Goal: Task Accomplishment & Management: Manage account settings

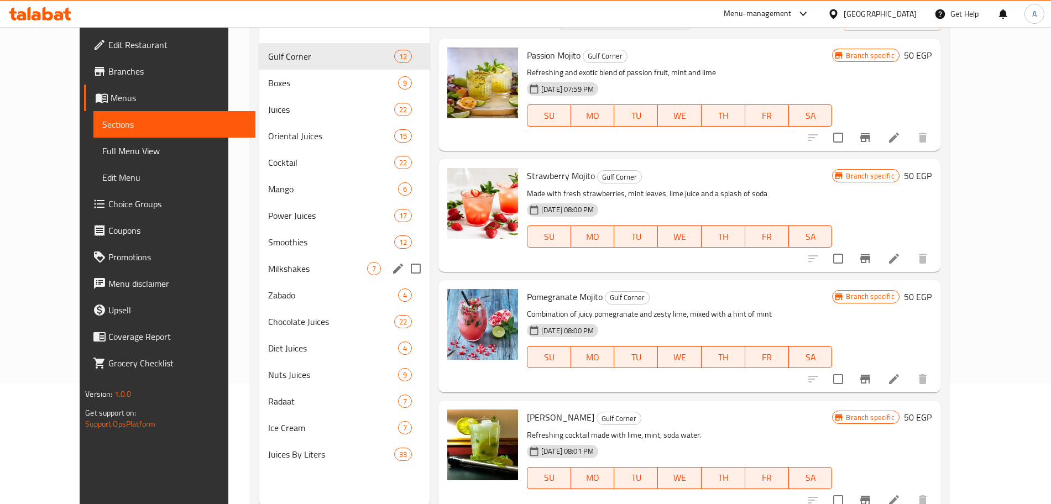
scroll to position [155, 0]
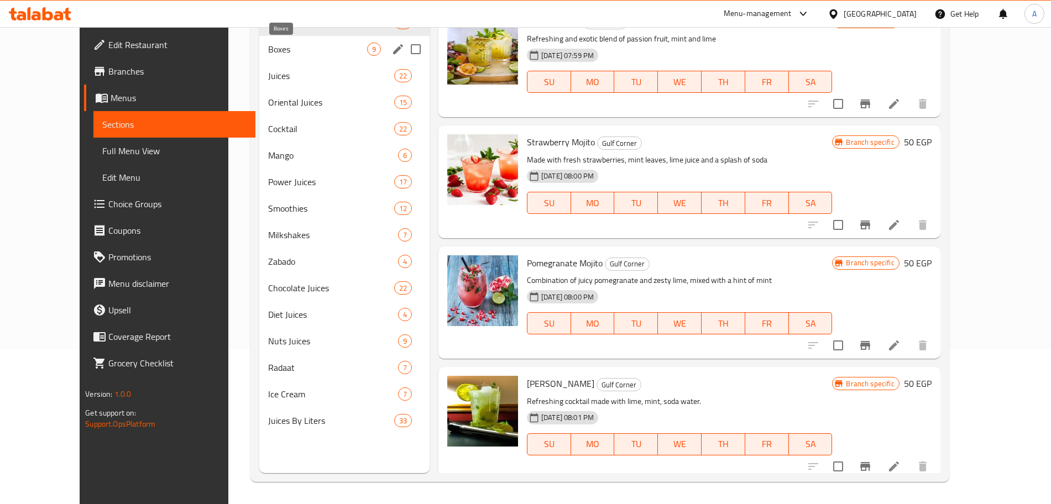
click at [314, 55] on span "Boxes" at bounding box center [317, 49] width 99 height 13
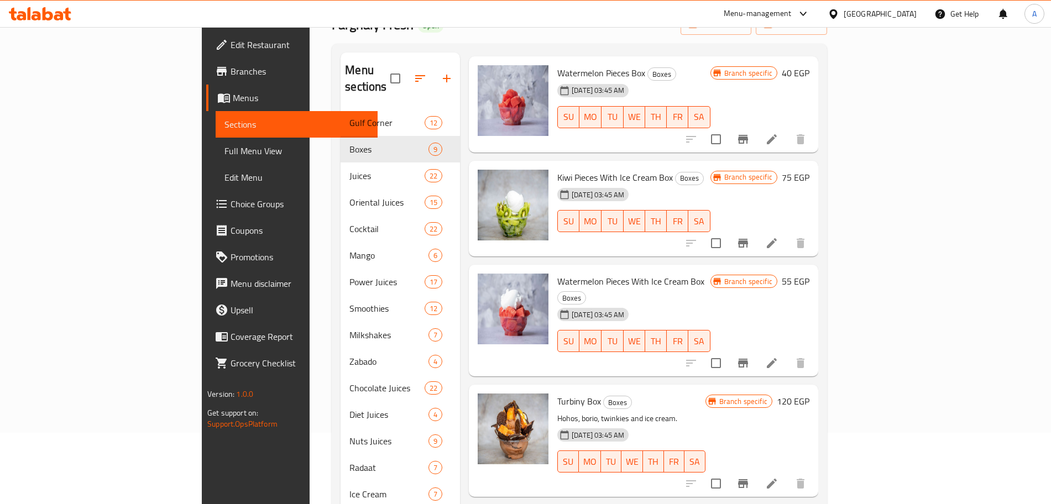
scroll to position [155, 0]
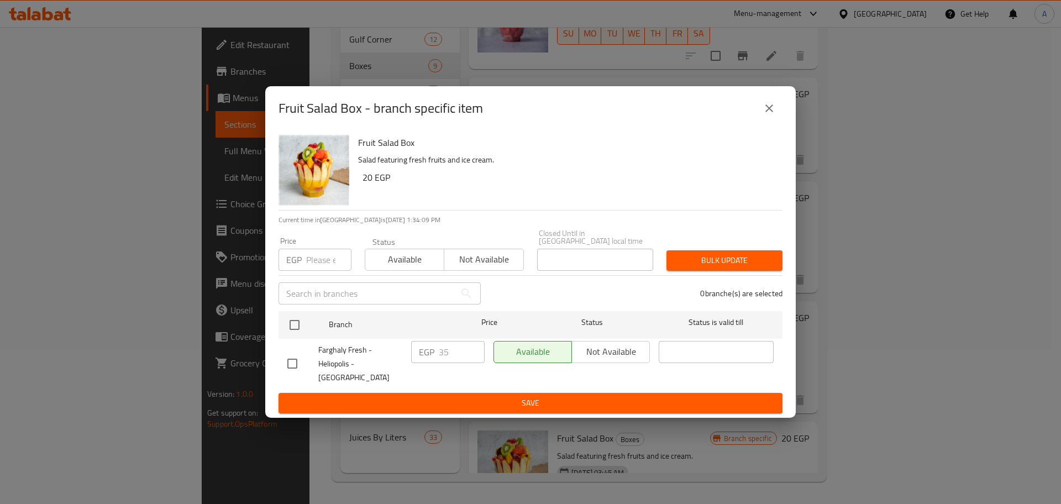
click at [317, 253] on input "number" at bounding box center [328, 260] width 45 height 22
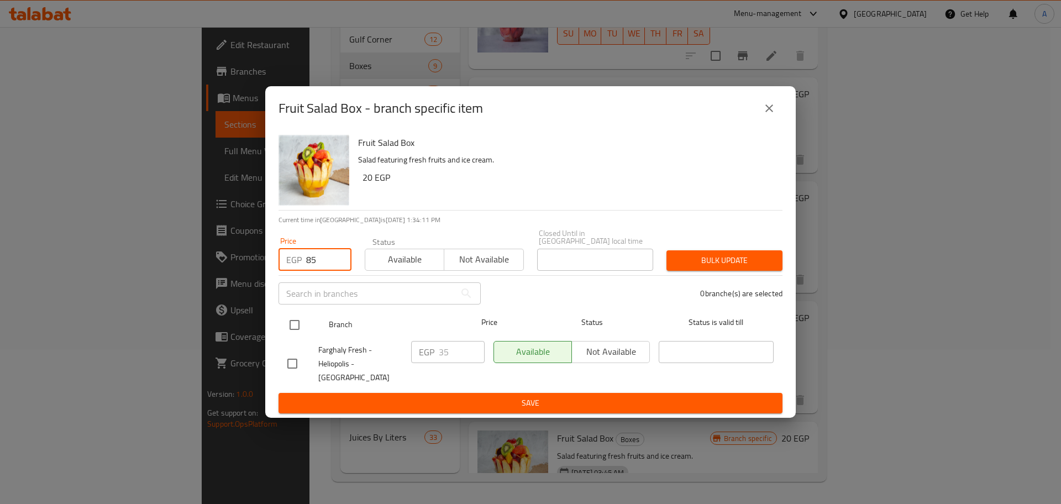
type input "85"
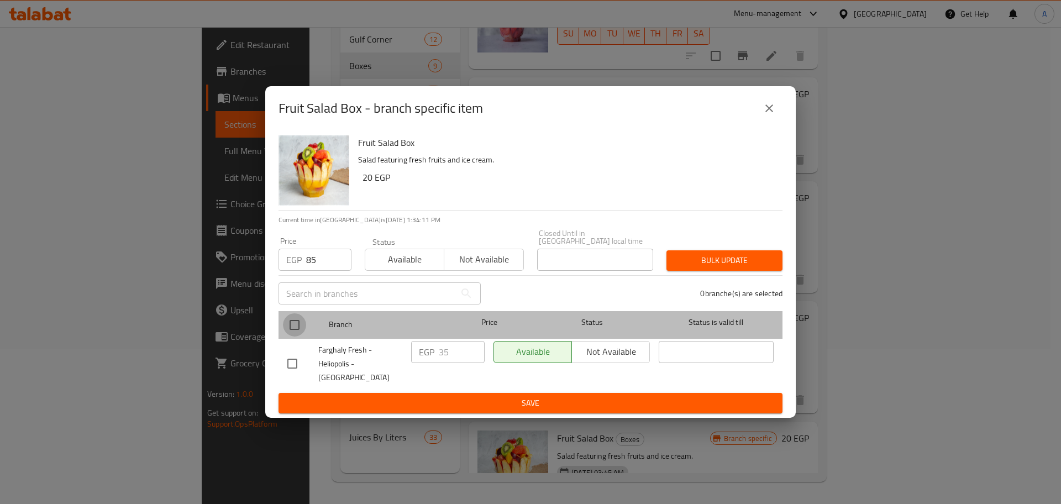
click at [295, 320] on input "checkbox" at bounding box center [294, 324] width 23 height 23
checkbox input "true"
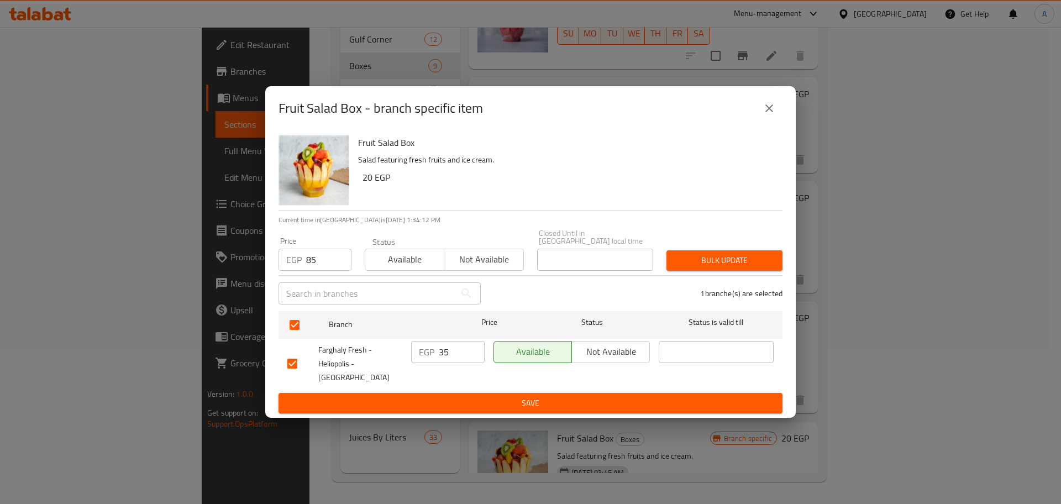
click at [718, 259] on span "Bulk update" at bounding box center [725, 261] width 98 height 14
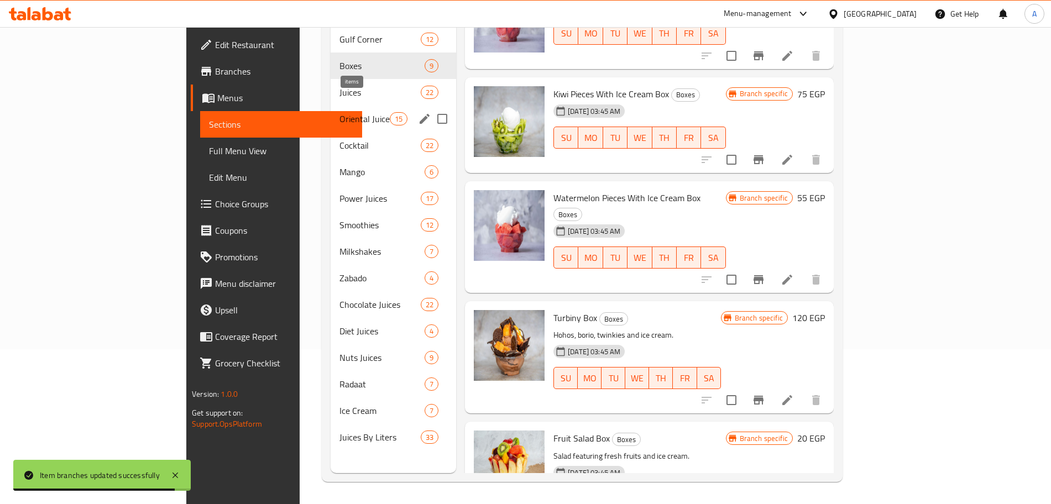
scroll to position [0, 0]
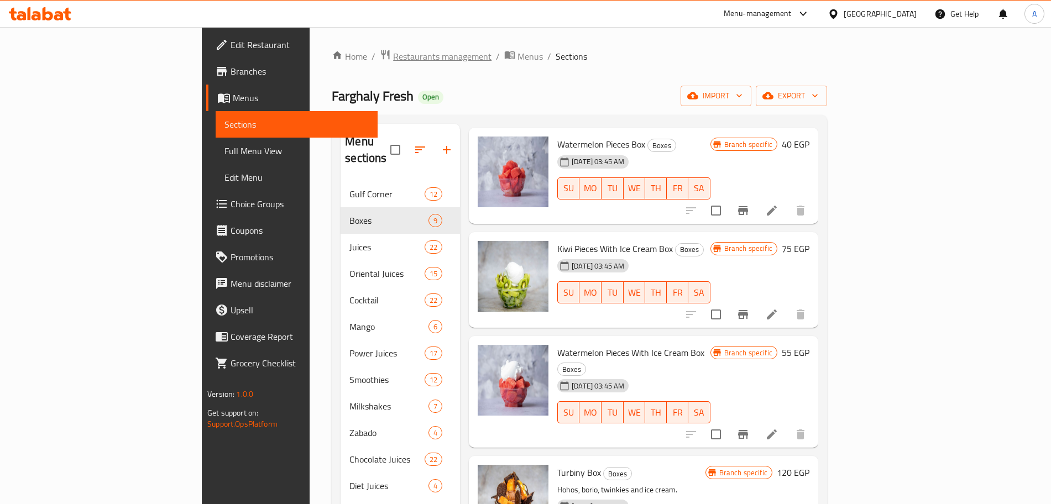
click at [393, 50] on span "Restaurants management" at bounding box center [442, 56] width 98 height 13
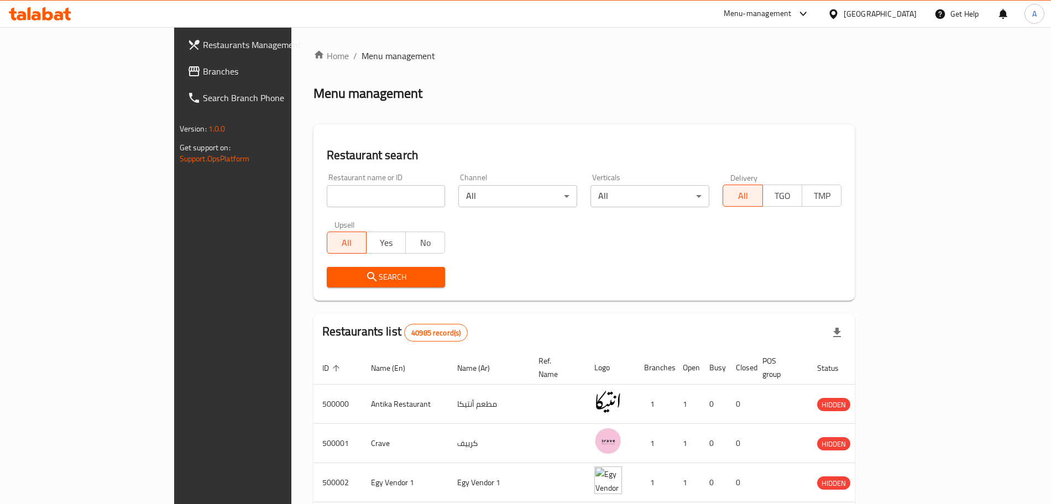
click at [203, 50] on span "Restaurants Management" at bounding box center [272, 44] width 138 height 13
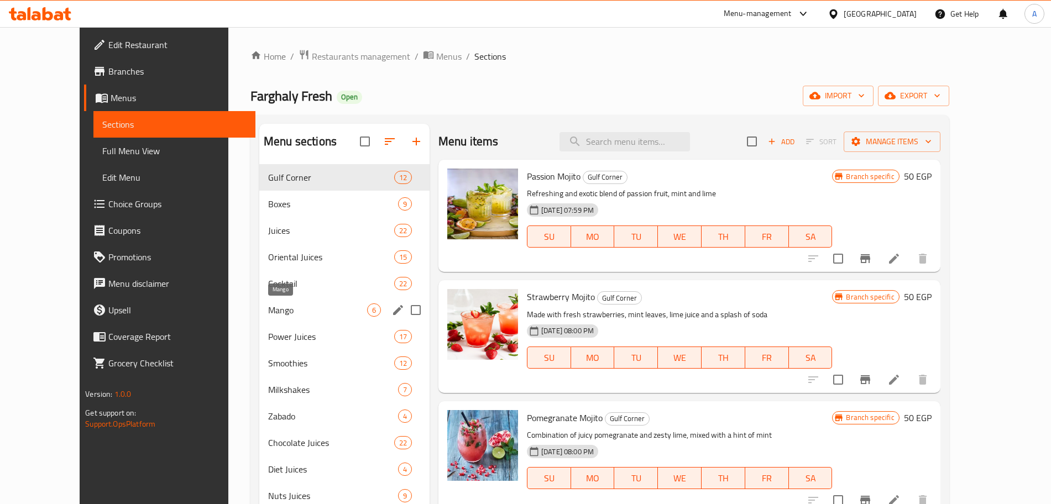
scroll to position [107, 0]
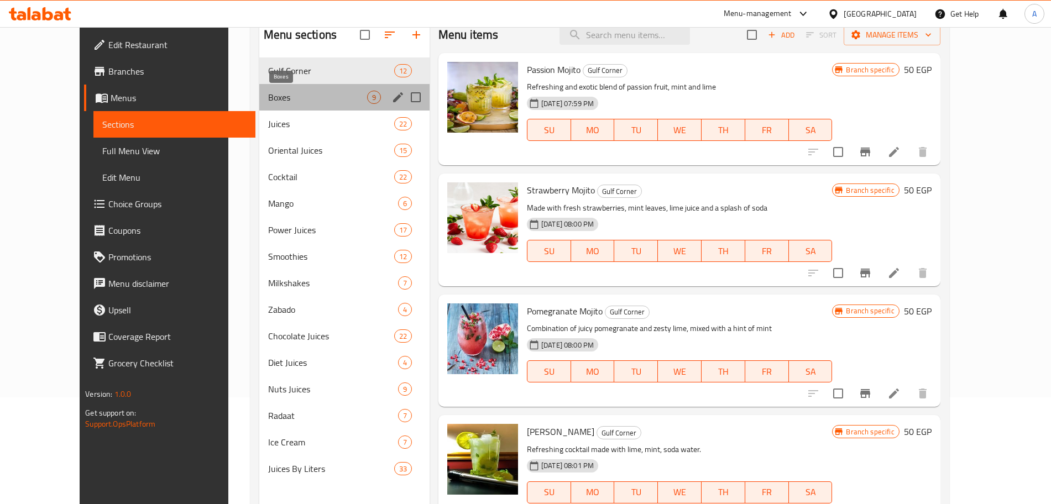
click at [279, 95] on span "Boxes" at bounding box center [317, 97] width 99 height 13
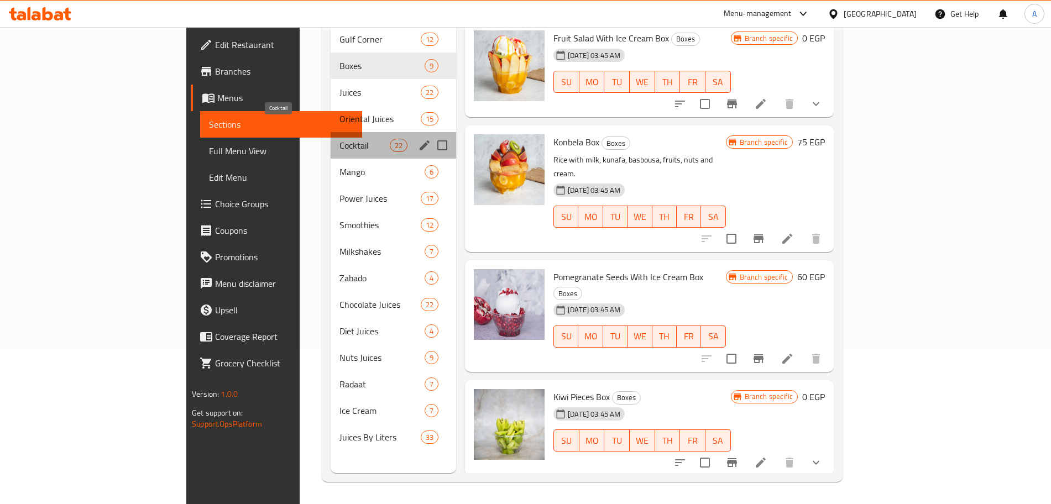
click at [339, 139] on span "Cocktail" at bounding box center [364, 145] width 50 height 13
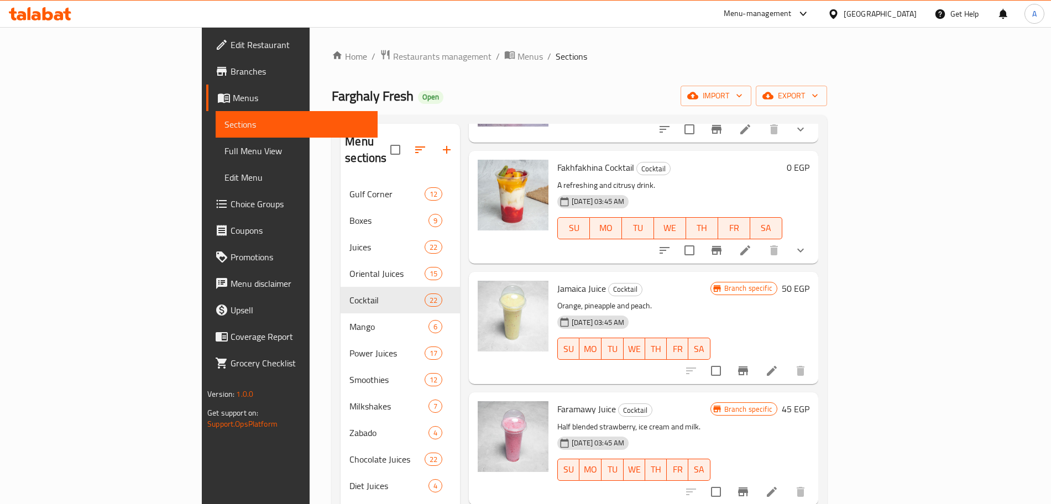
scroll to position [2032, 0]
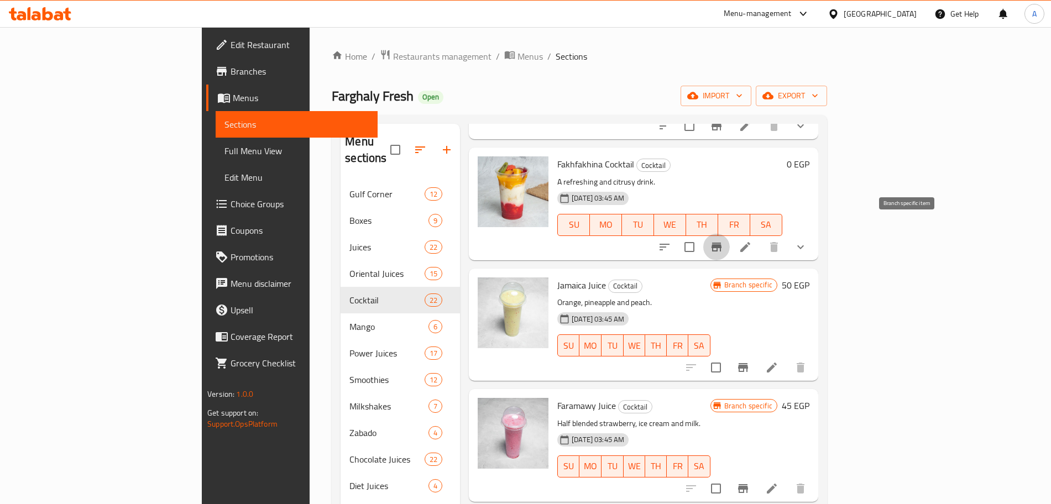
click at [721, 243] on icon "Branch-specific-item" at bounding box center [716, 247] width 10 height 9
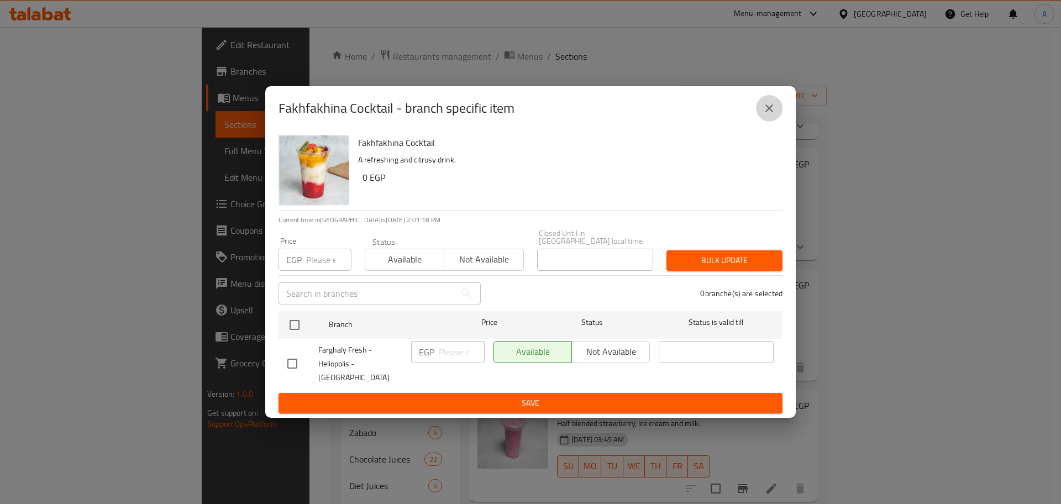
click at [768, 112] on icon "close" at bounding box center [769, 108] width 13 height 13
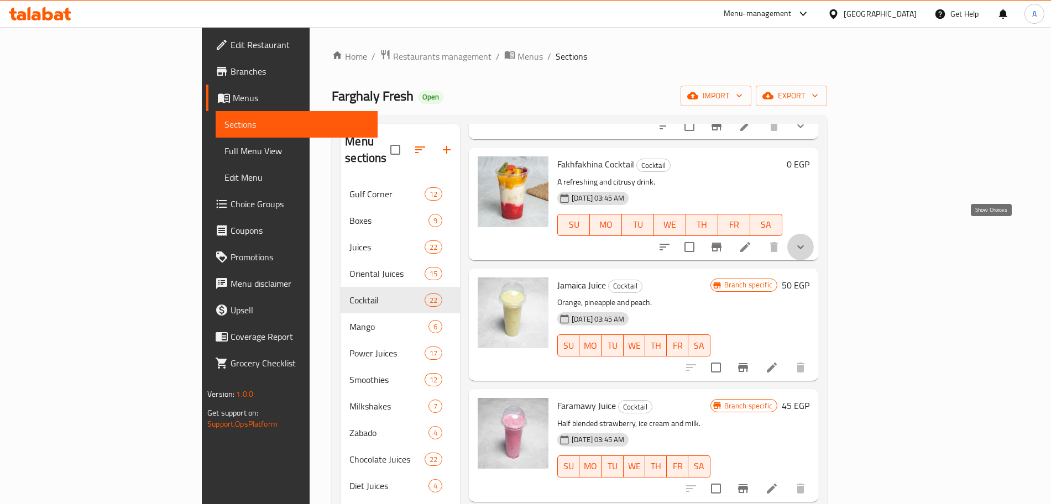
click at [807, 240] on icon "show more" at bounding box center [800, 246] width 13 height 13
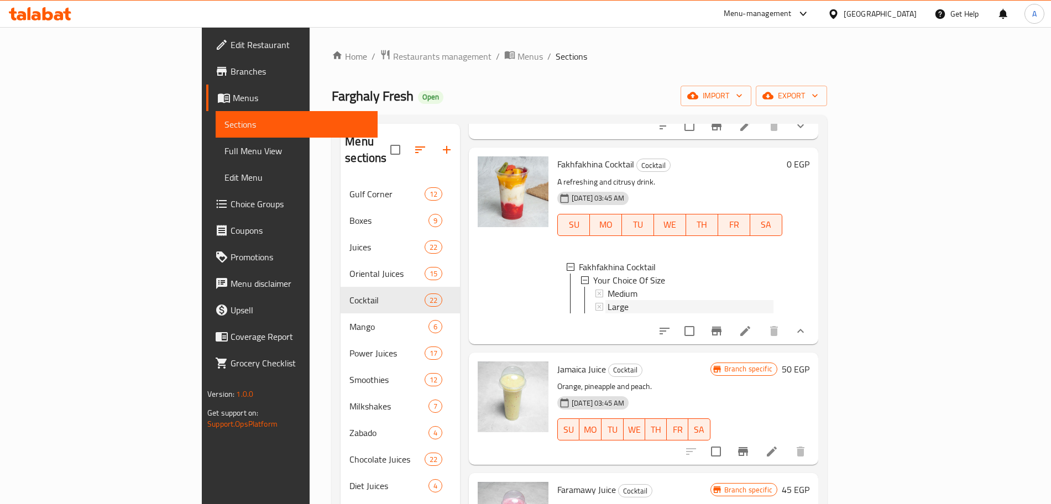
click at [608, 300] on span "Large" at bounding box center [618, 306] width 21 height 13
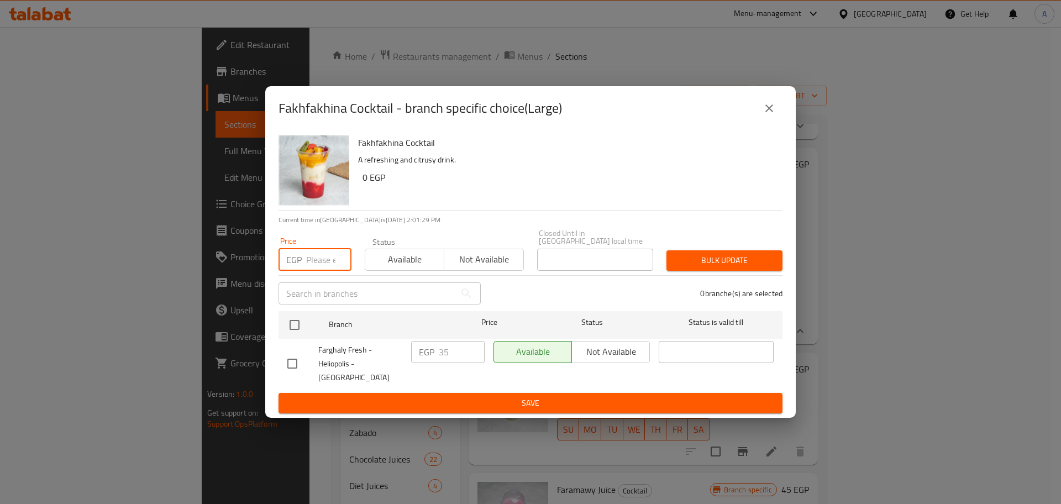
click at [329, 254] on input "number" at bounding box center [328, 260] width 45 height 22
type input "45"
click at [300, 314] on input "checkbox" at bounding box center [294, 324] width 23 height 23
checkbox input "true"
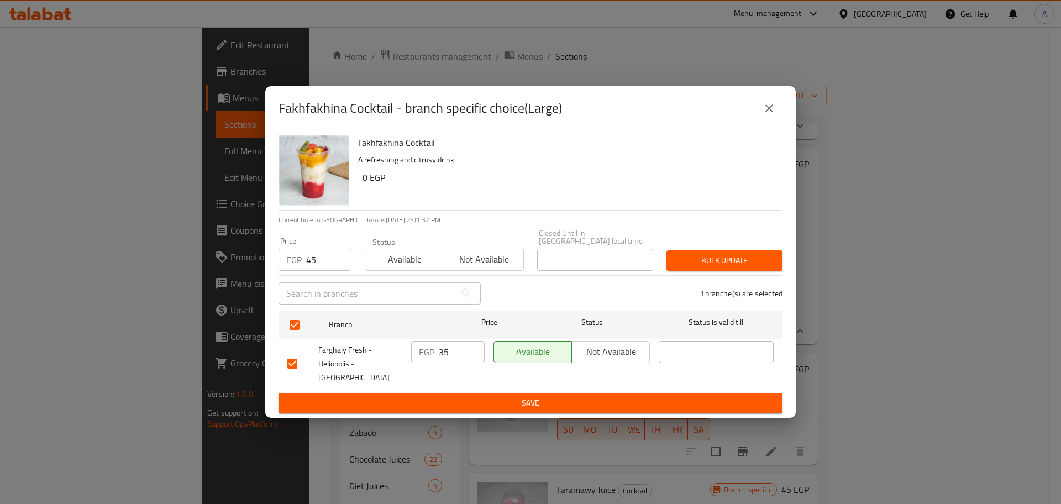
click at [742, 259] on span "Bulk update" at bounding box center [725, 261] width 98 height 14
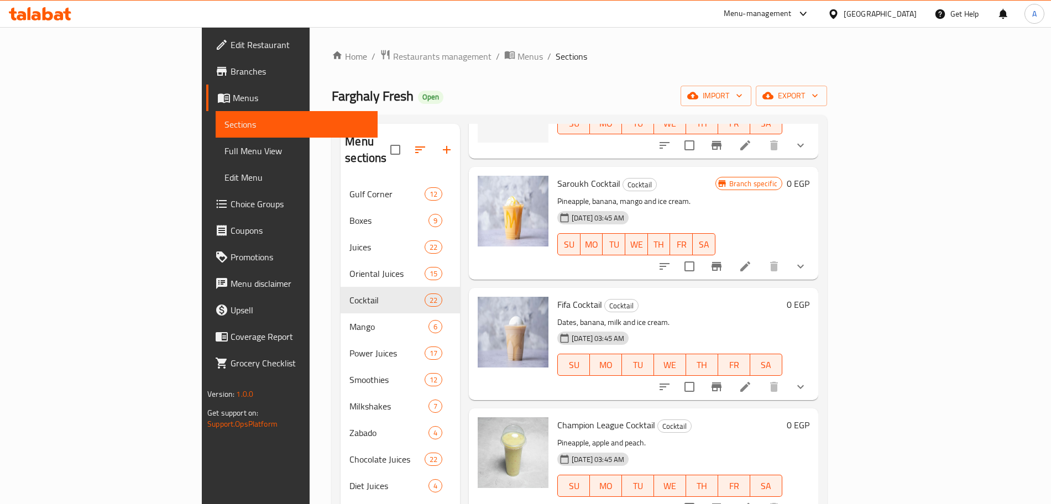
scroll to position [0, 0]
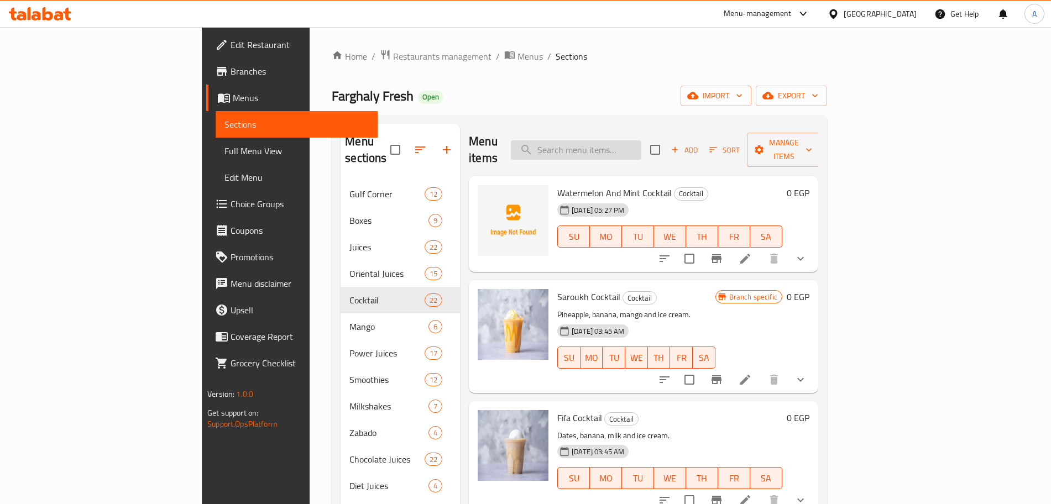
click at [641, 140] on input "search" at bounding box center [576, 149] width 130 height 19
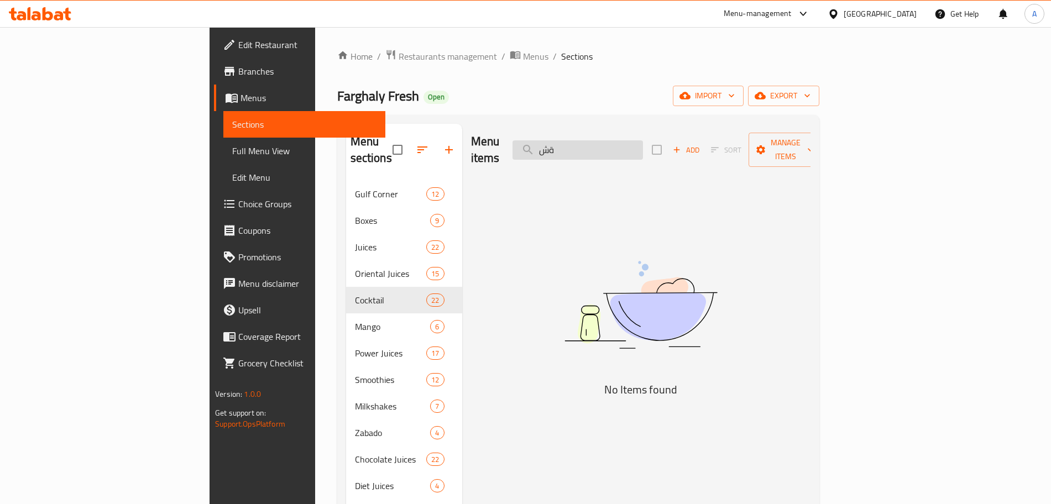
type input "ة"
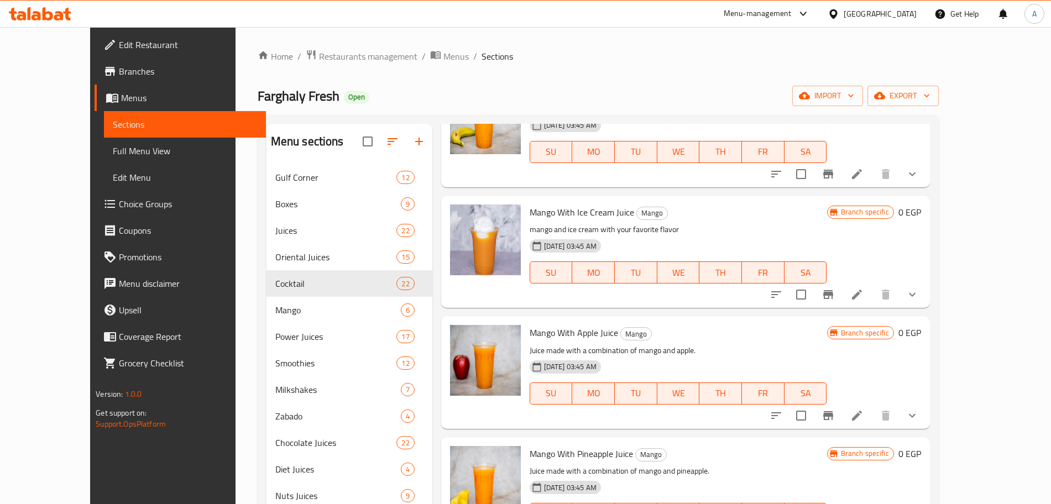
scroll to position [702, 0]
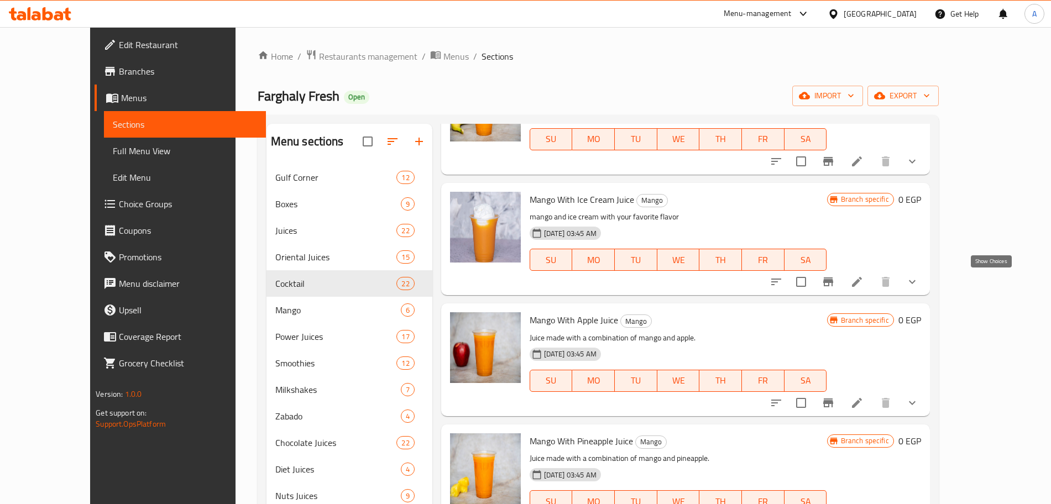
type input "mango"
click at [919, 284] on icon "show more" at bounding box center [912, 281] width 13 height 13
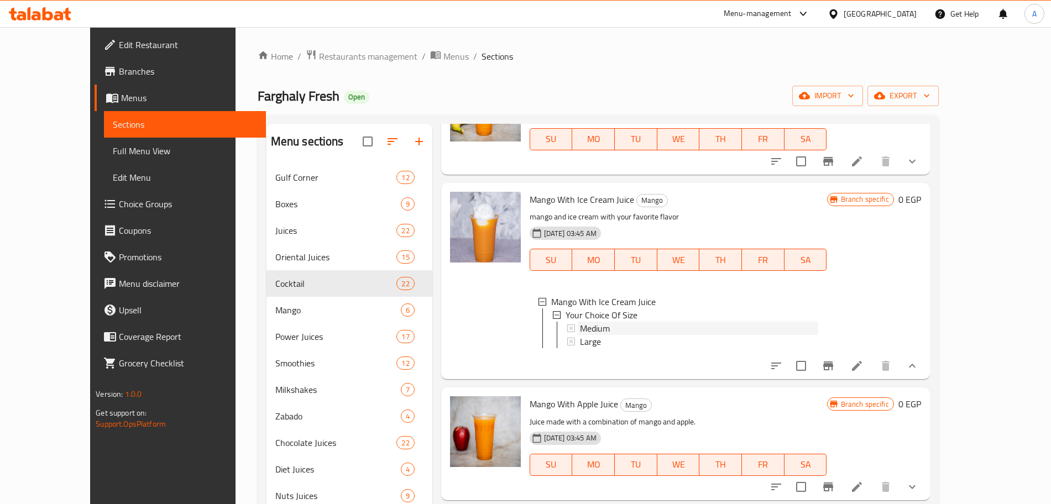
click at [600, 328] on div "Medium" at bounding box center [699, 328] width 238 height 13
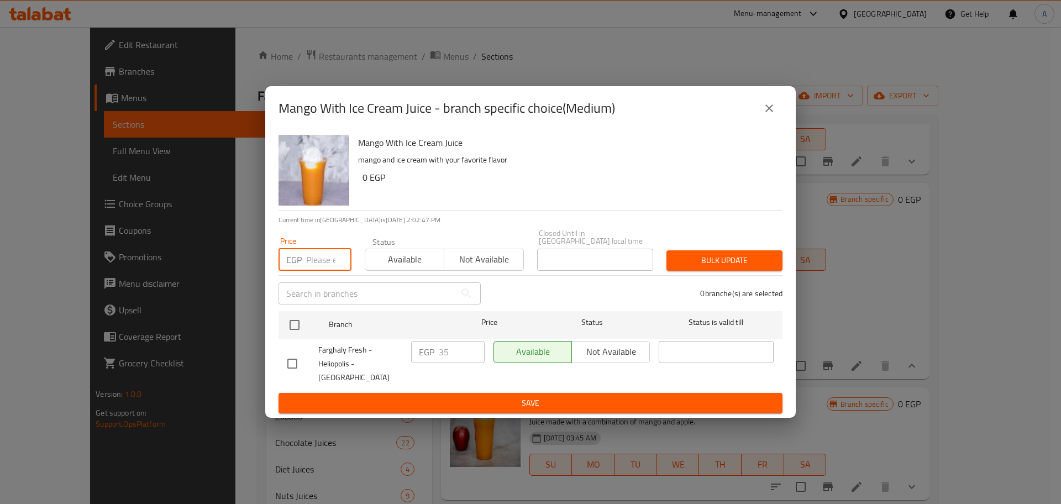
click at [315, 264] on input "number" at bounding box center [328, 260] width 45 height 22
type input "45"
click at [296, 321] on input "checkbox" at bounding box center [294, 324] width 23 height 23
checkbox input "true"
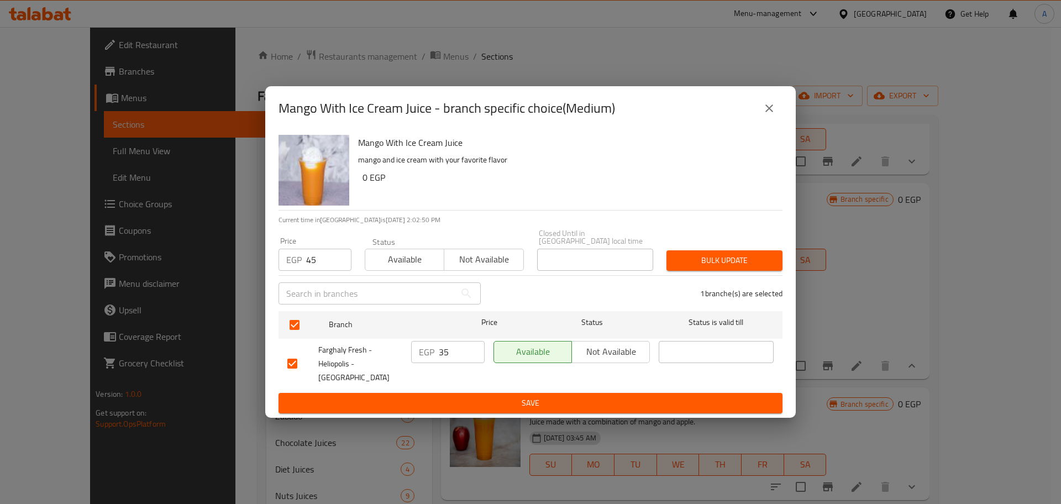
click at [737, 254] on span "Bulk update" at bounding box center [725, 261] width 98 height 14
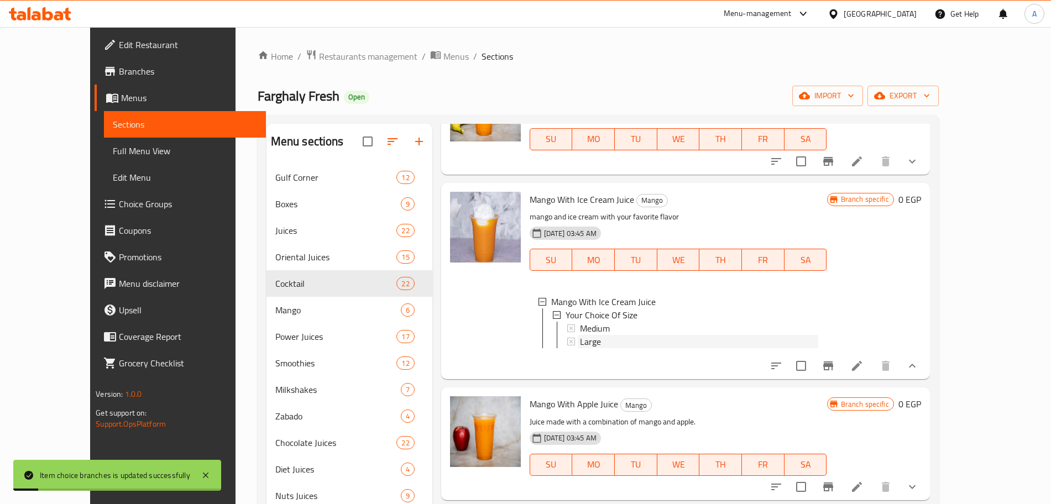
click at [594, 342] on div "Large" at bounding box center [699, 341] width 238 height 13
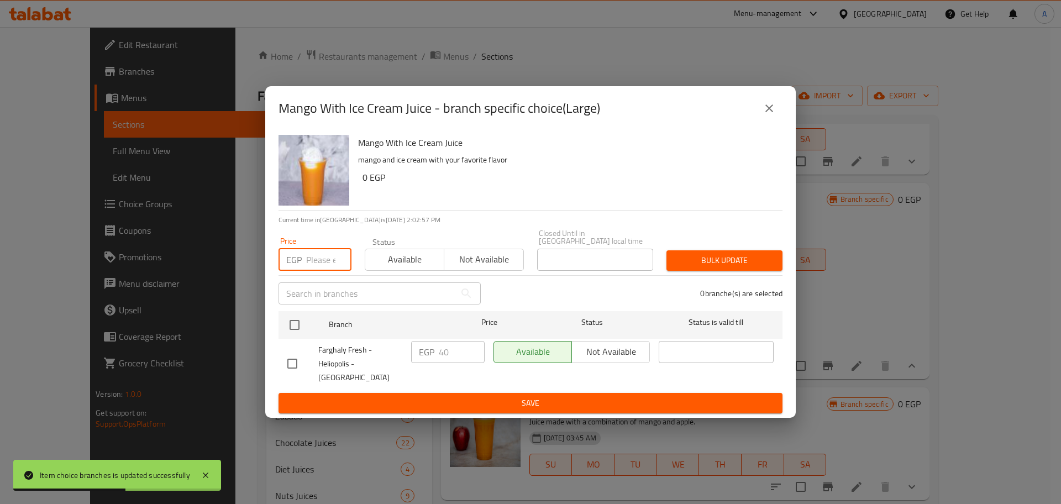
click at [318, 254] on input "number" at bounding box center [328, 260] width 45 height 22
type input "55"
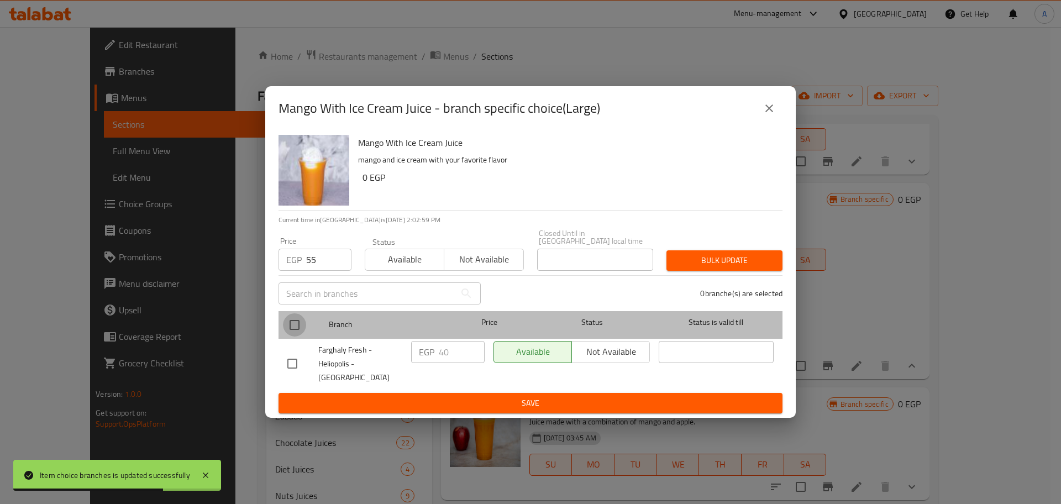
click at [299, 316] on input "checkbox" at bounding box center [294, 324] width 23 height 23
checkbox input "true"
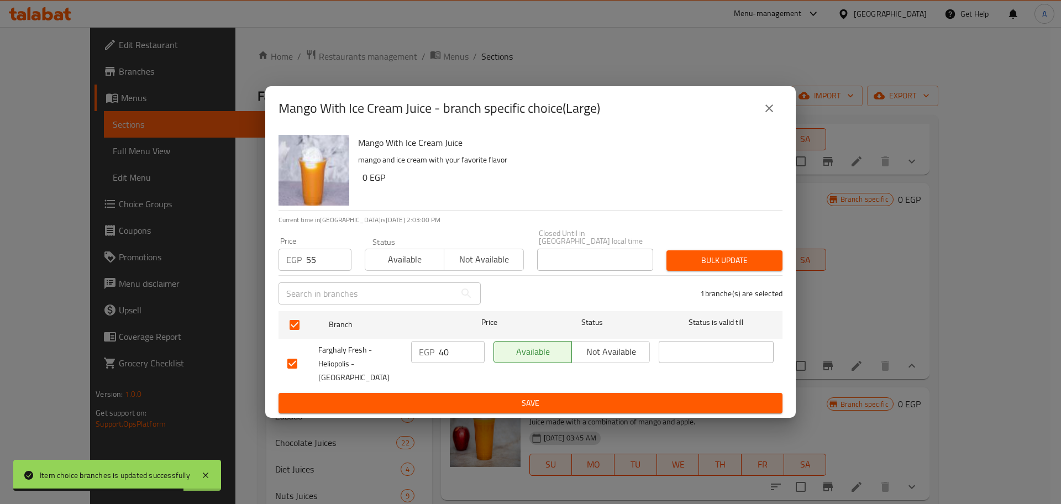
click at [742, 256] on span "Bulk update" at bounding box center [725, 261] width 98 height 14
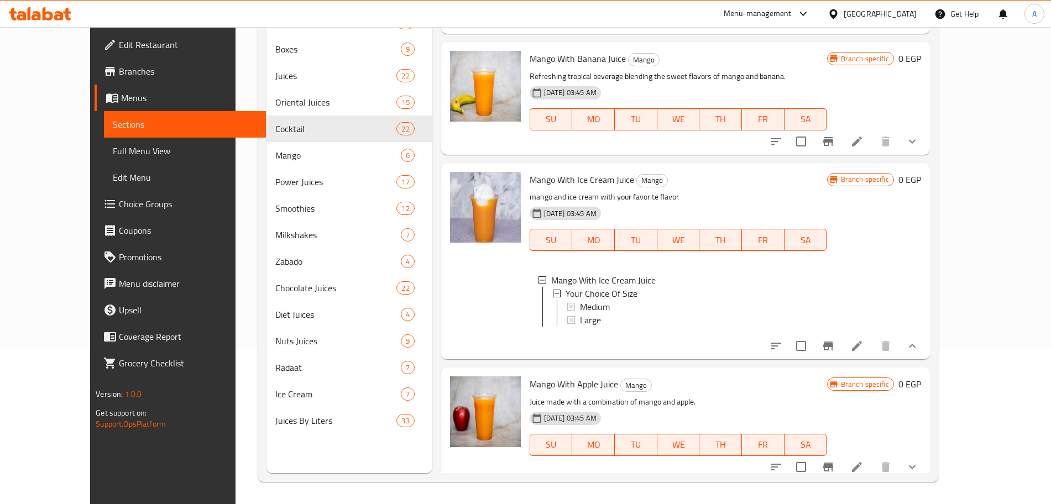
scroll to position [0, 0]
click at [835, 144] on icon "Branch-specific-item" at bounding box center [827, 141] width 13 height 13
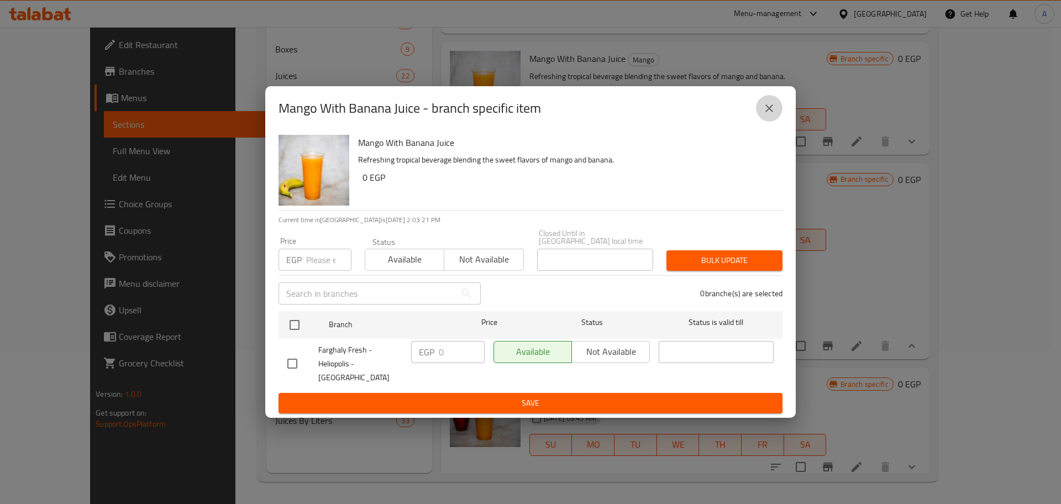
click at [767, 112] on icon "close" at bounding box center [769, 108] width 13 height 13
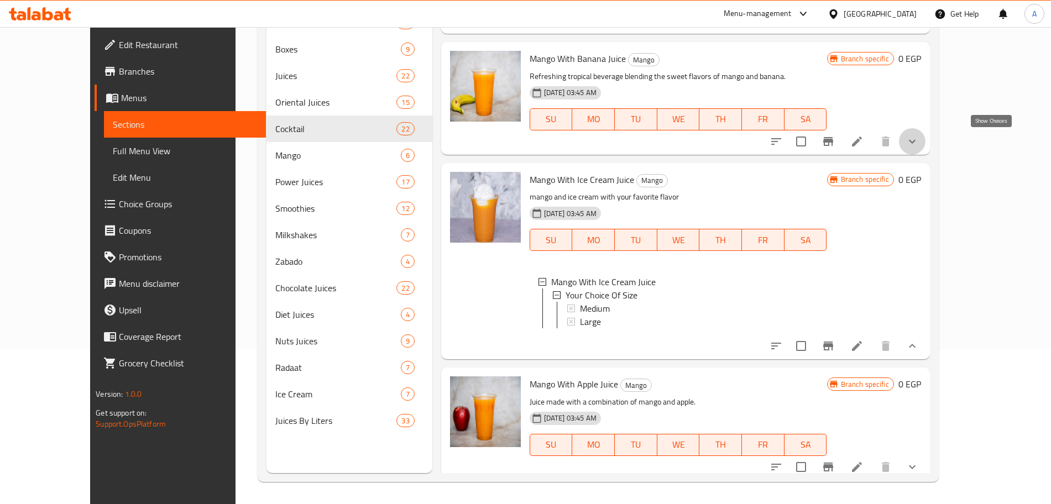
click at [919, 139] on icon "show more" at bounding box center [912, 141] width 13 height 13
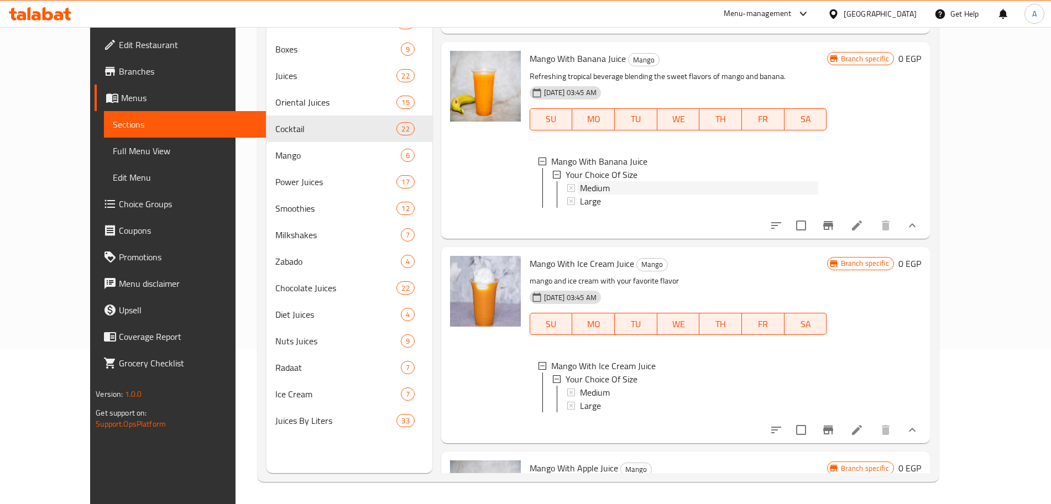
click at [602, 184] on div "Medium" at bounding box center [699, 187] width 238 height 13
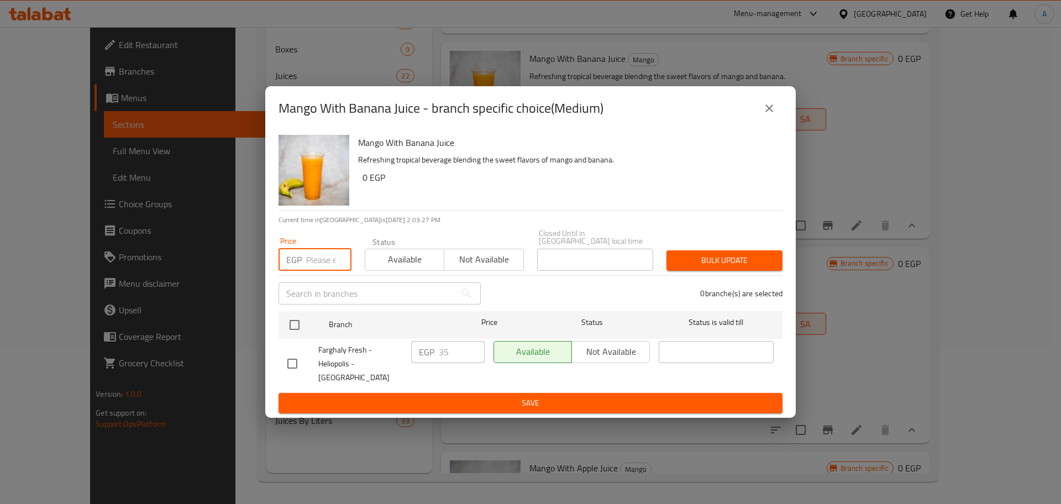
click at [319, 265] on input "number" at bounding box center [328, 260] width 45 height 22
type input "45"
click at [295, 321] on input "checkbox" at bounding box center [294, 324] width 23 height 23
checkbox input "true"
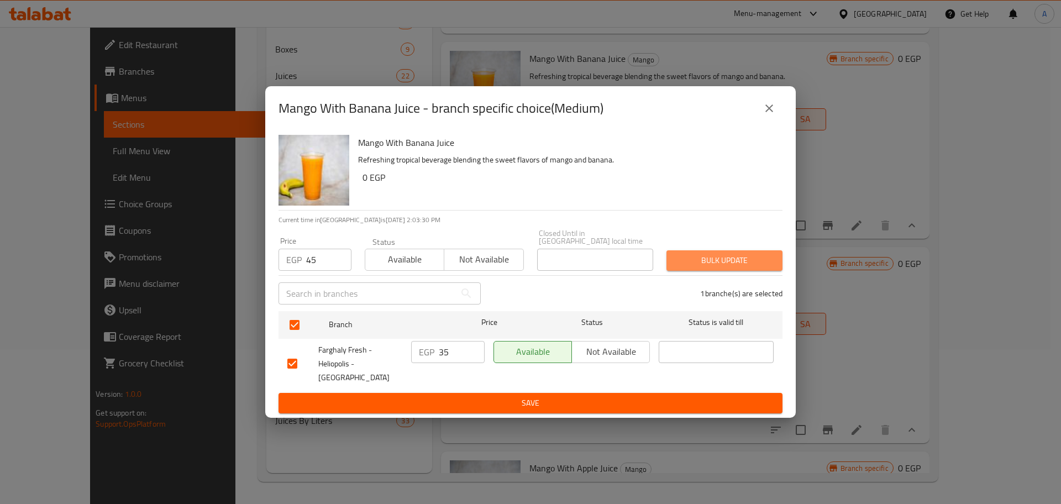
click at [741, 258] on span "Bulk update" at bounding box center [725, 261] width 98 height 14
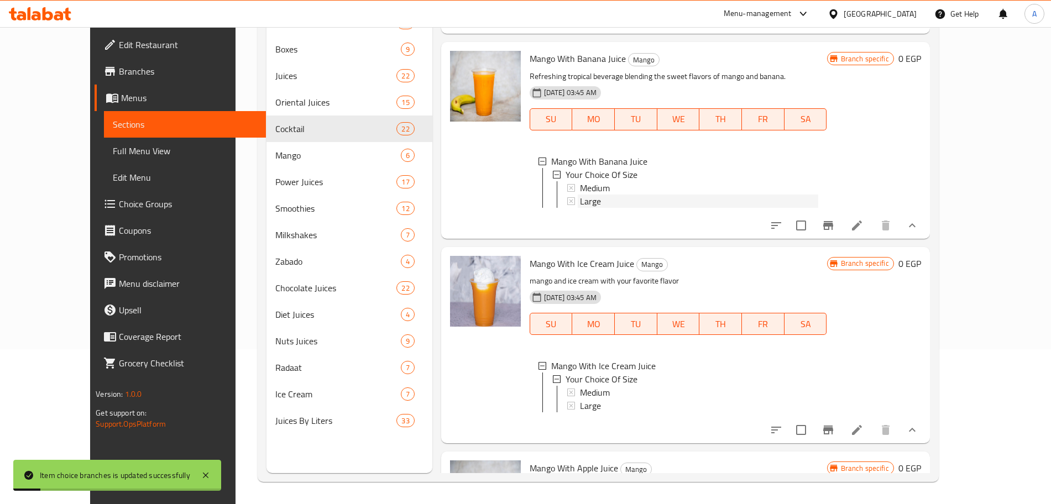
click at [640, 207] on div "Large" at bounding box center [699, 201] width 238 height 13
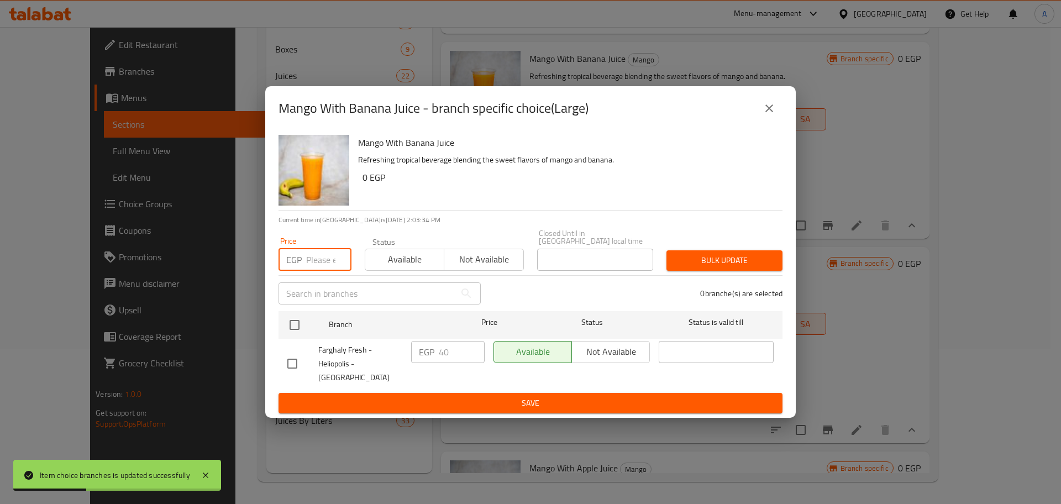
click at [323, 251] on input "number" at bounding box center [328, 260] width 45 height 22
type input "55"
click at [297, 317] on input "checkbox" at bounding box center [294, 324] width 23 height 23
checkbox input "true"
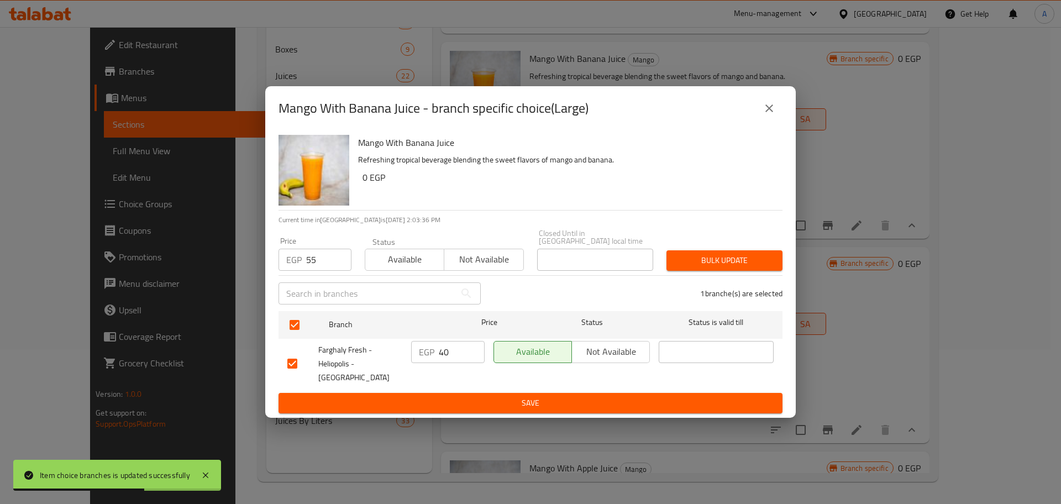
click at [720, 254] on span "Bulk update" at bounding box center [725, 261] width 98 height 14
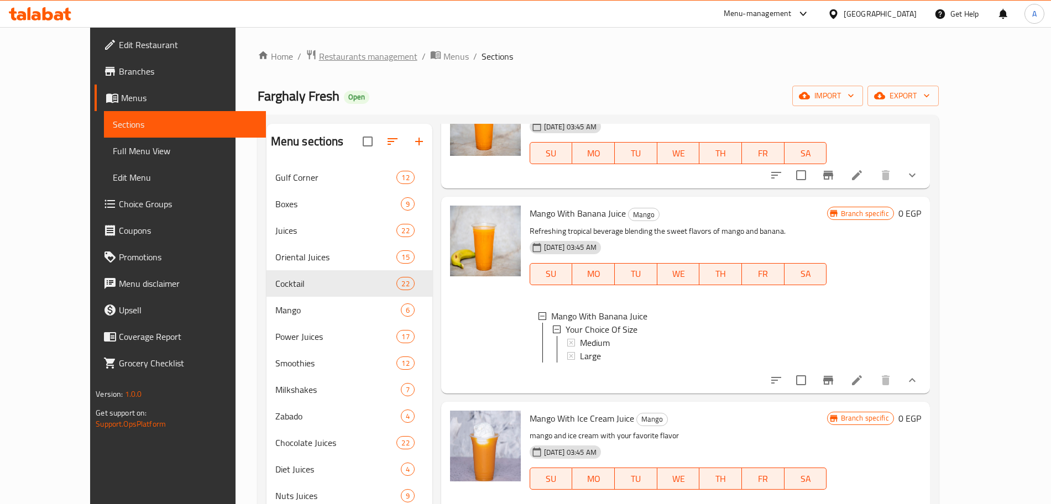
click at [319, 57] on span "Restaurants management" at bounding box center [368, 56] width 98 height 13
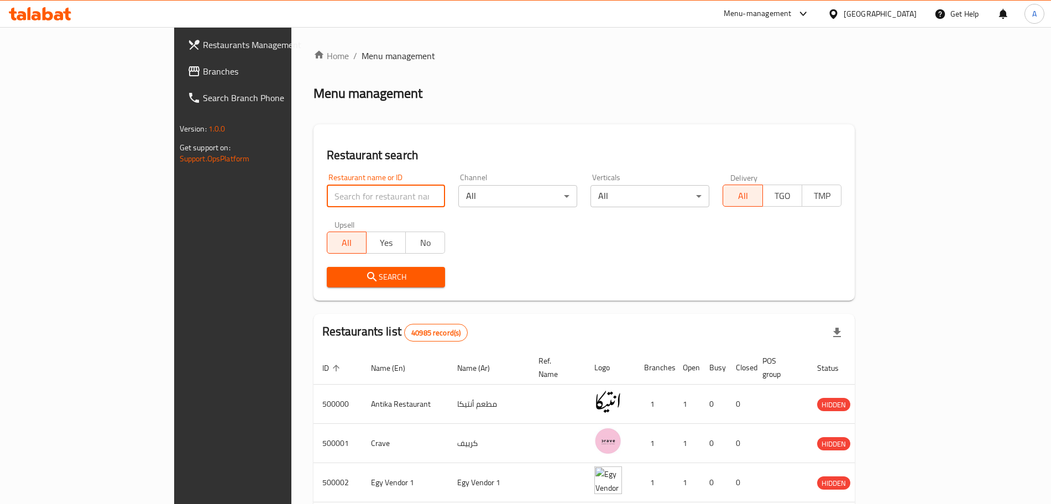
click at [327, 195] on input "search" at bounding box center [386, 196] width 119 height 22
type input "chickin"
click button "Search" at bounding box center [386, 277] width 119 height 20
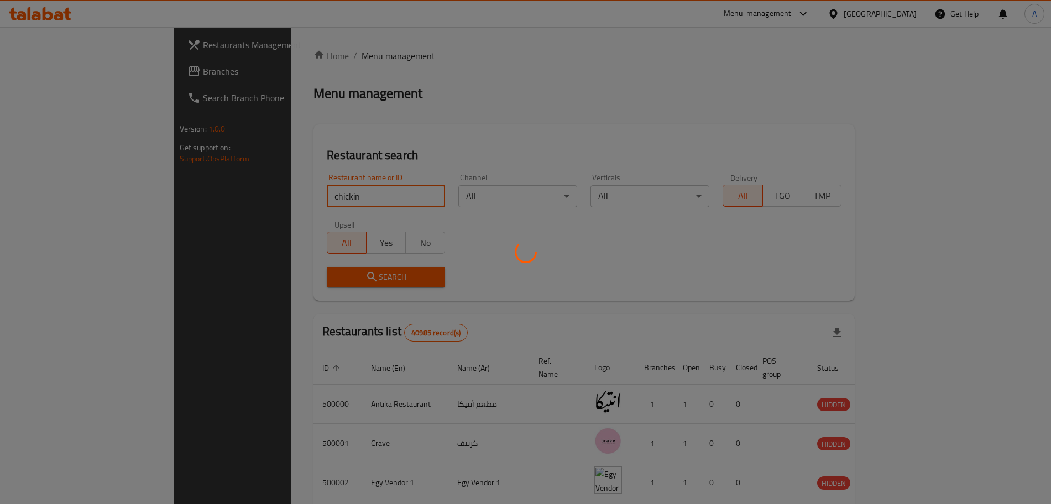
click button "Search" at bounding box center [386, 277] width 119 height 20
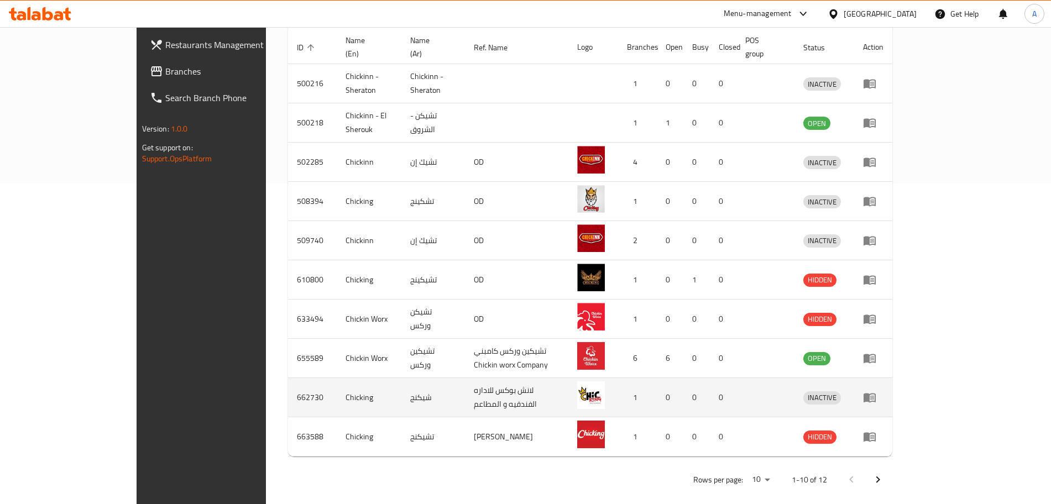
scroll to position [320, 0]
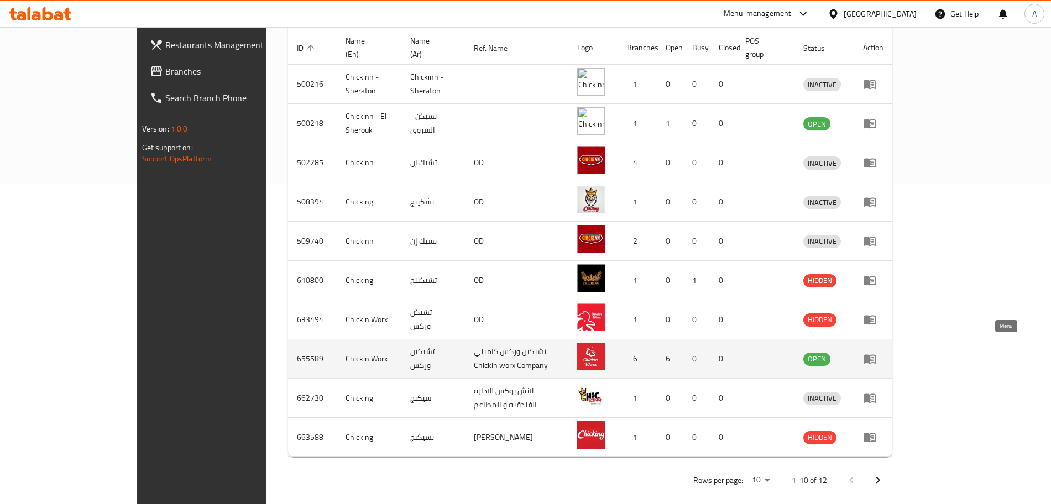
click at [876, 352] on icon "enhanced table" at bounding box center [869, 358] width 13 height 13
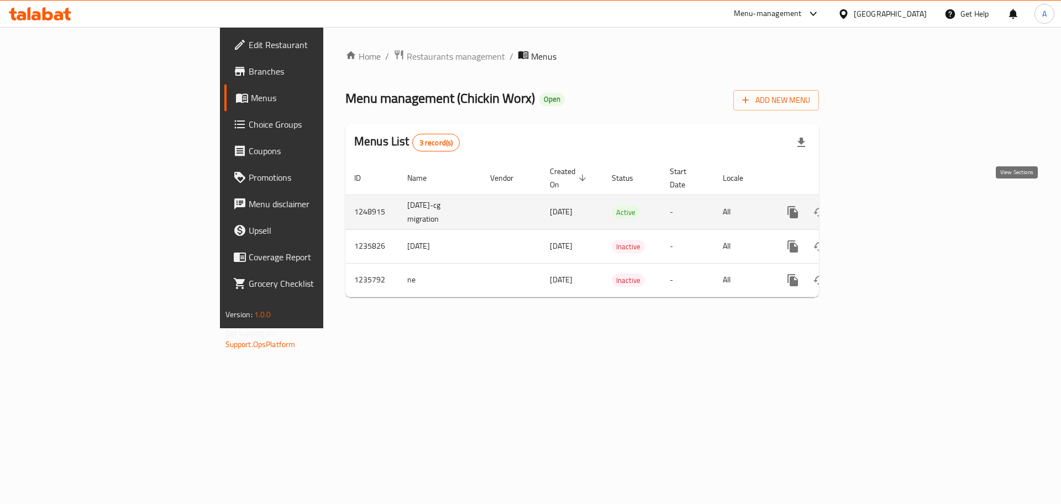
click at [880, 206] on icon "enhanced table" at bounding box center [872, 212] width 13 height 13
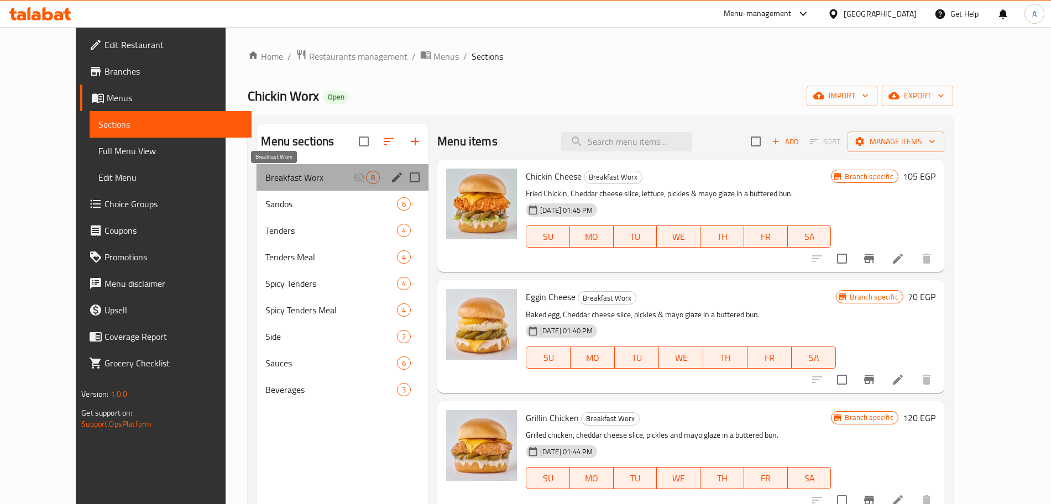
click at [313, 176] on span "Breakfast Worx" at bounding box center [308, 177] width 87 height 13
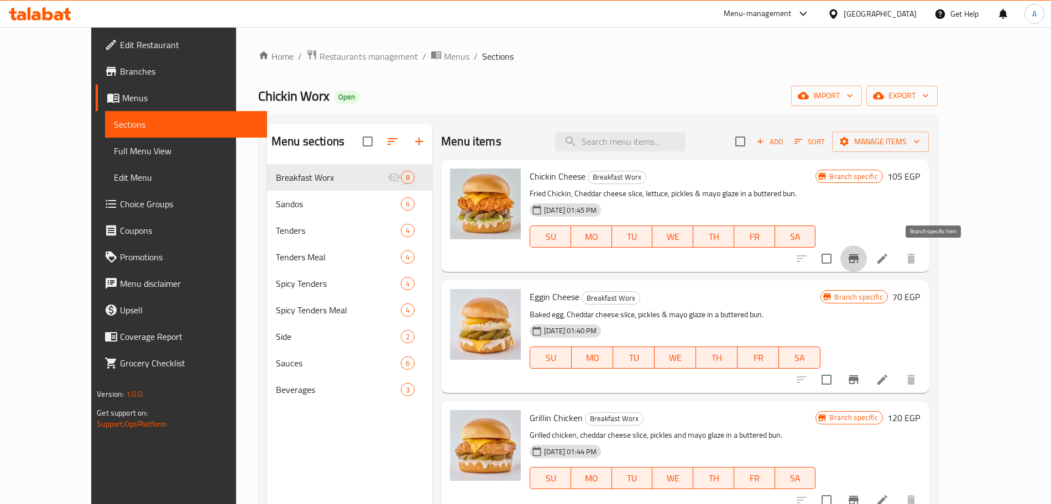
click at [859, 257] on icon "Branch-specific-item" at bounding box center [854, 258] width 10 height 9
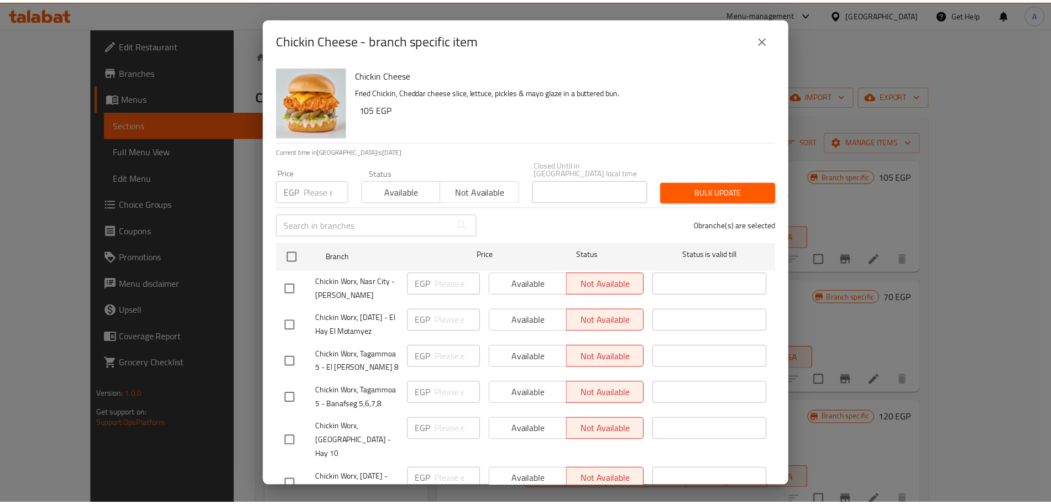
scroll to position [38, 0]
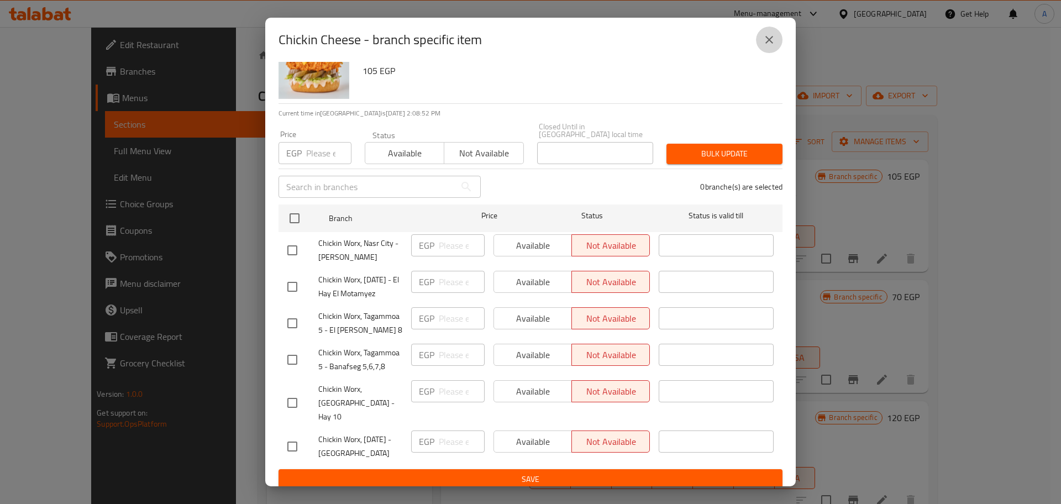
click at [776, 34] on icon "close" at bounding box center [769, 39] width 13 height 13
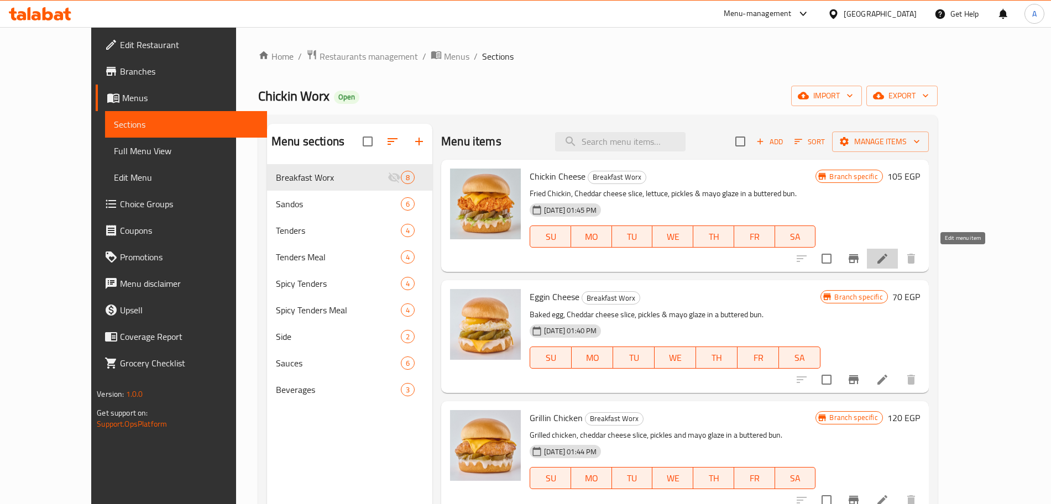
click at [889, 257] on icon at bounding box center [882, 258] width 13 height 13
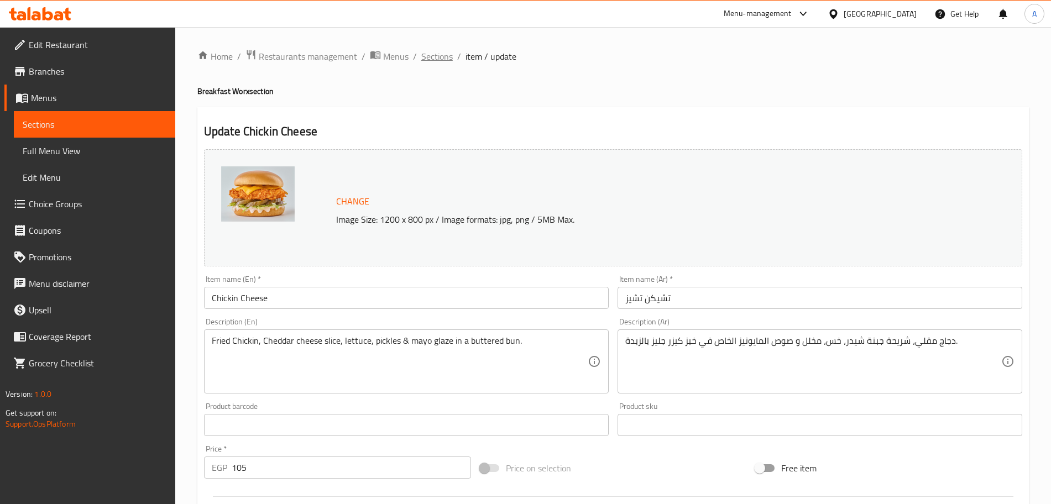
click at [439, 60] on span "Sections" at bounding box center [437, 56] width 32 height 13
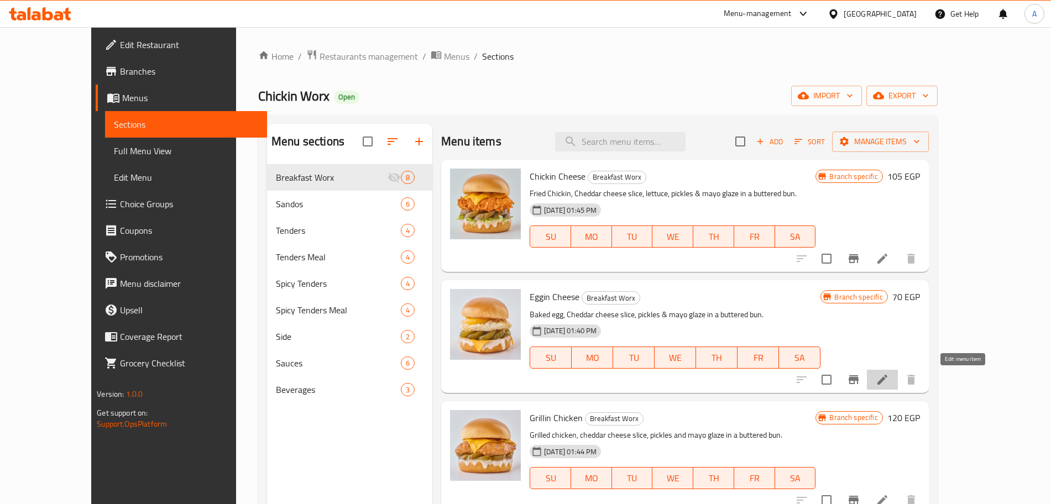
click at [889, 377] on icon at bounding box center [882, 379] width 13 height 13
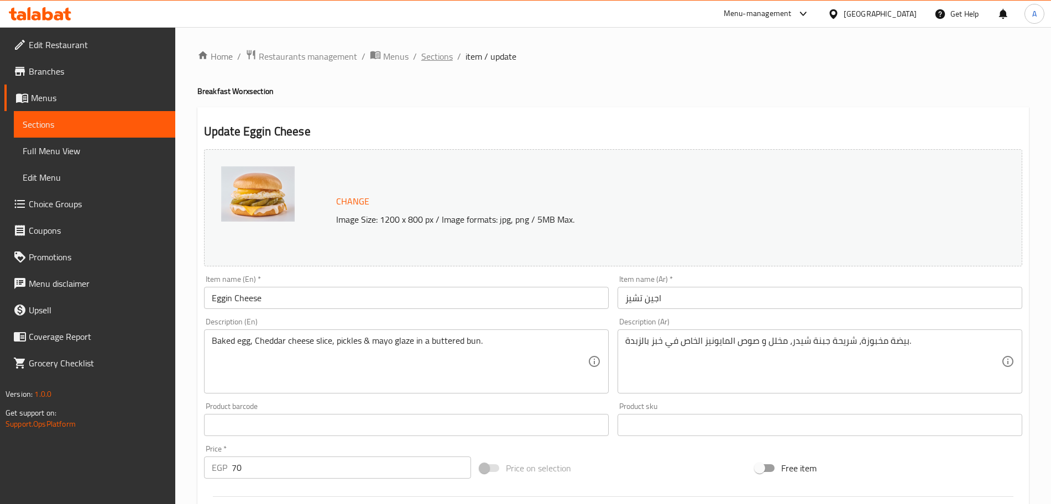
click at [444, 50] on span "Sections" at bounding box center [437, 56] width 32 height 13
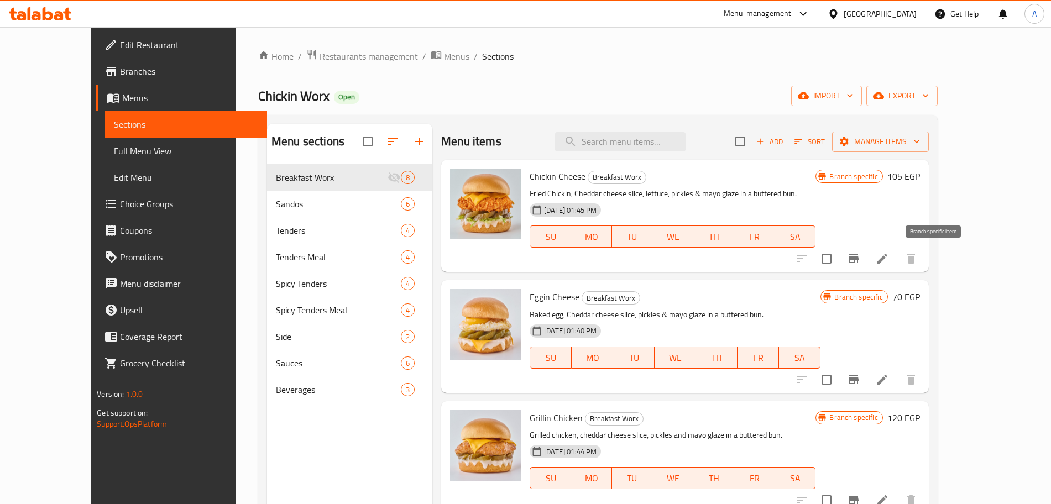
click at [860, 263] on icon "Branch-specific-item" at bounding box center [853, 258] width 13 height 13
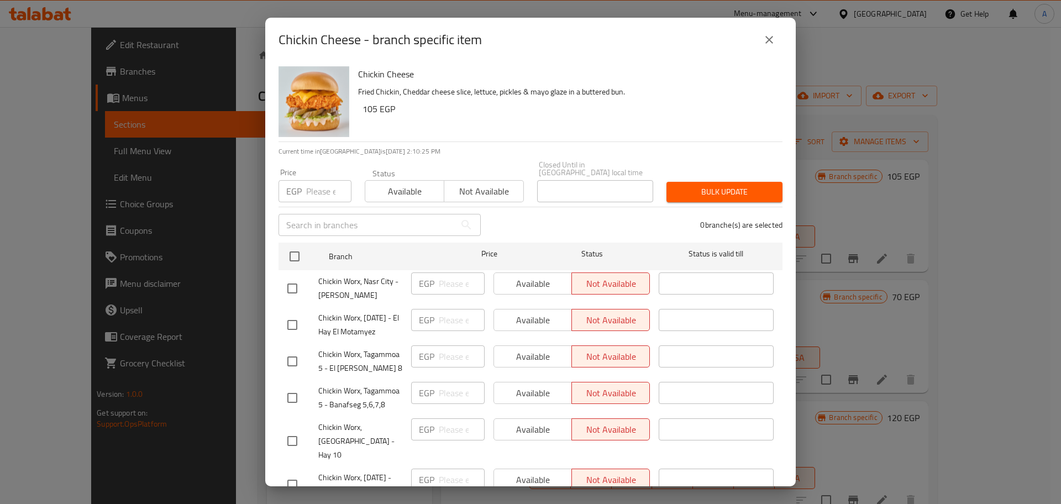
click at [294, 280] on input "checkbox" at bounding box center [292, 288] width 23 height 23
click at [516, 276] on span "Available" at bounding box center [533, 284] width 69 height 16
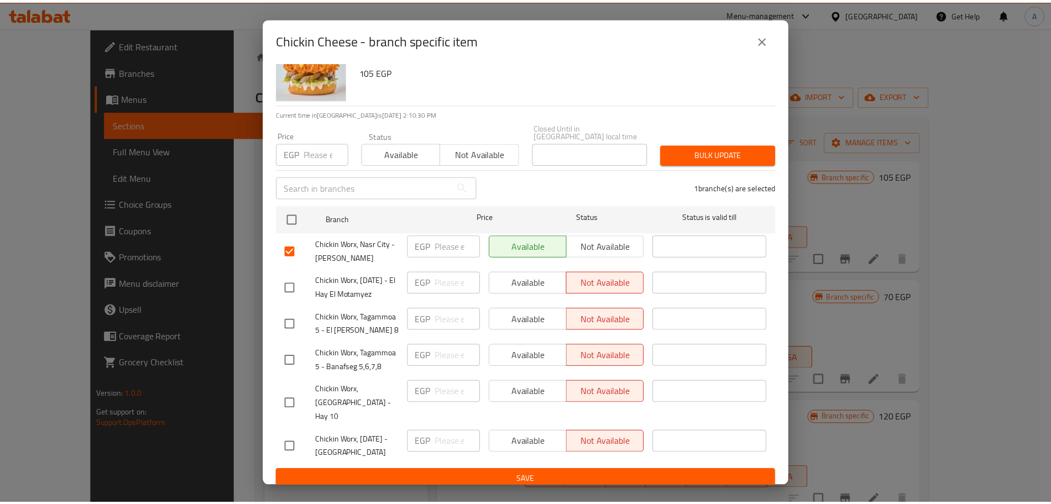
scroll to position [37, 0]
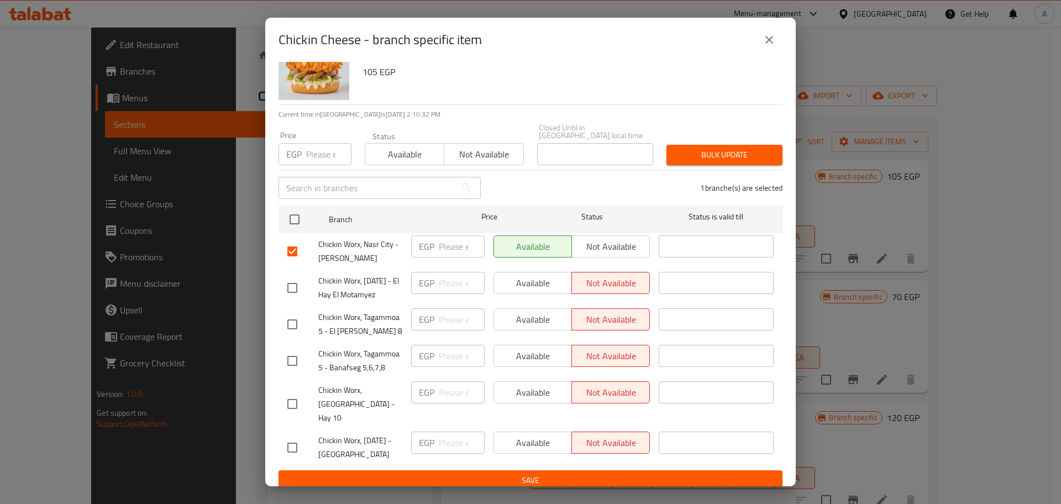
click at [290, 243] on input "checkbox" at bounding box center [292, 251] width 23 height 23
drag, startPoint x: 590, startPoint y: 238, endPoint x: 290, endPoint y: 241, distance: 300.2
click at [290, 241] on div "Chickin Worx, Nasr City - Ahmed Fakhry EGP ​ Available Not available ​" at bounding box center [530, 251] width 495 height 41
click at [290, 241] on input "checkbox" at bounding box center [292, 251] width 23 height 23
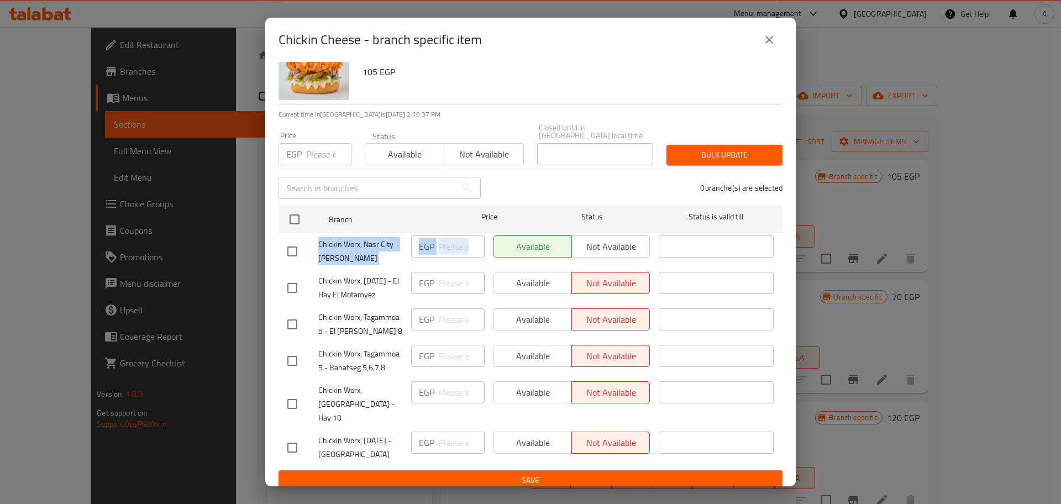
click at [599, 235] on div "Available Not available" at bounding box center [572, 246] width 156 height 22
click at [286, 243] on input "checkbox" at bounding box center [292, 251] width 23 height 23
click at [588, 245] on span "Not available" at bounding box center [611, 247] width 69 height 16
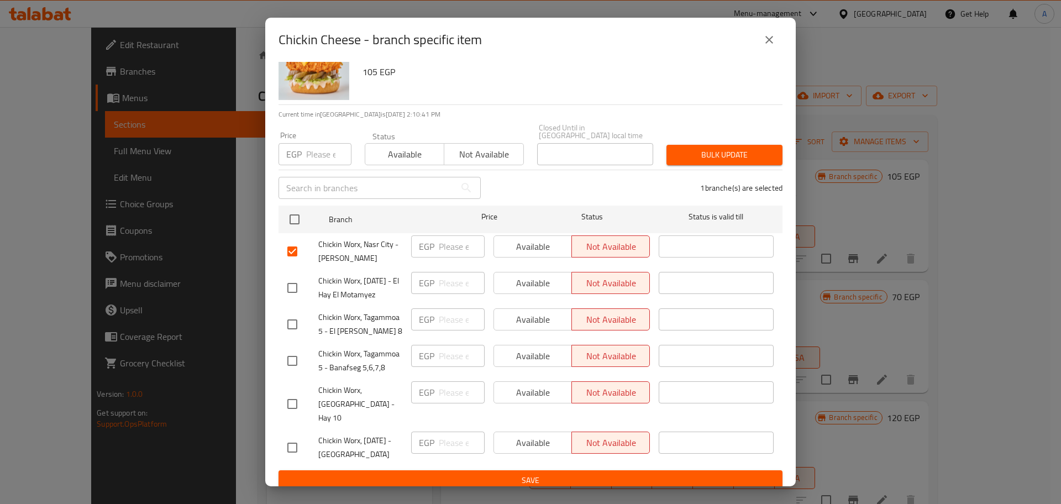
click at [284, 242] on input "checkbox" at bounding box center [292, 251] width 23 height 23
checkbox input "false"
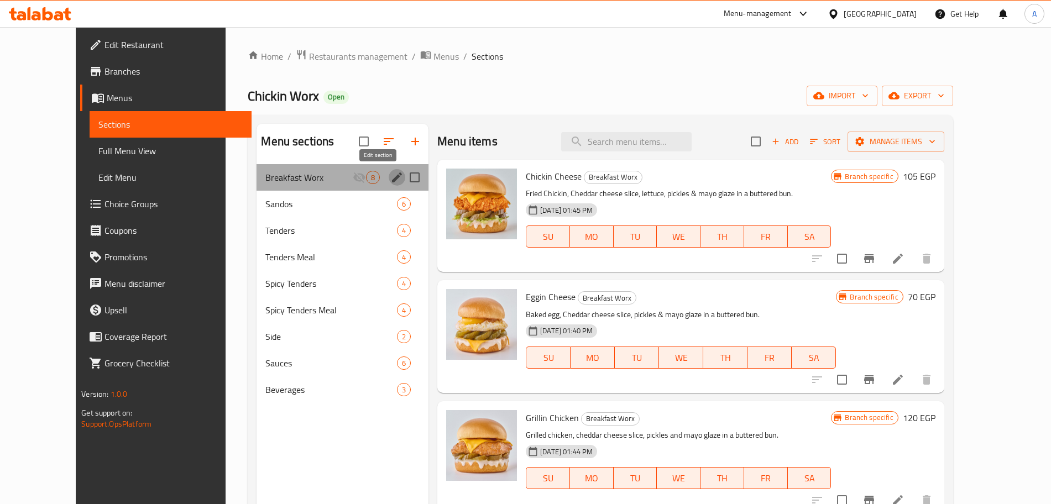
click at [390, 175] on icon "edit" at bounding box center [396, 177] width 13 height 13
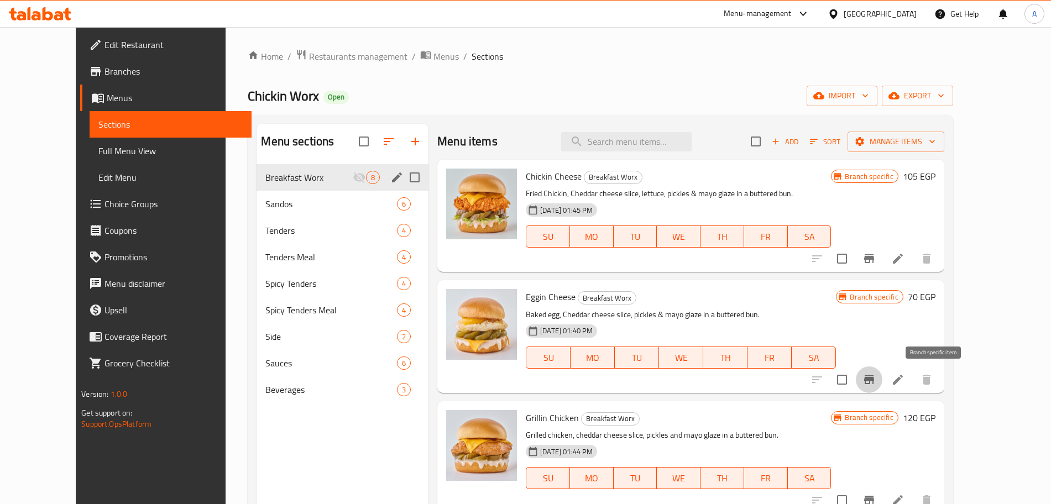
click at [876, 374] on icon "Branch-specific-item" at bounding box center [868, 379] width 13 height 13
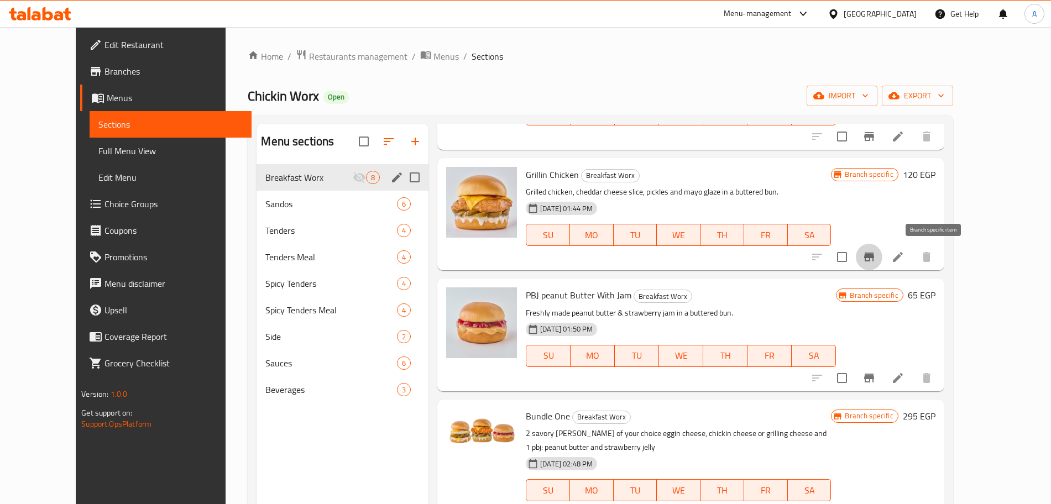
click at [876, 252] on icon "Branch-specific-item" at bounding box center [868, 256] width 13 height 13
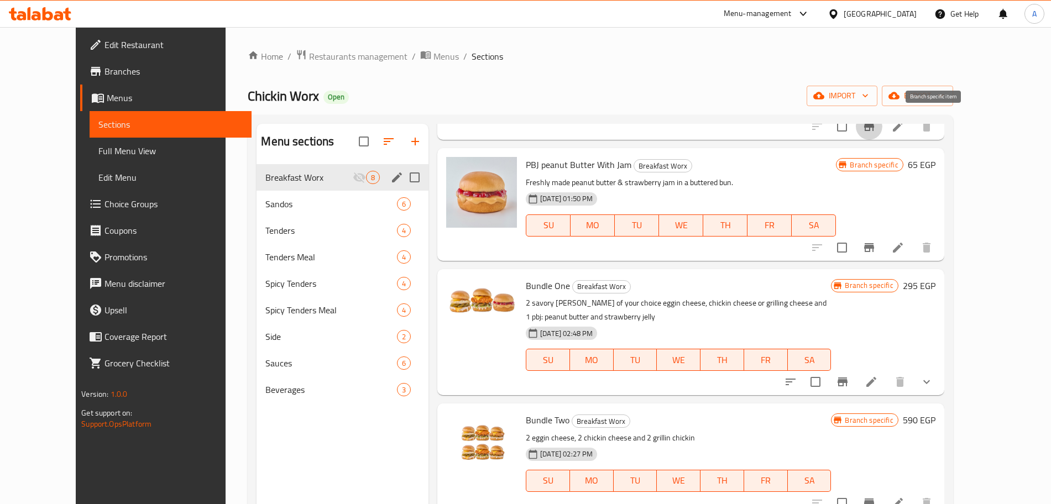
scroll to position [373, 0]
click at [874, 248] on icon "Branch-specific-item" at bounding box center [869, 248] width 10 height 9
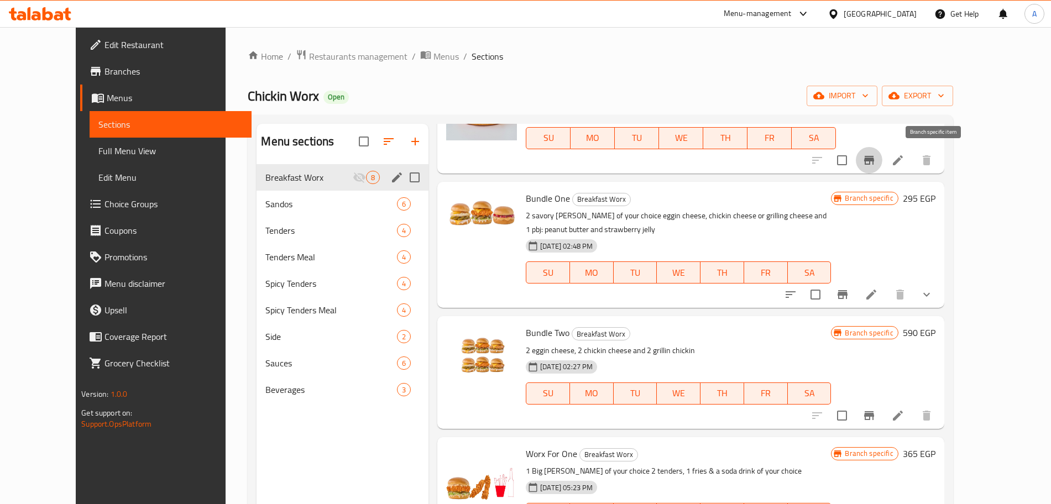
scroll to position [462, 0]
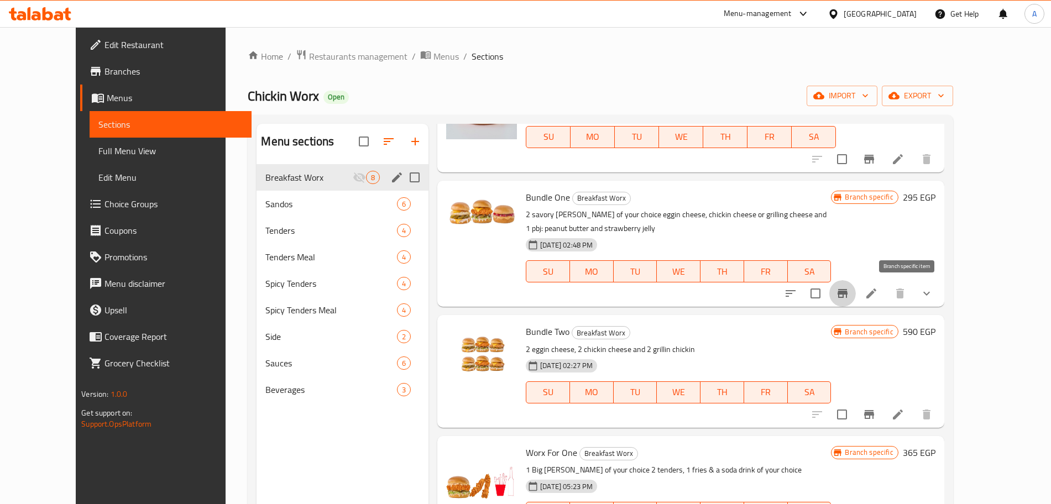
click at [847, 289] on icon "Branch-specific-item" at bounding box center [843, 293] width 10 height 9
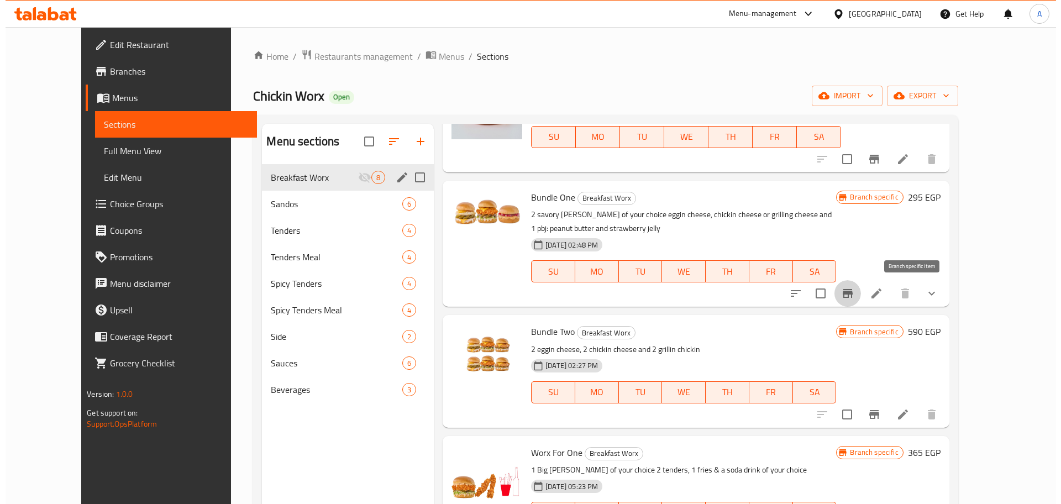
scroll to position [526, 0]
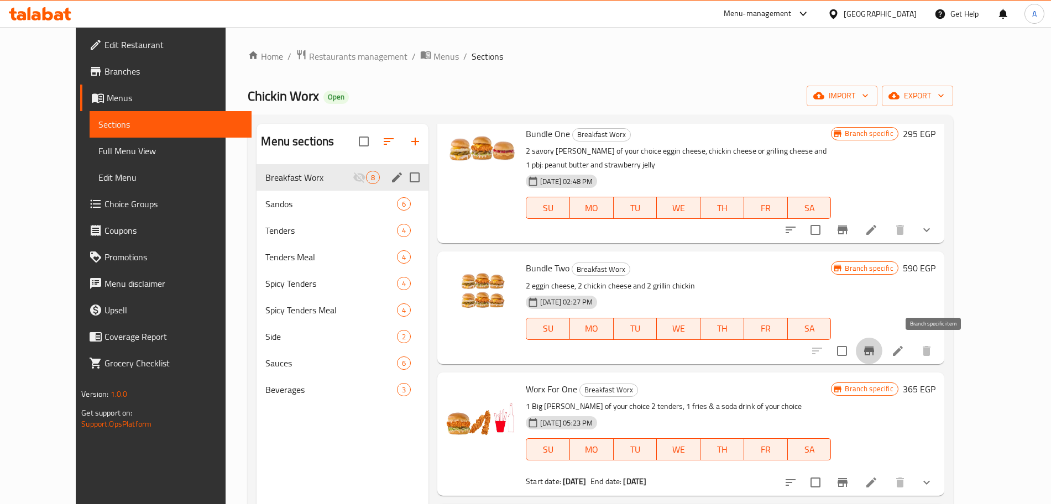
click at [882, 342] on button "Branch-specific-item" at bounding box center [869, 351] width 27 height 27
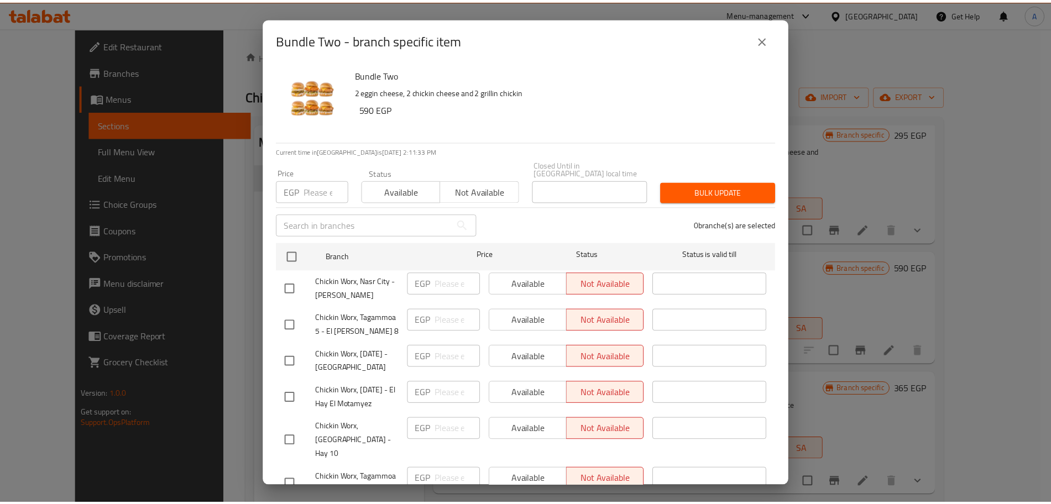
scroll to position [38, 0]
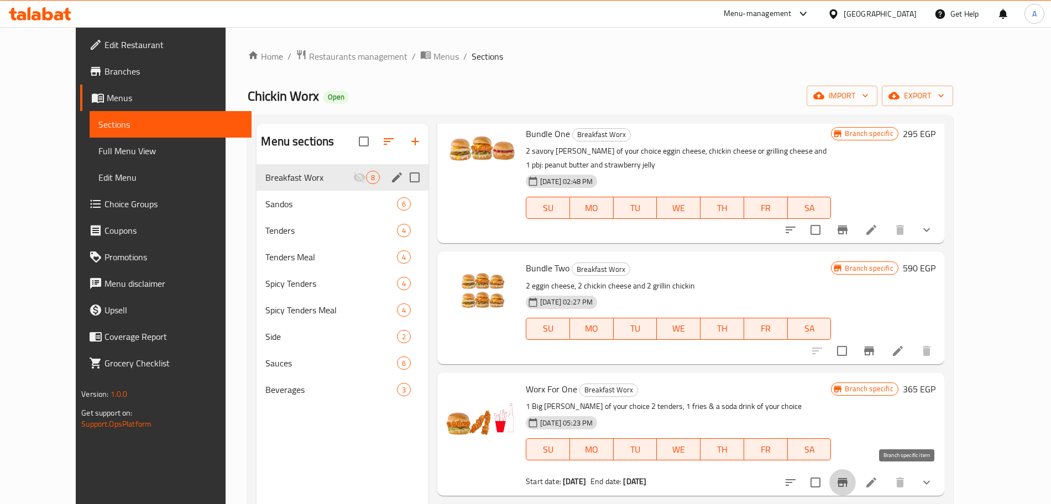
click at [856, 479] on button "Branch-specific-item" at bounding box center [842, 482] width 27 height 27
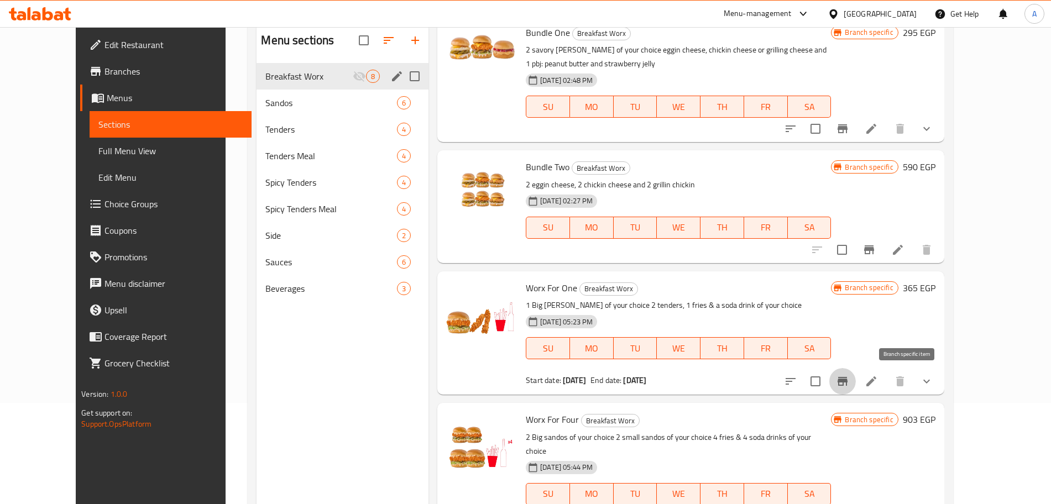
scroll to position [155, 0]
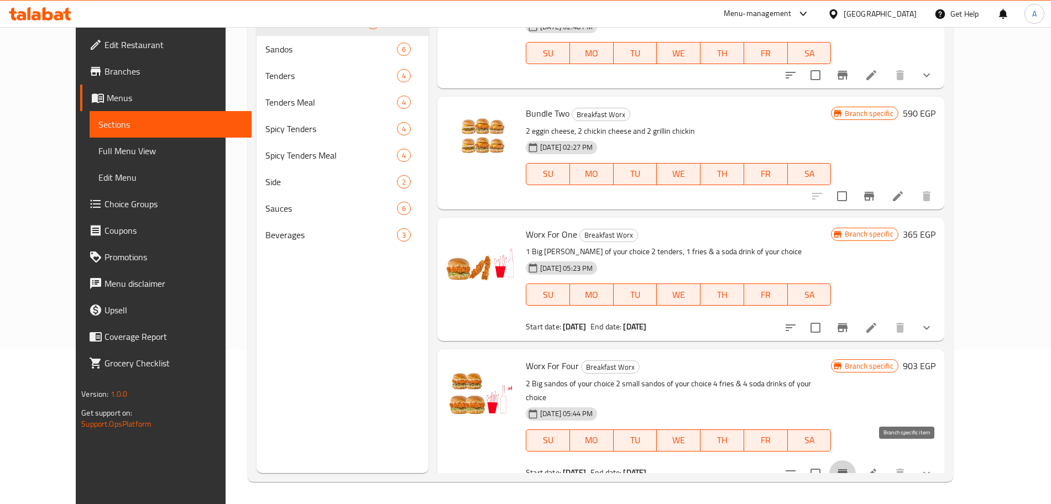
click at [847, 469] on icon "Branch-specific-item" at bounding box center [843, 473] width 10 height 9
click at [878, 326] on icon at bounding box center [871, 327] width 13 height 13
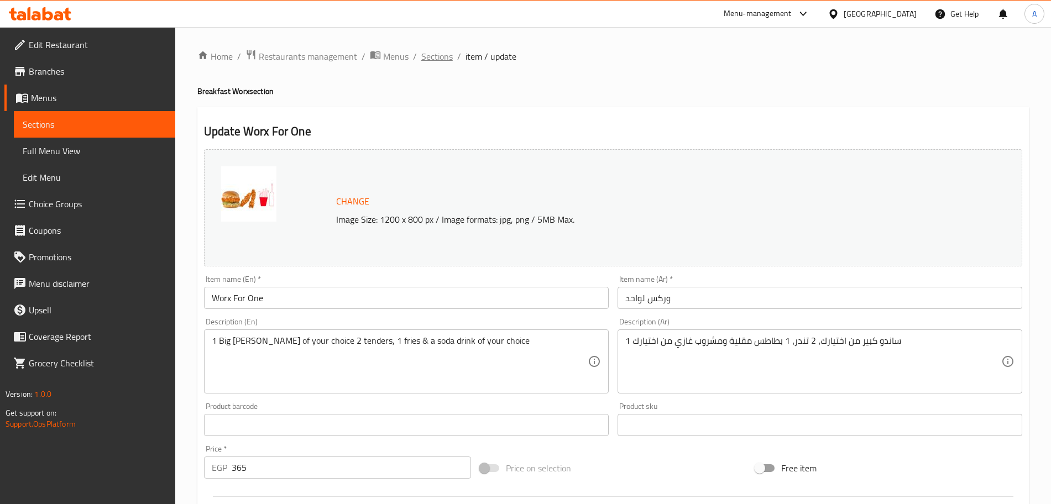
click at [442, 56] on span "Sections" at bounding box center [437, 56] width 32 height 13
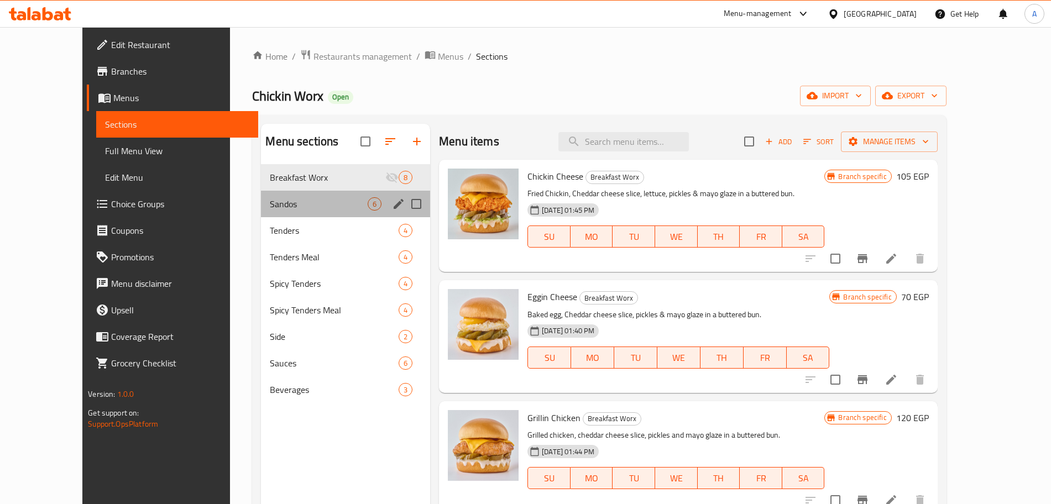
click at [302, 193] on div "Sandos 6" at bounding box center [345, 204] width 169 height 27
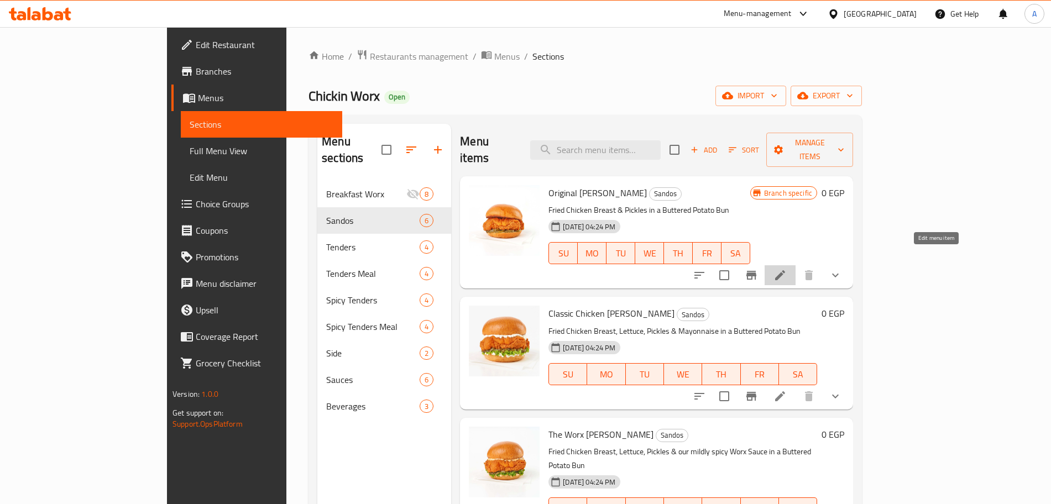
click at [787, 269] on icon at bounding box center [779, 275] width 13 height 13
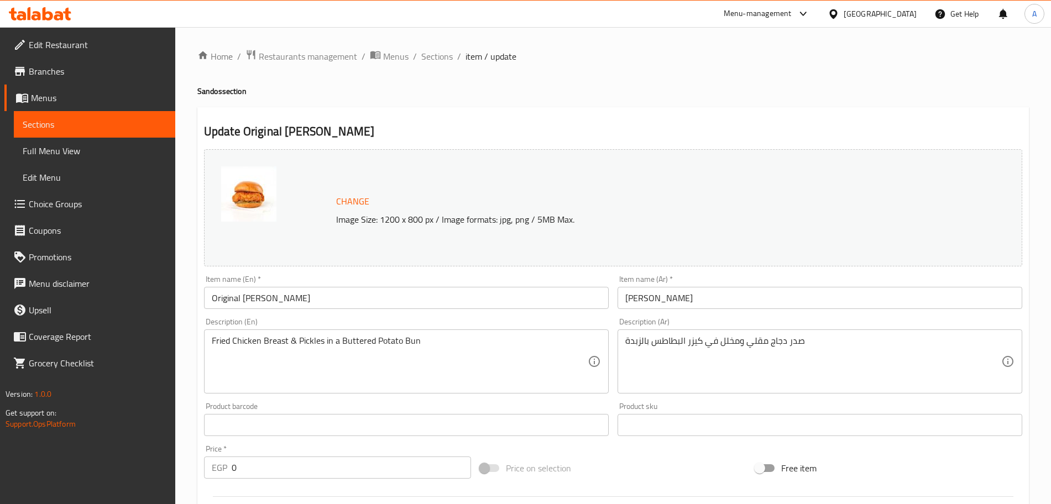
scroll to position [1, 0]
click at [447, 55] on span "Sections" at bounding box center [437, 55] width 32 height 13
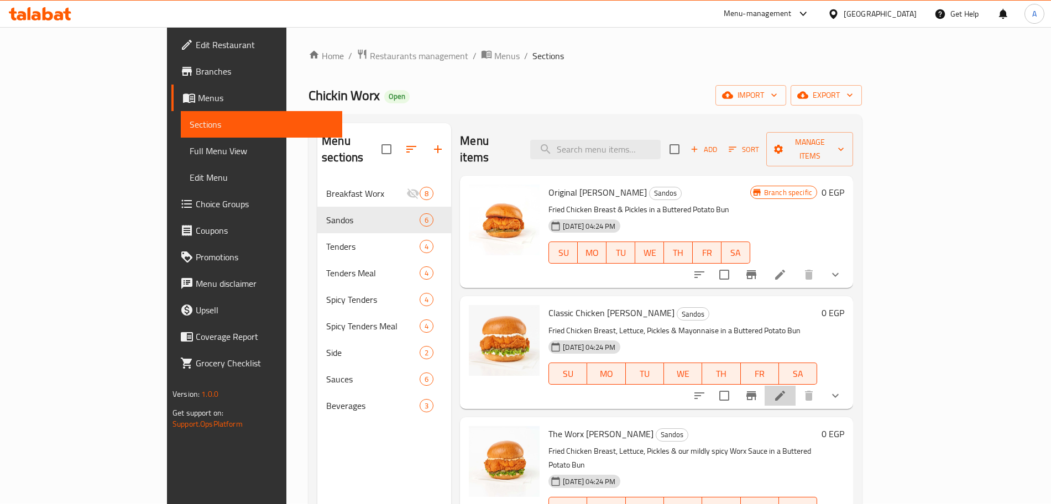
click at [796, 386] on li at bounding box center [780, 396] width 31 height 20
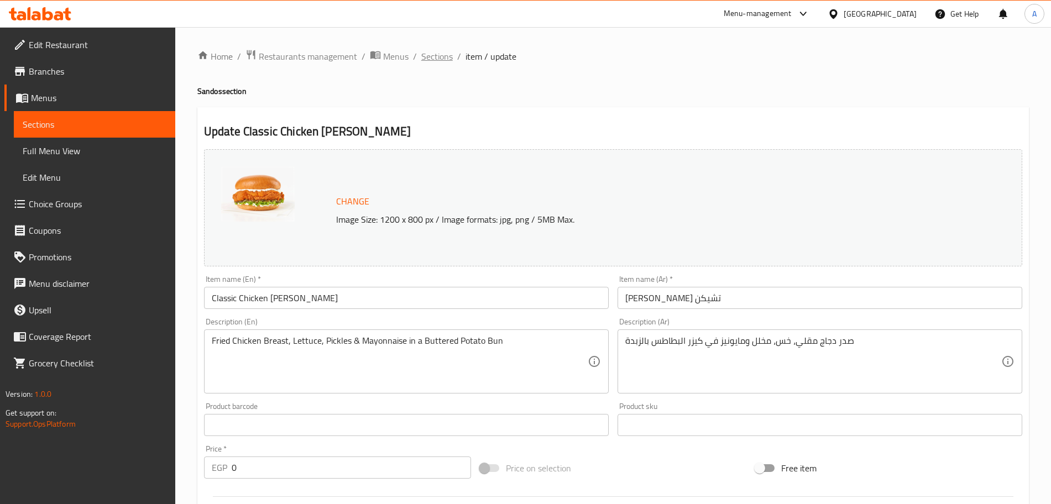
click at [436, 54] on span "Sections" at bounding box center [437, 56] width 32 height 13
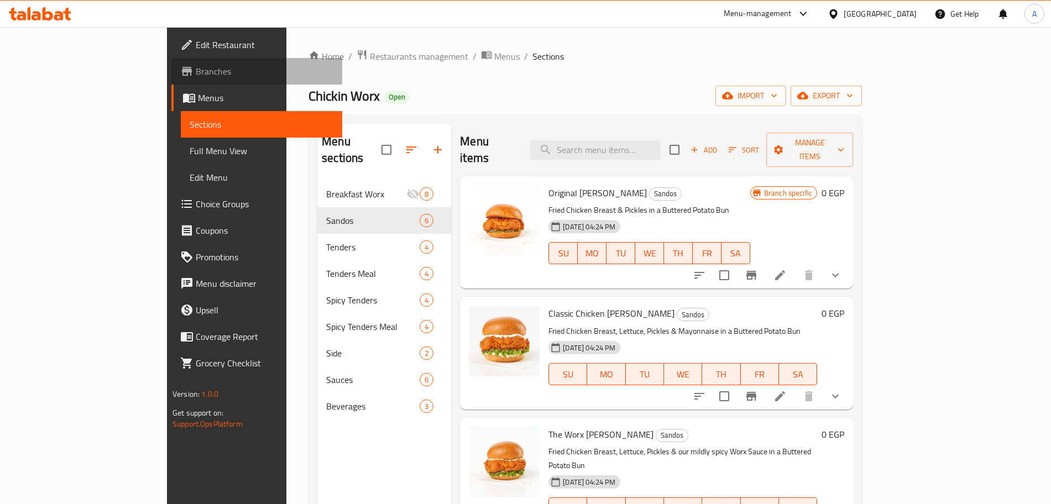
click at [196, 72] on span "Branches" at bounding box center [265, 71] width 138 height 13
click at [196, 69] on span "Branches" at bounding box center [265, 71] width 138 height 13
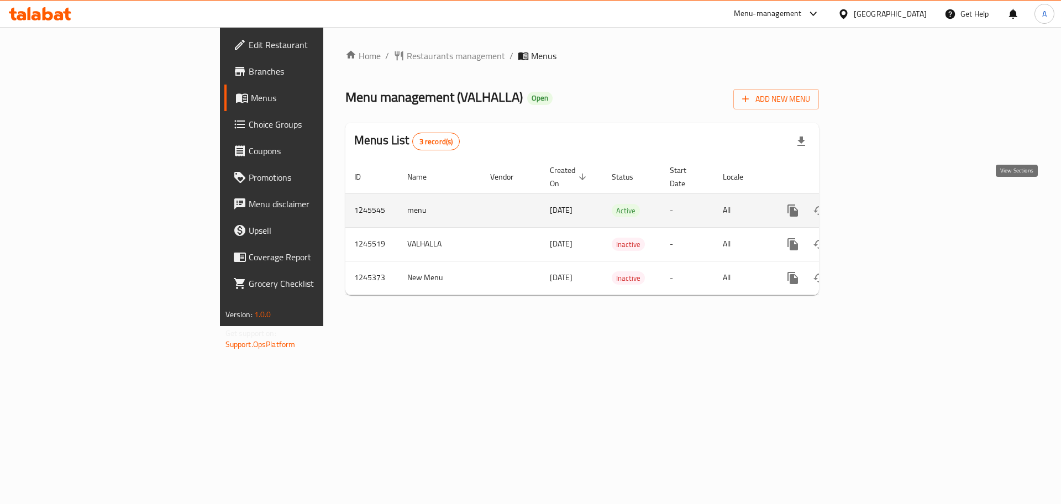
click at [886, 197] on link "enhanced table" at bounding box center [873, 210] width 27 height 27
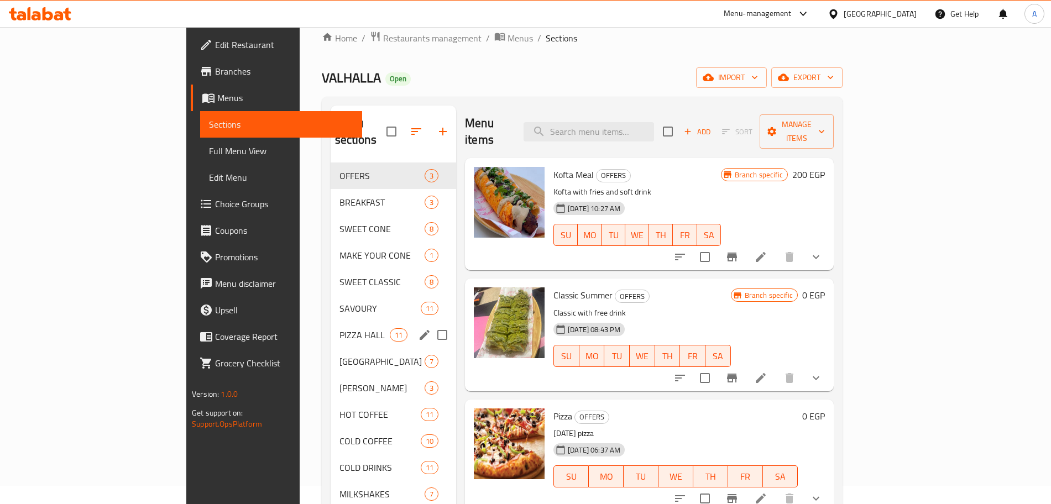
scroll to position [17, 0]
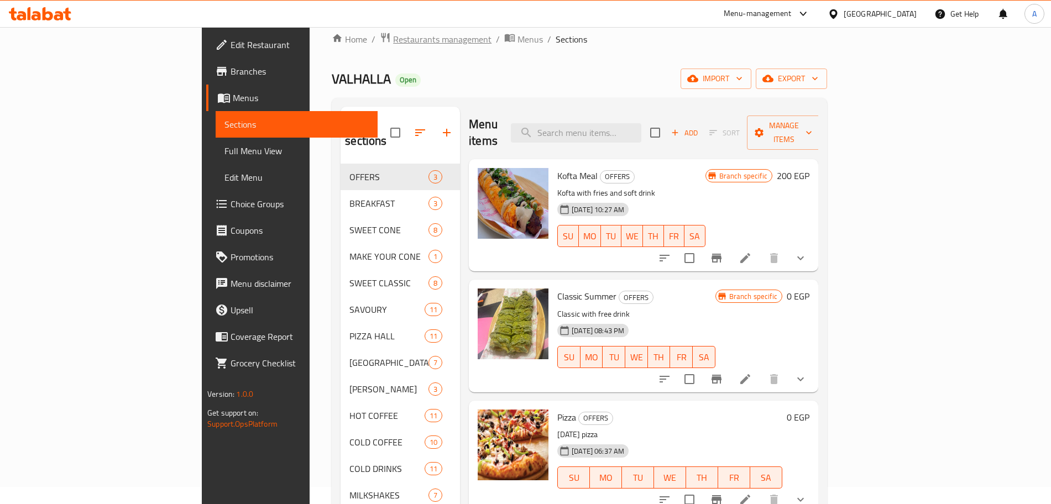
click at [393, 35] on span "Restaurants management" at bounding box center [442, 39] width 98 height 13
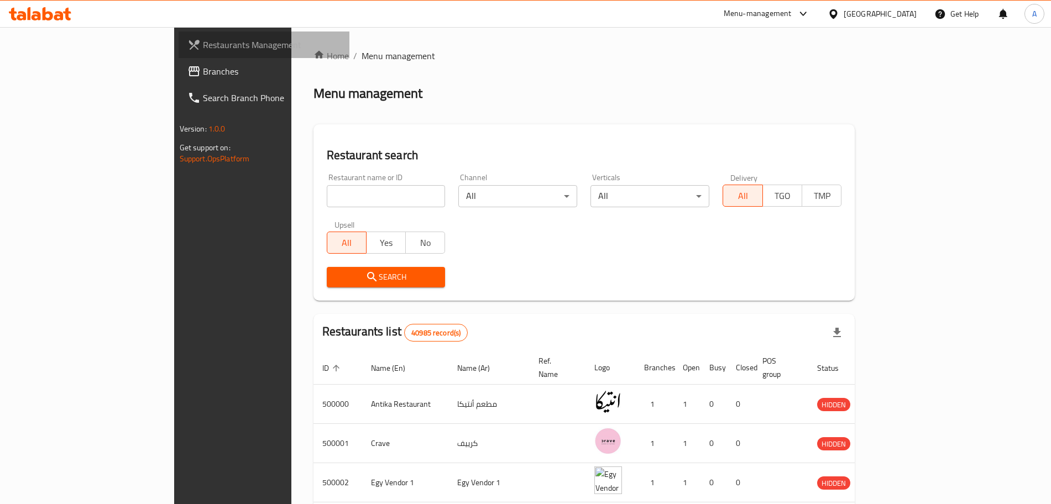
click at [203, 41] on span "Restaurants Management" at bounding box center [272, 44] width 138 height 13
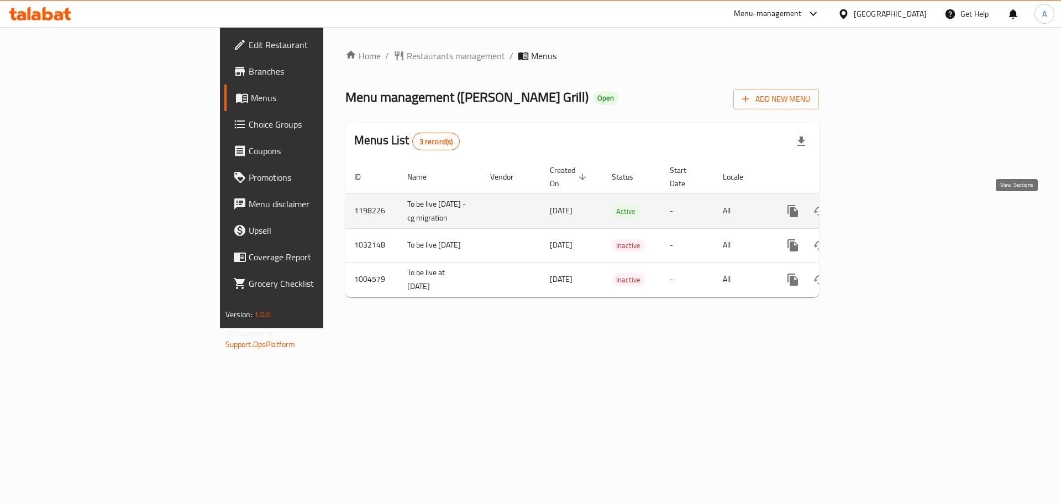
click at [886, 212] on link "enhanced table" at bounding box center [873, 211] width 27 height 27
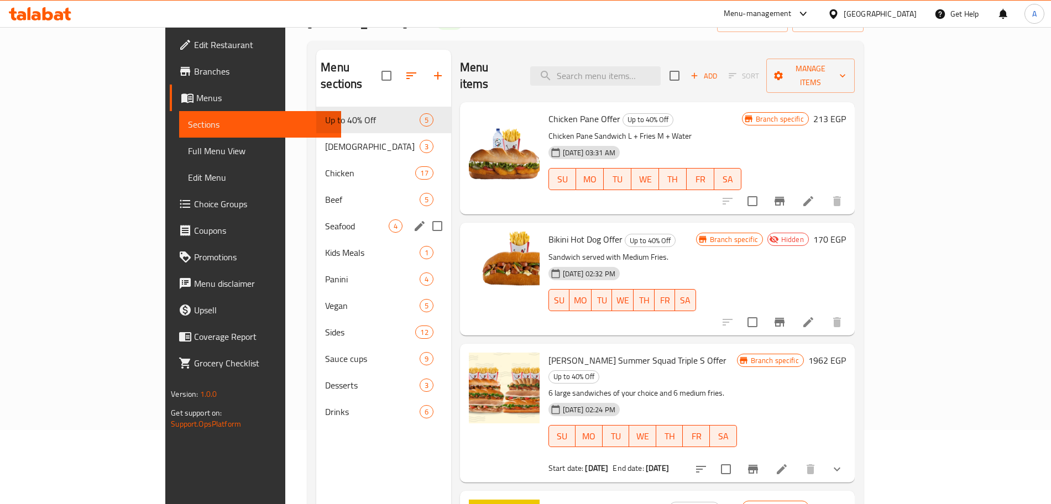
scroll to position [75, 0]
click at [325, 272] on span "Panini" at bounding box center [356, 278] width 63 height 13
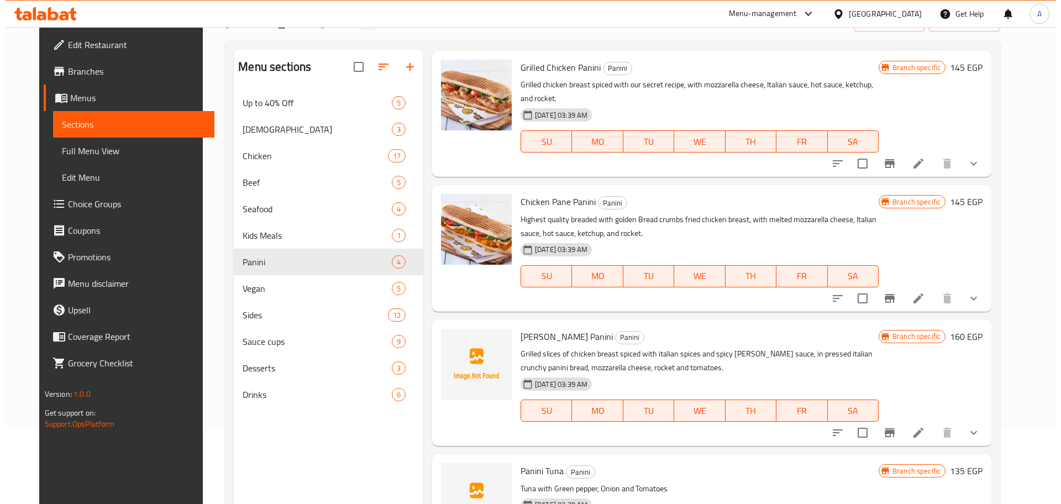
scroll to position [155, 0]
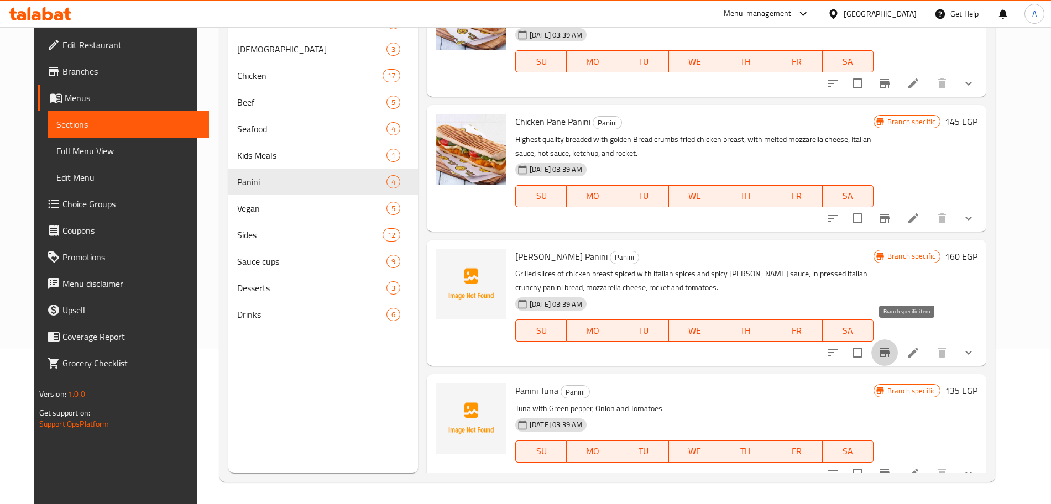
click at [889, 348] on icon "Branch-specific-item" at bounding box center [885, 352] width 10 height 9
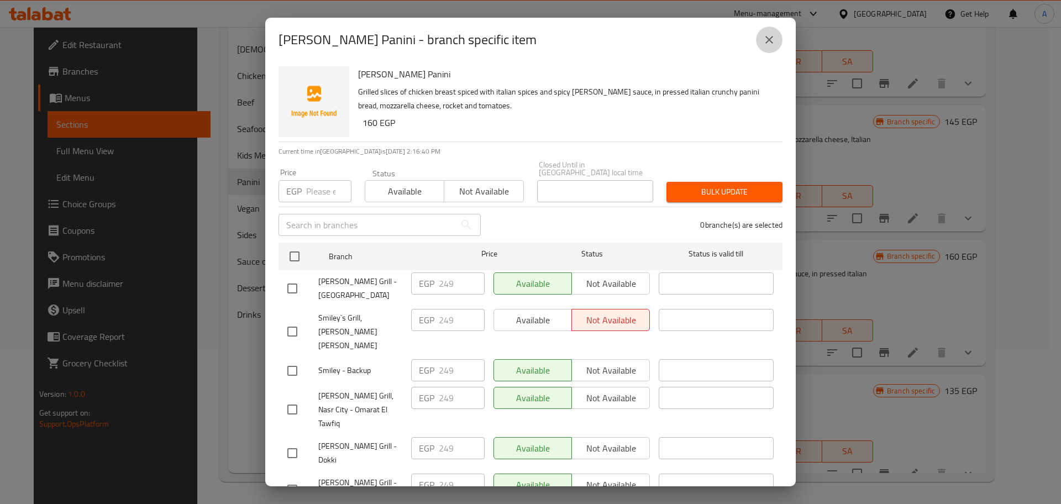
click at [768, 45] on icon "close" at bounding box center [769, 39] width 13 height 13
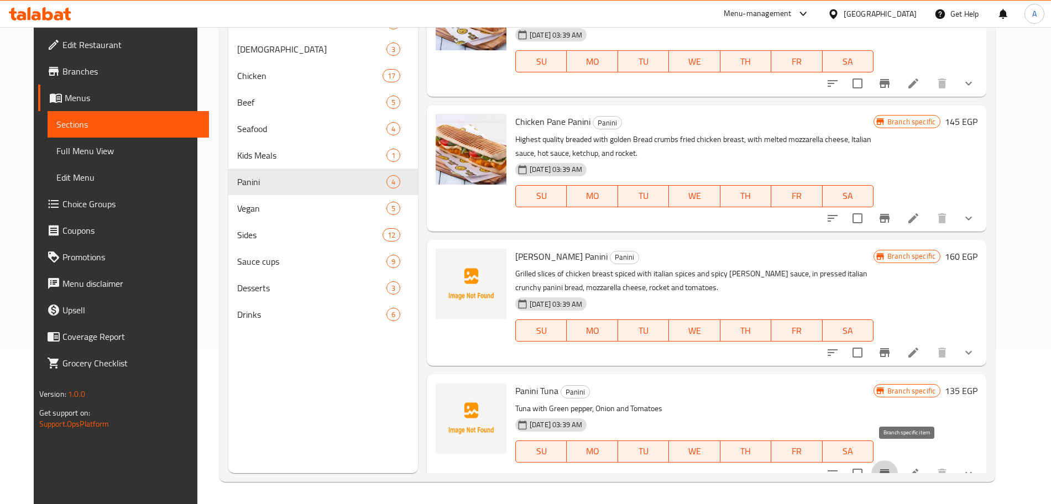
click at [891, 467] on icon "Branch-specific-item" at bounding box center [884, 473] width 13 height 13
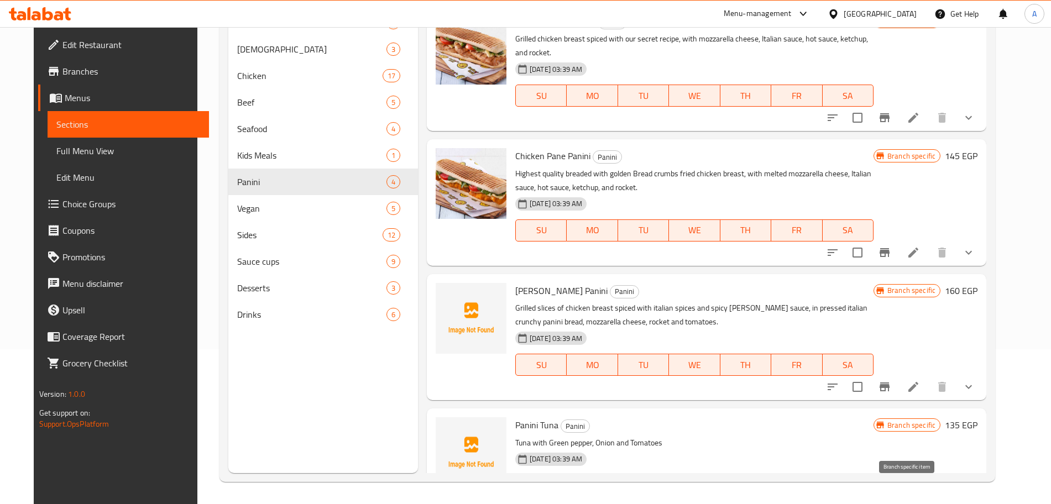
scroll to position [0, 0]
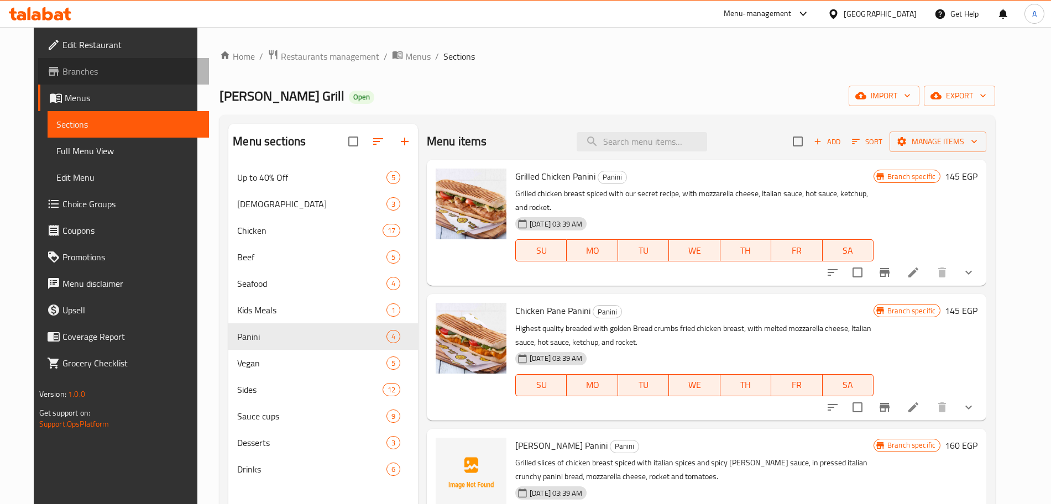
click at [114, 72] on span "Branches" at bounding box center [131, 71] width 138 height 13
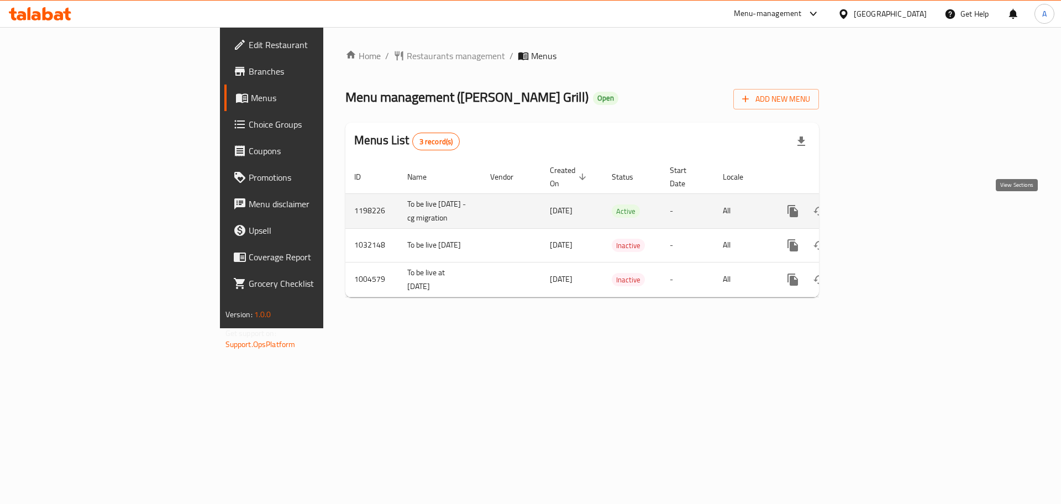
click at [880, 208] on icon "enhanced table" at bounding box center [872, 211] width 13 height 13
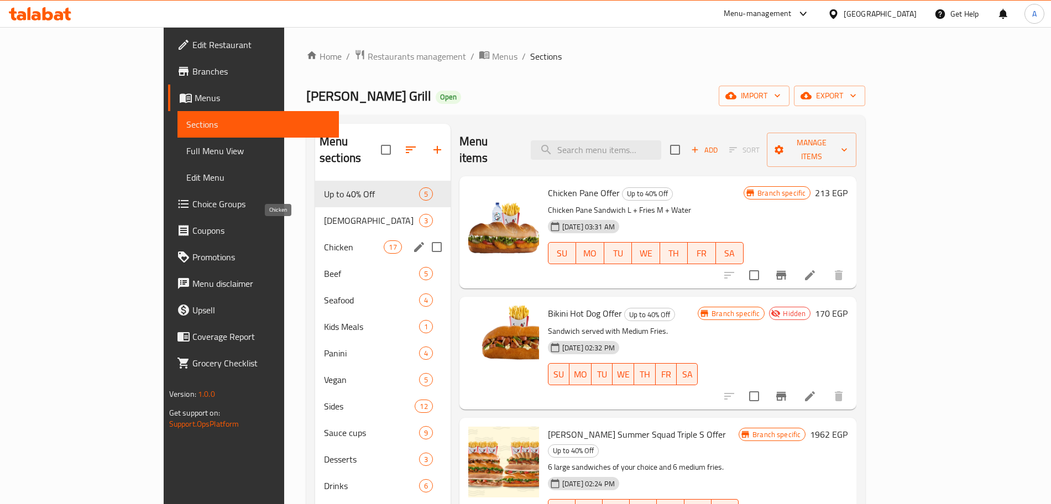
click at [324, 240] on span "Chicken" at bounding box center [354, 246] width 60 height 13
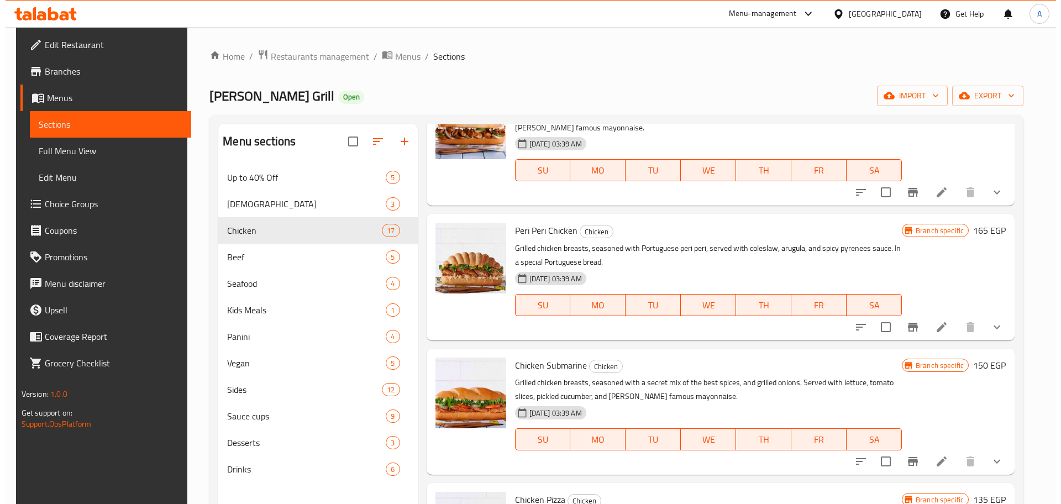
scroll to position [1493, 0]
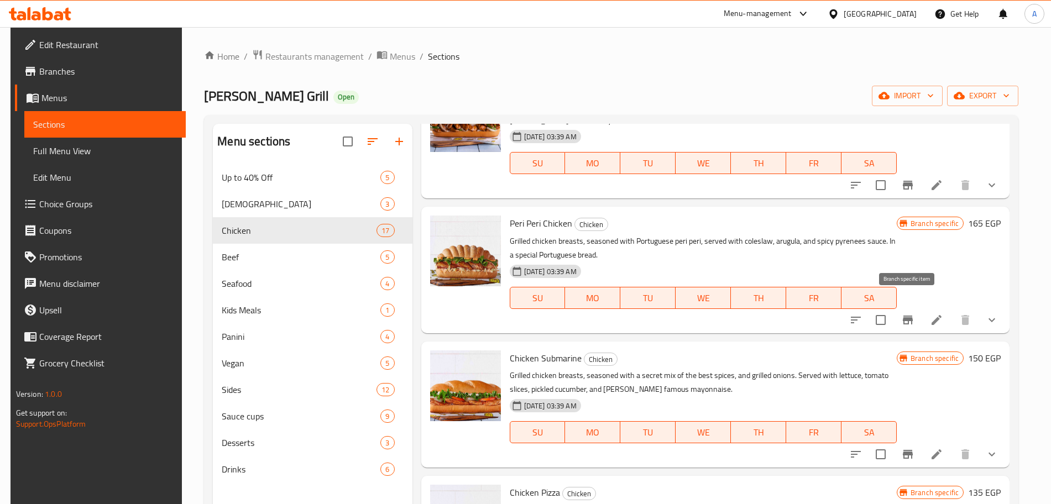
click at [910, 313] on icon "Branch-specific-item" at bounding box center [907, 319] width 13 height 13
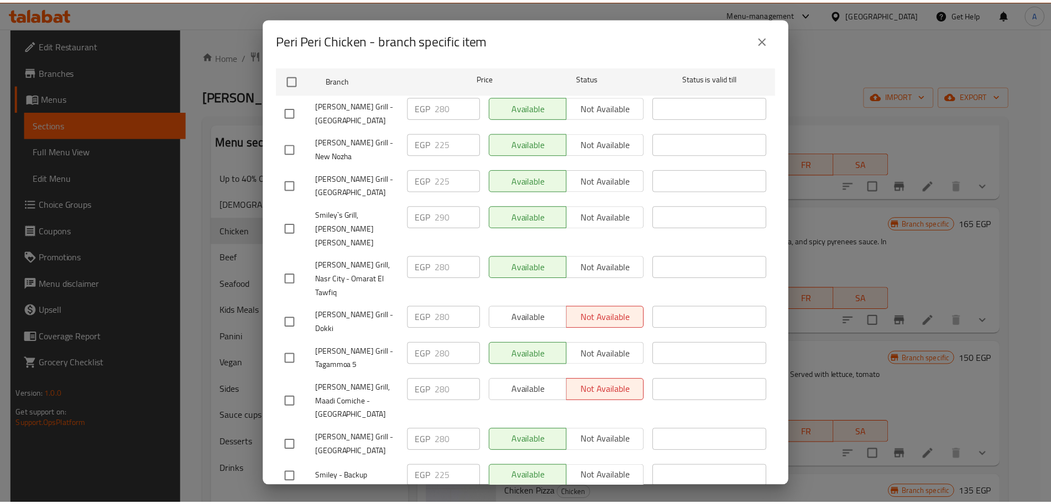
scroll to position [176, 0]
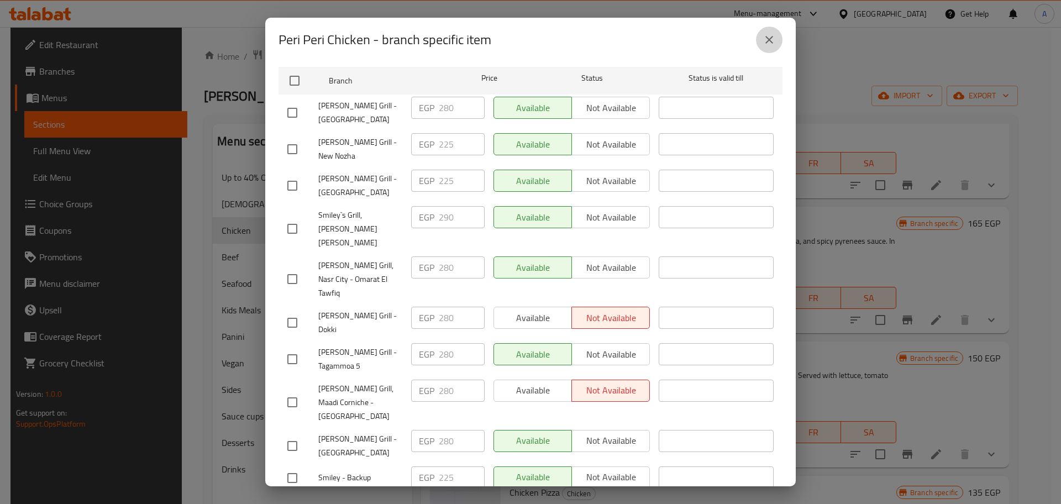
click at [768, 38] on icon "close" at bounding box center [770, 40] width 8 height 8
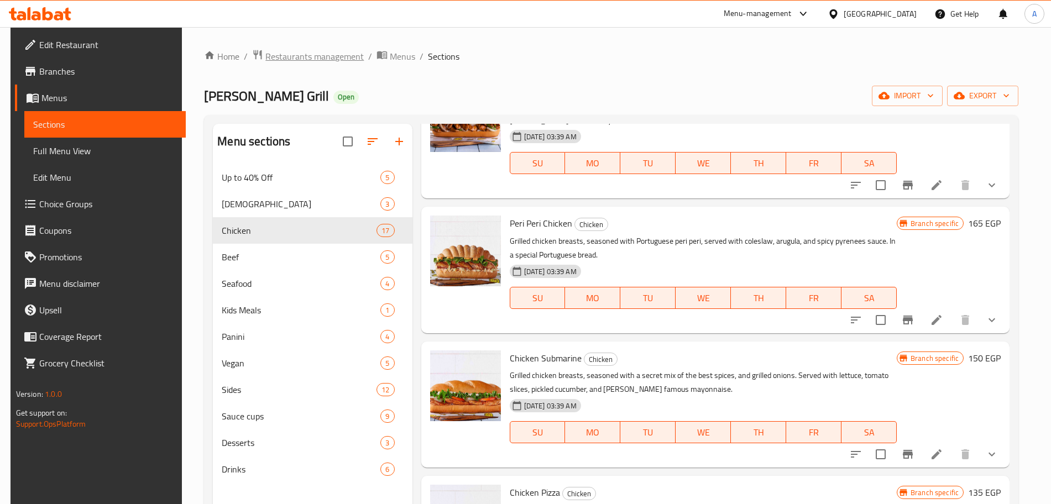
click at [316, 50] on span "Restaurants management" at bounding box center [314, 56] width 98 height 13
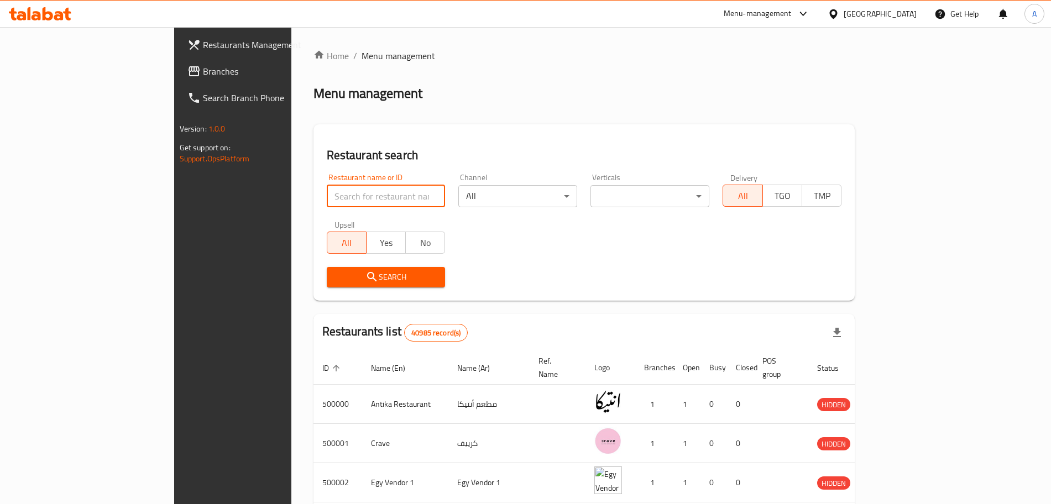
click at [327, 192] on input "search" at bounding box center [386, 196] width 119 height 22
click at [203, 71] on span "Branches" at bounding box center [272, 71] width 138 height 13
click at [203, 70] on span "Branches" at bounding box center [272, 71] width 138 height 13
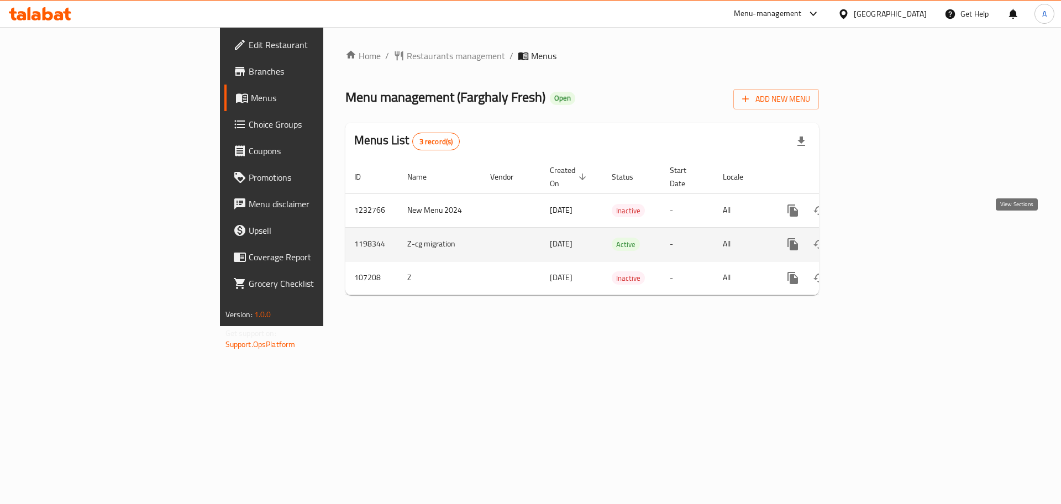
click at [880, 238] on icon "enhanced table" at bounding box center [872, 244] width 13 height 13
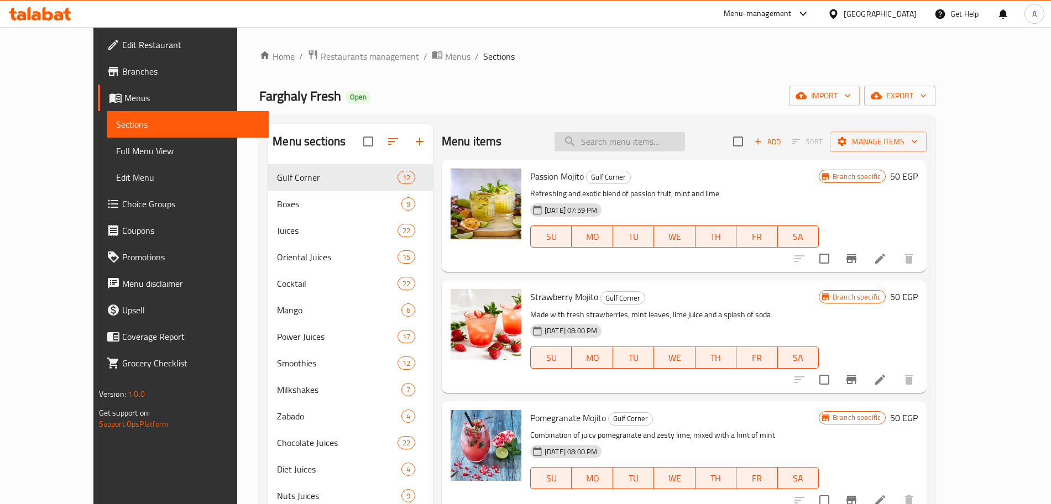
click at [620, 144] on input "search" at bounding box center [619, 141] width 130 height 19
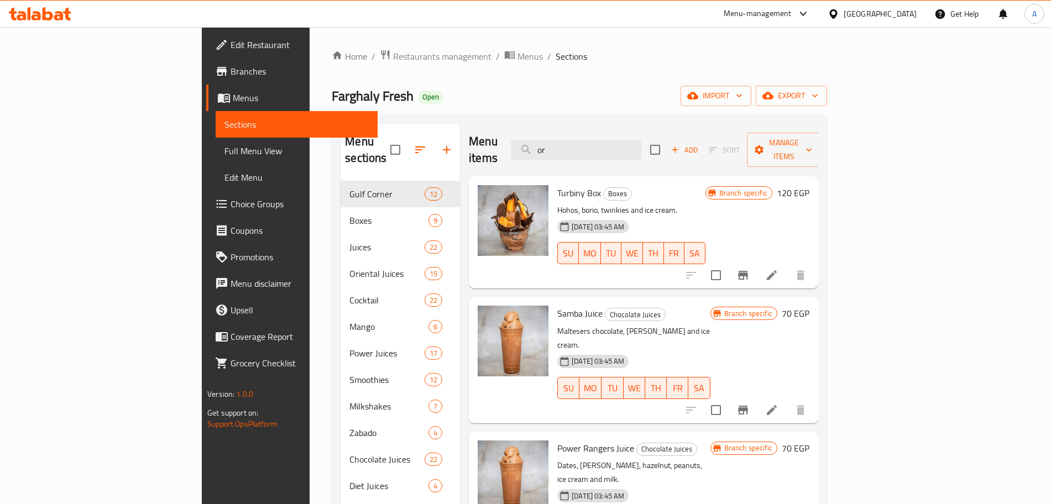
type input "o"
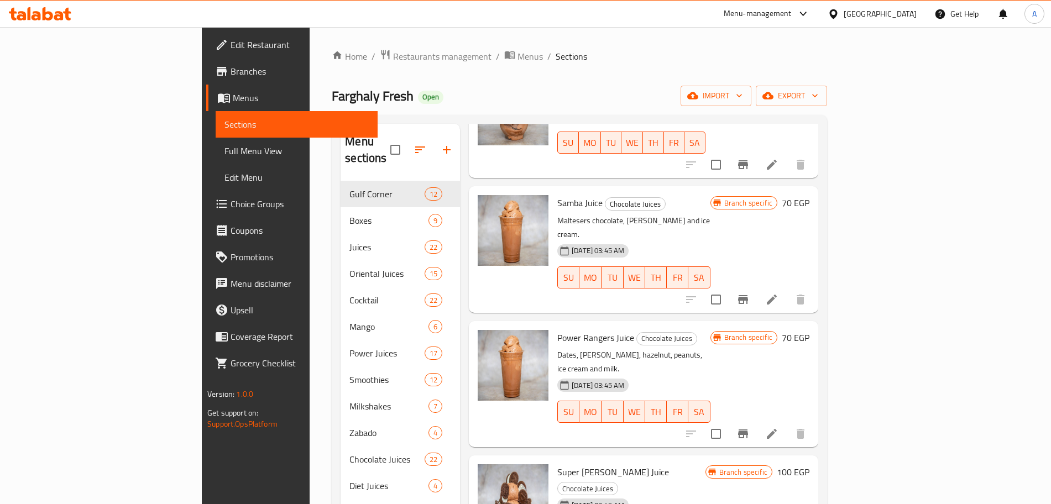
scroll to position [155, 0]
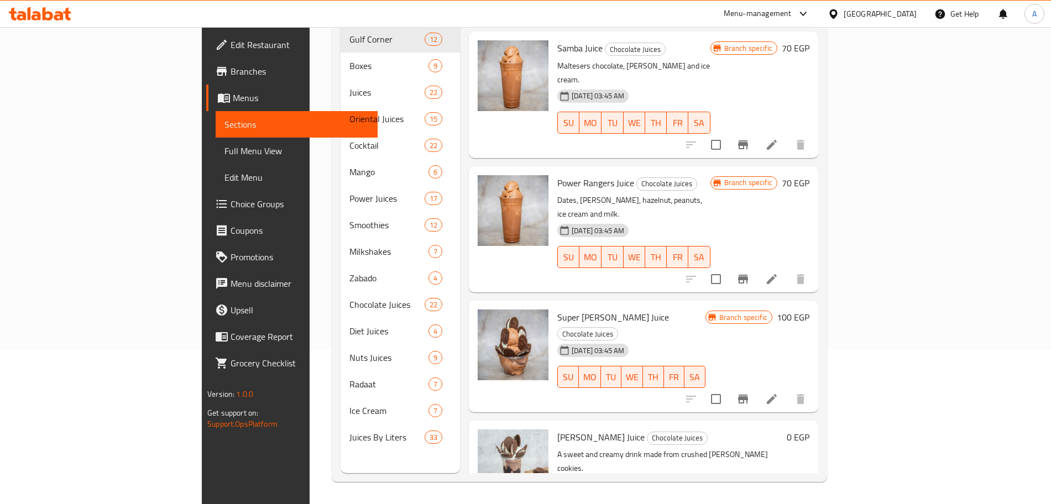
type input "[PERSON_NAME]"
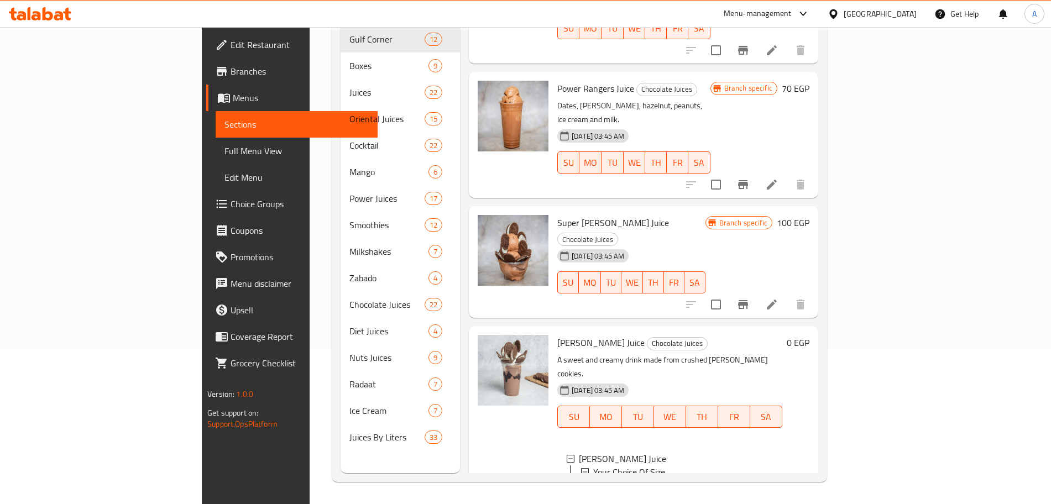
click at [608, 479] on span "Medium" at bounding box center [623, 485] width 30 height 13
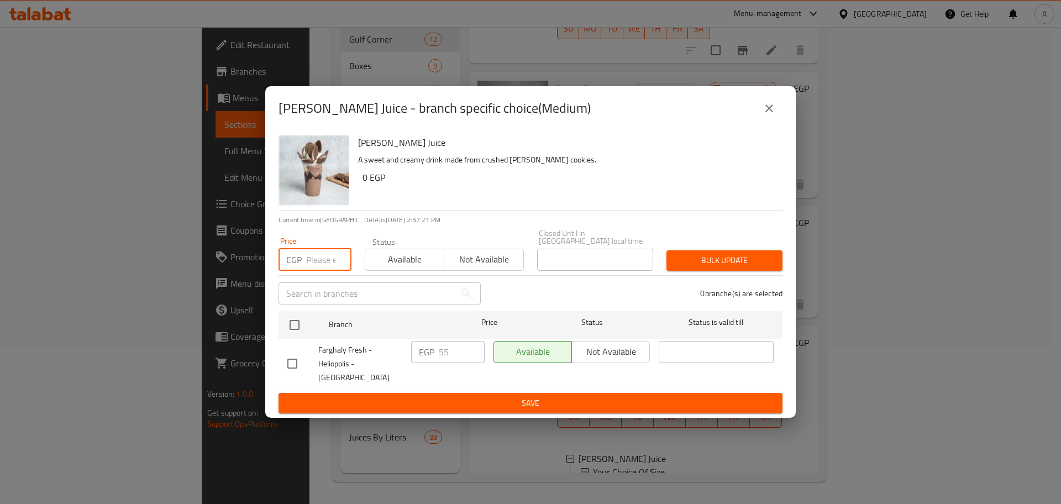
click at [321, 252] on input "number" at bounding box center [328, 260] width 45 height 22
type input "60"
click at [296, 319] on input "checkbox" at bounding box center [294, 324] width 23 height 23
checkbox input "true"
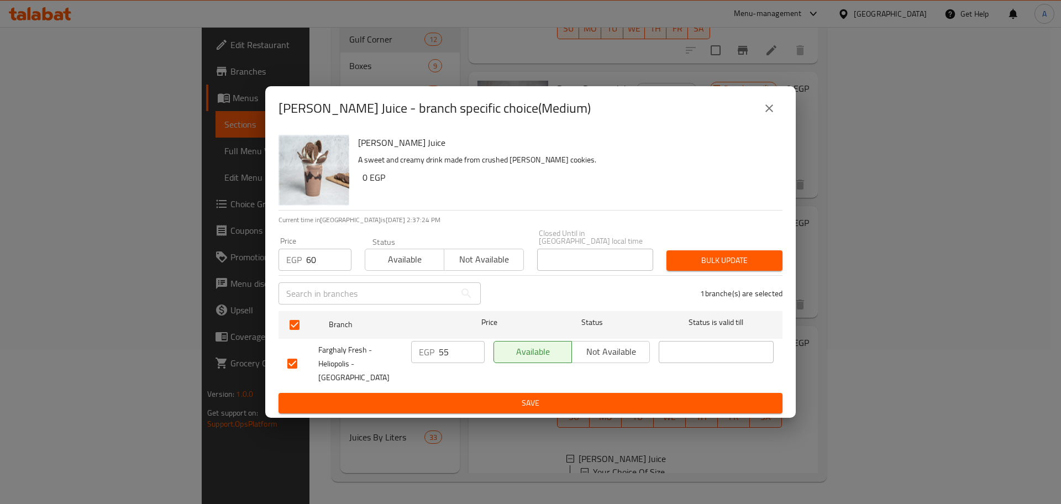
click at [698, 263] on span "Bulk update" at bounding box center [725, 261] width 98 height 14
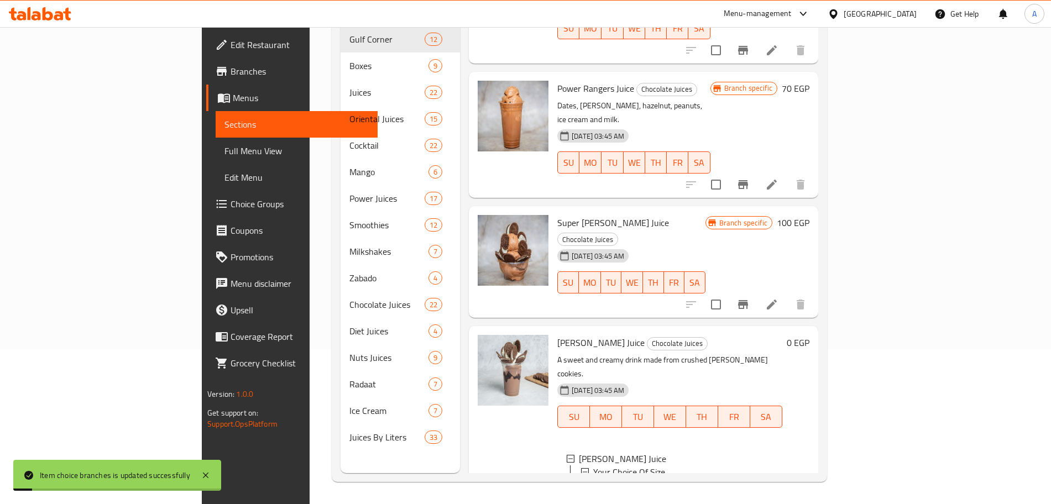
click at [629, 494] on icon at bounding box center [635, 499] width 12 height 11
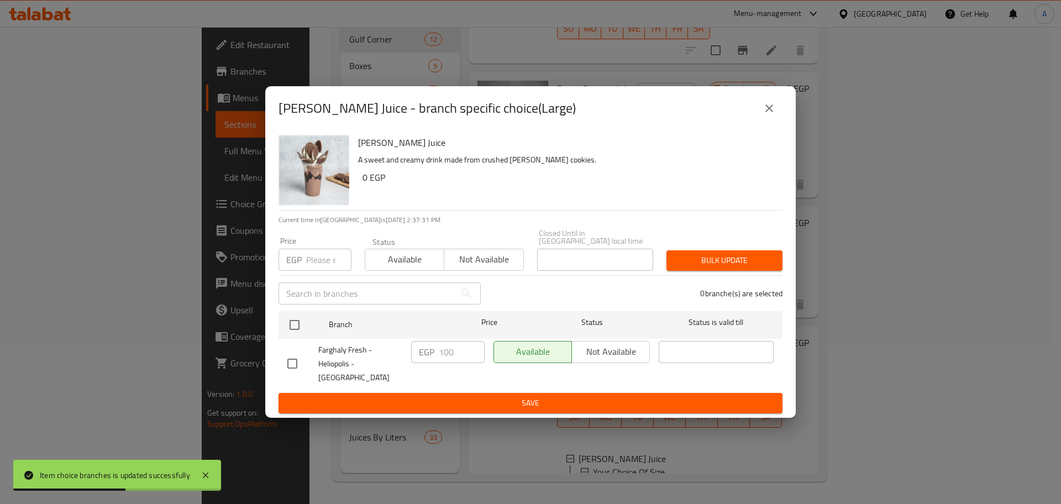
click at [317, 253] on input "number" at bounding box center [328, 260] width 45 height 22
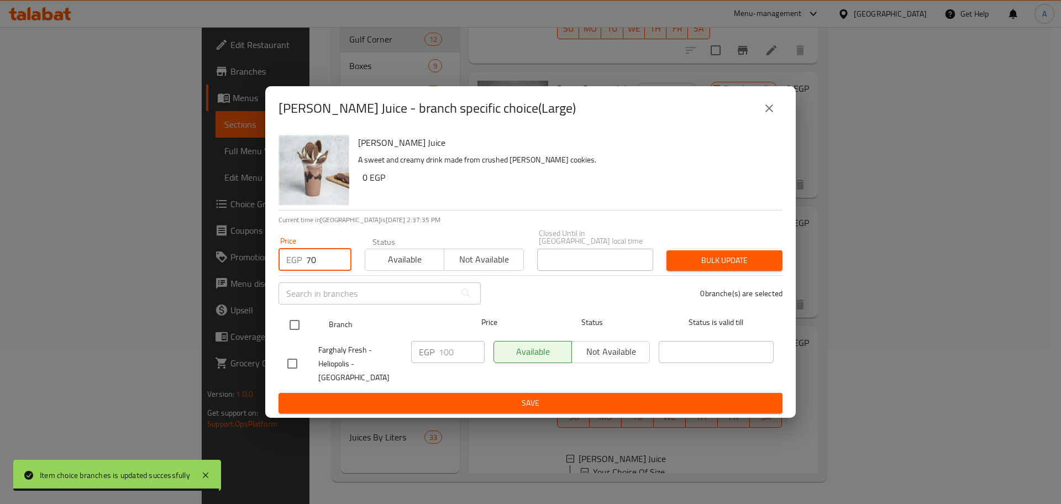
type input "70"
click at [295, 315] on input "checkbox" at bounding box center [294, 324] width 23 height 23
checkbox input "true"
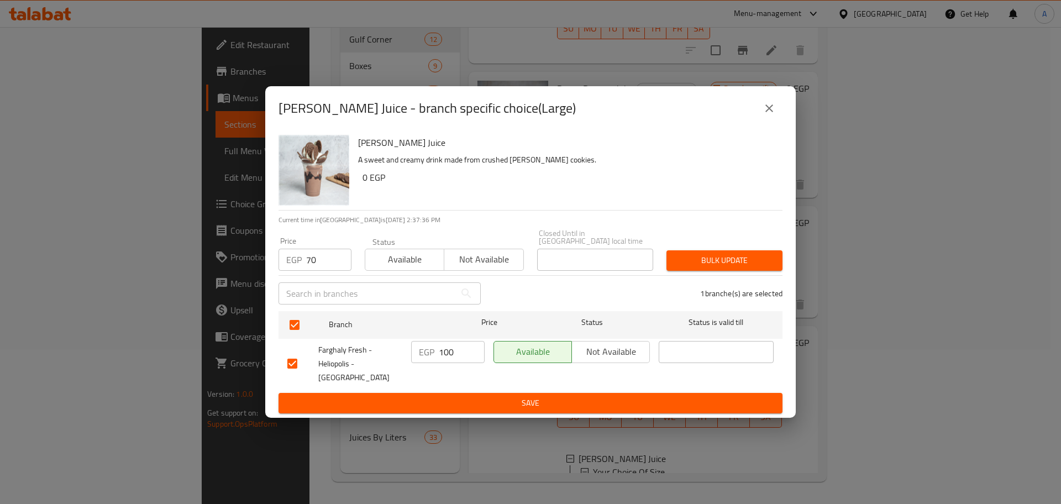
click at [709, 254] on span "Bulk update" at bounding box center [725, 261] width 98 height 14
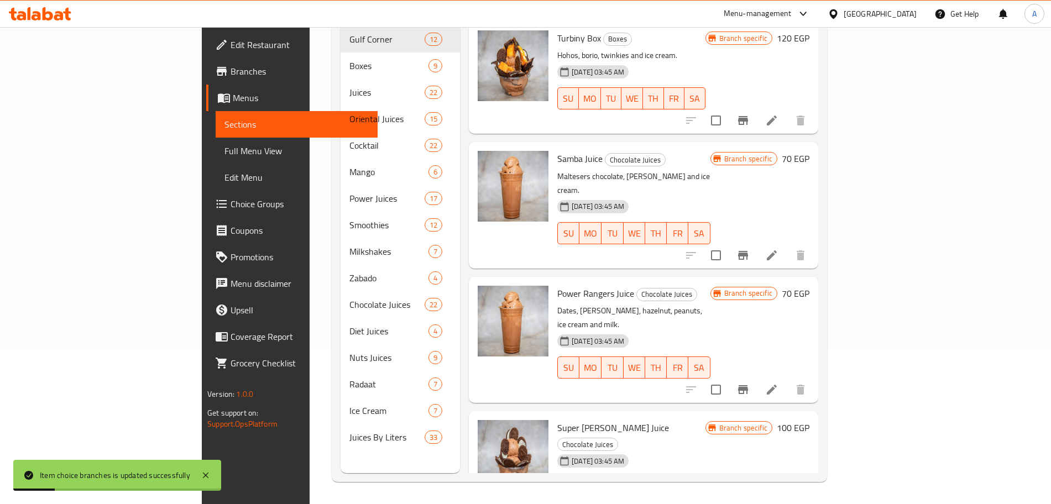
scroll to position [0, 0]
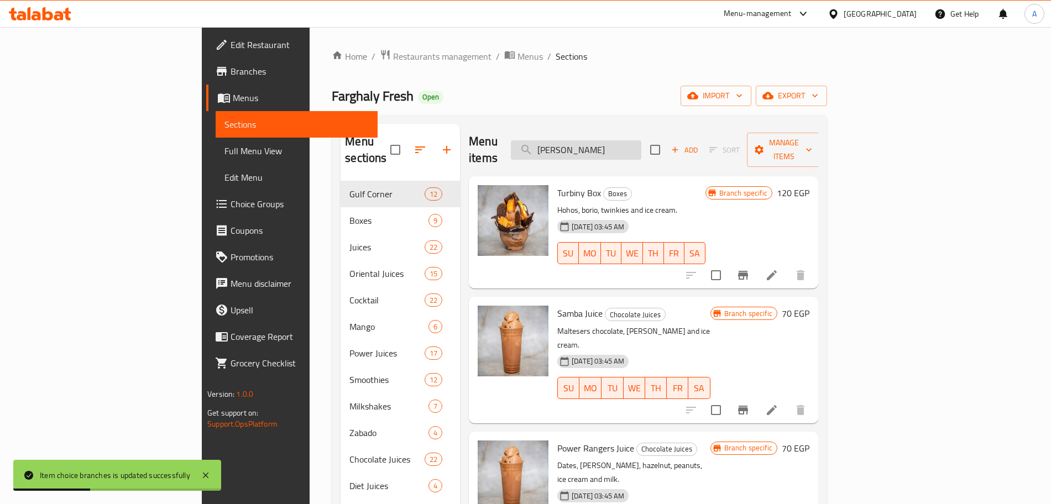
drag, startPoint x: 645, startPoint y: 133, endPoint x: 594, endPoint y: 144, distance: 52.0
click at [594, 144] on input "[PERSON_NAME]" at bounding box center [576, 149] width 130 height 19
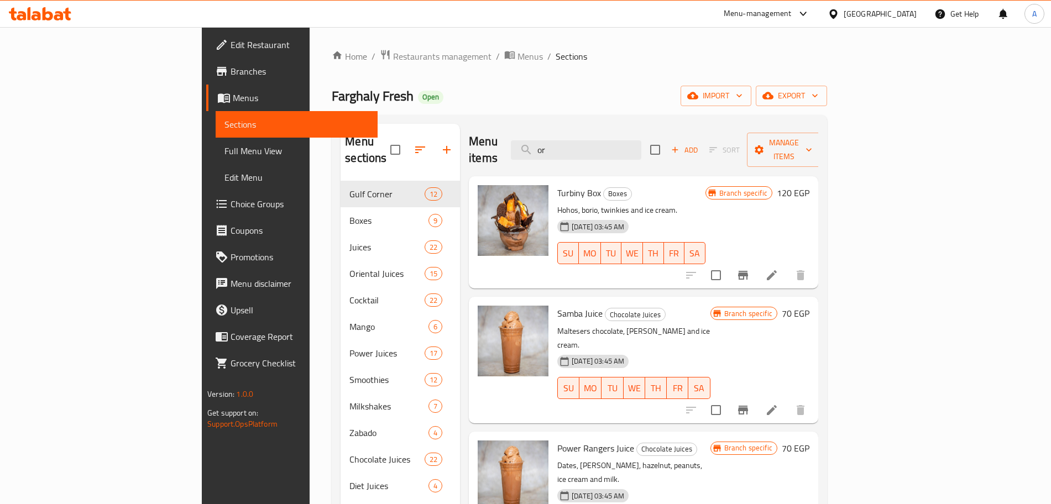
type input "o"
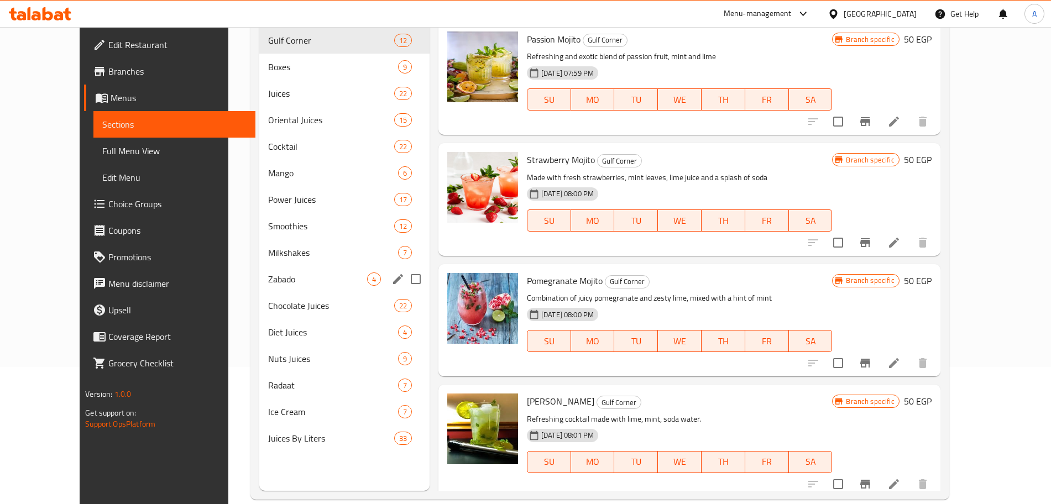
scroll to position [138, 0]
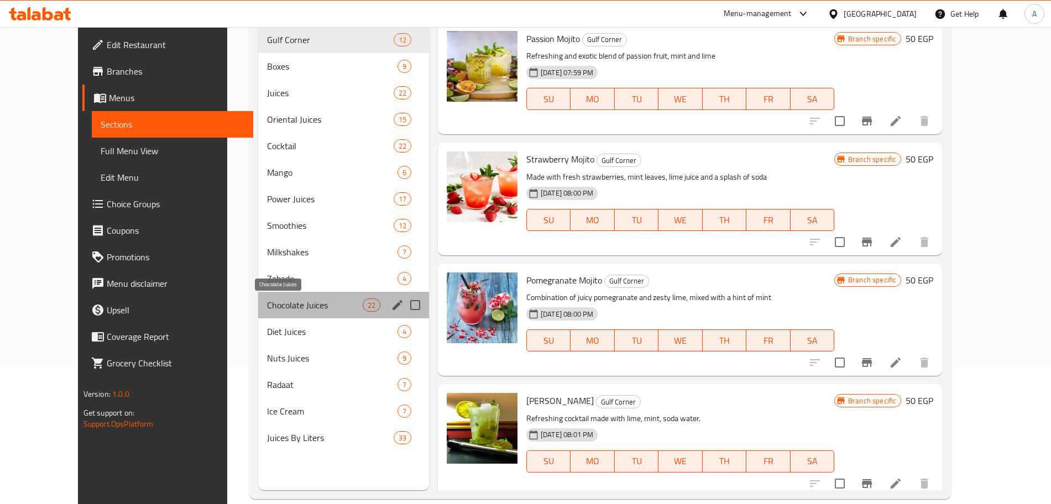
click at [303, 309] on span "Chocolate Juices" at bounding box center [315, 305] width 96 height 13
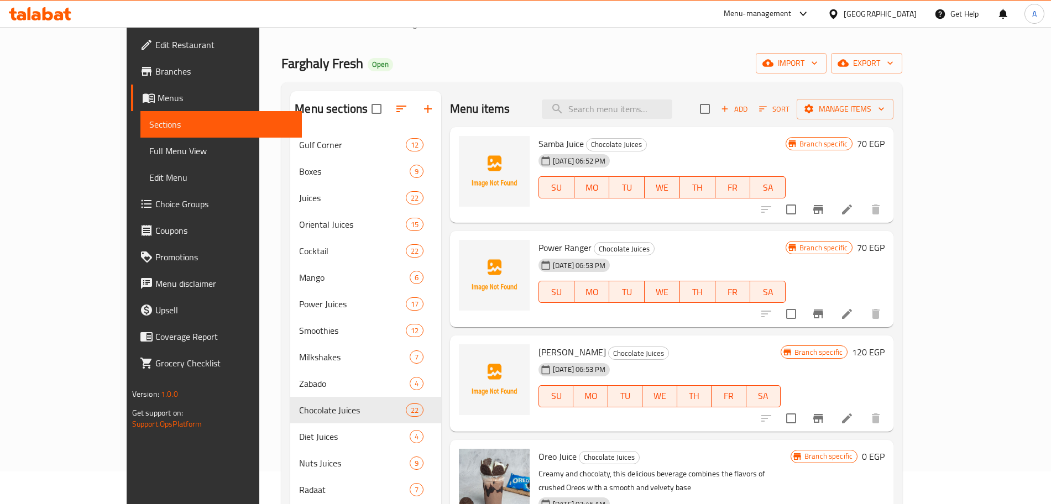
scroll to position [155, 0]
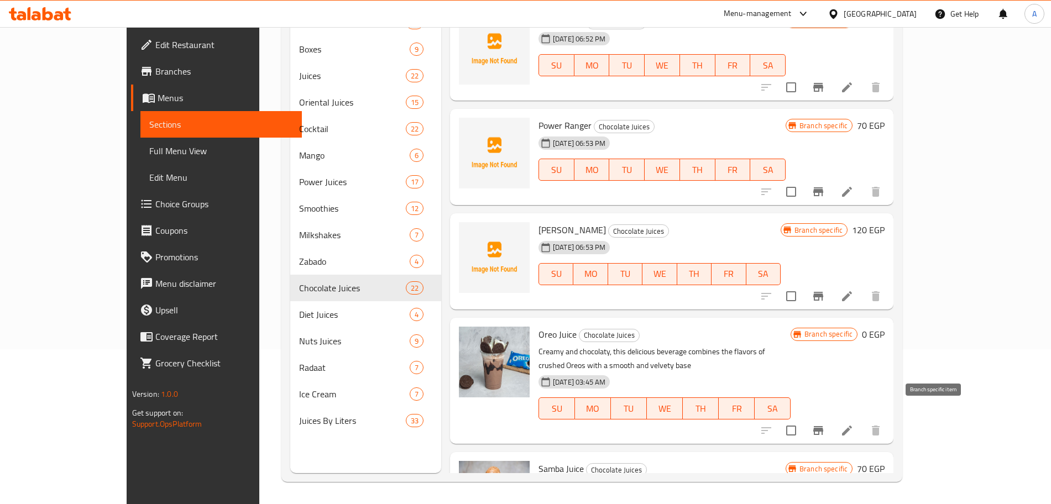
click at [823, 426] on icon "Branch-specific-item" at bounding box center [818, 430] width 10 height 9
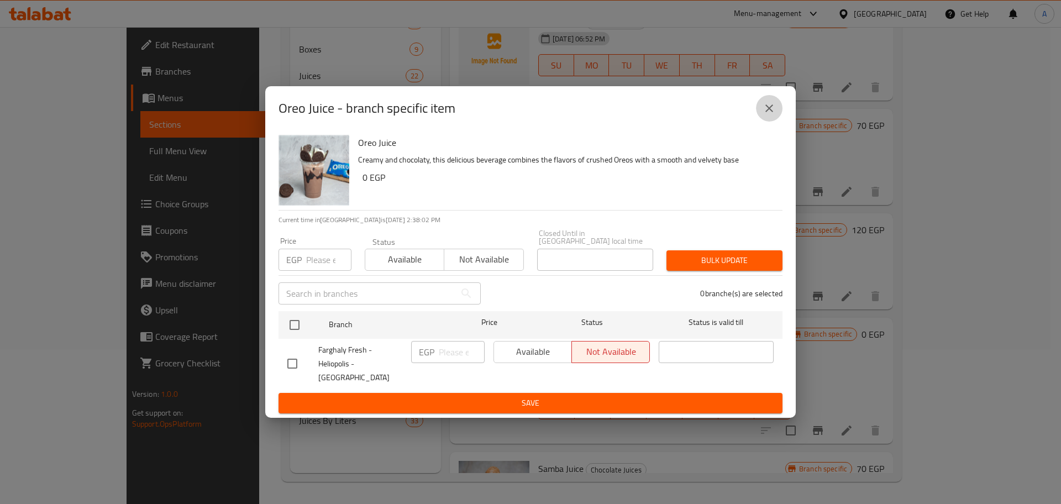
click at [771, 107] on icon "close" at bounding box center [769, 108] width 13 height 13
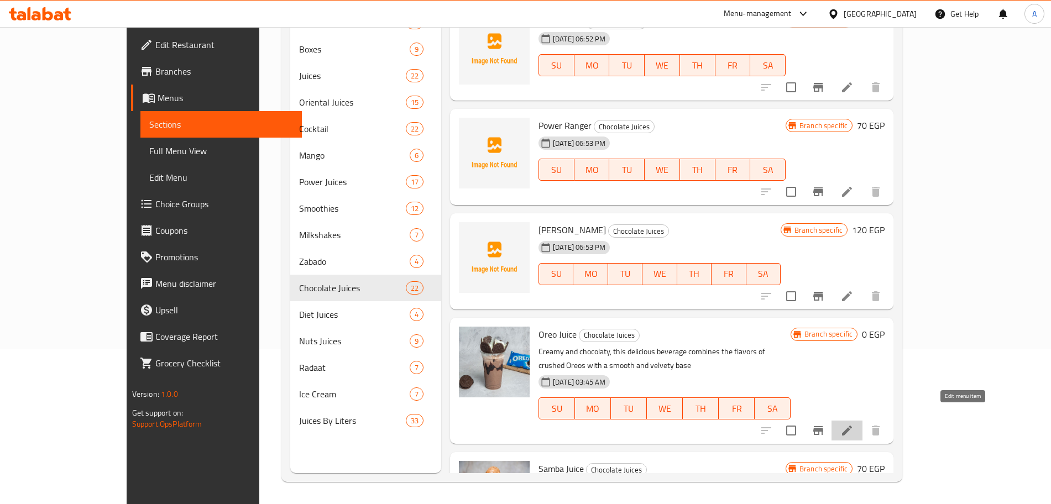
click at [854, 424] on icon at bounding box center [846, 430] width 13 height 13
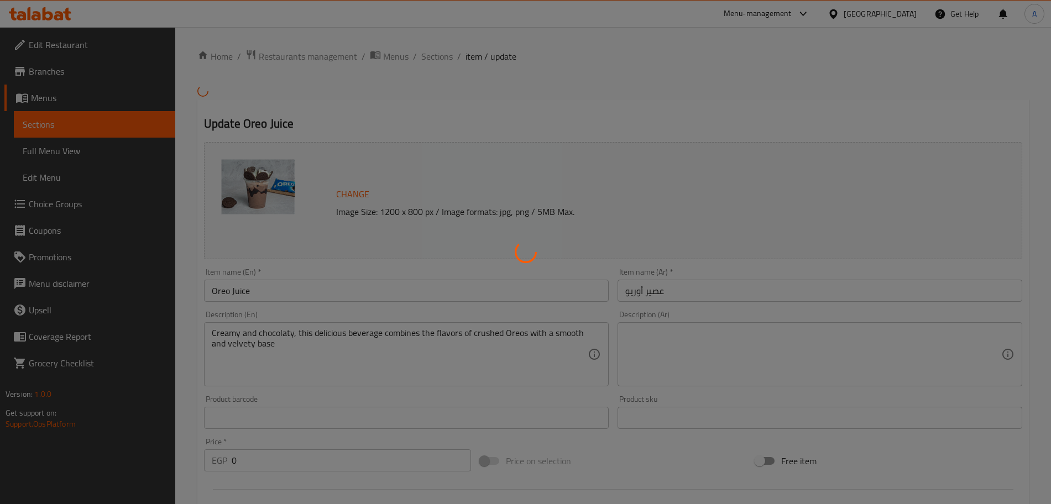
click at [431, 55] on div at bounding box center [525, 252] width 1051 height 504
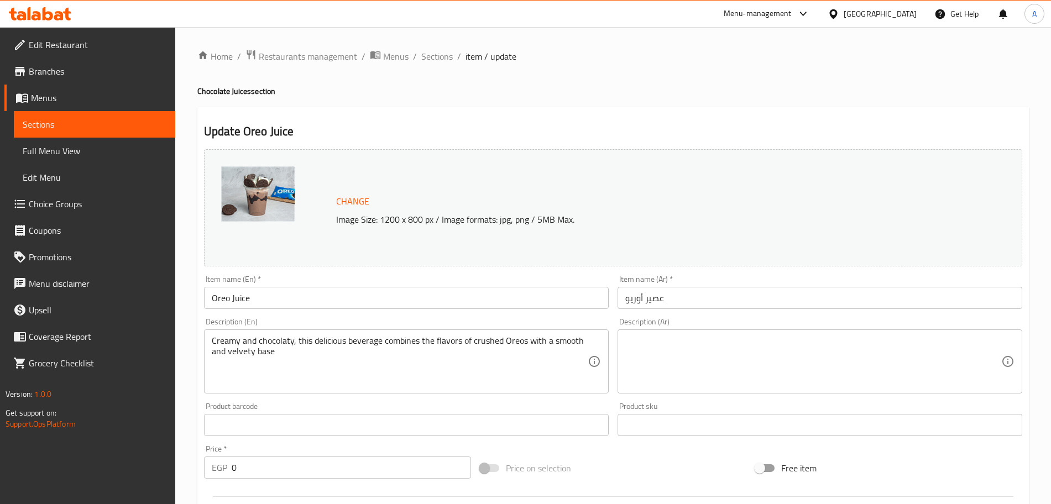
click at [431, 55] on span "Sections" at bounding box center [437, 56] width 32 height 13
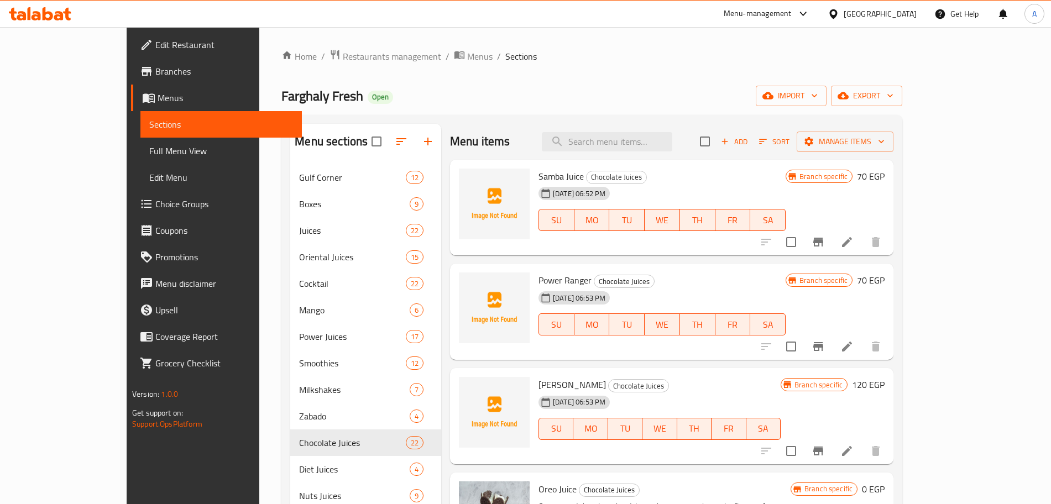
click at [505, 55] on span "Sections" at bounding box center [521, 56] width 32 height 13
click at [155, 206] on span "Choice Groups" at bounding box center [224, 203] width 138 height 13
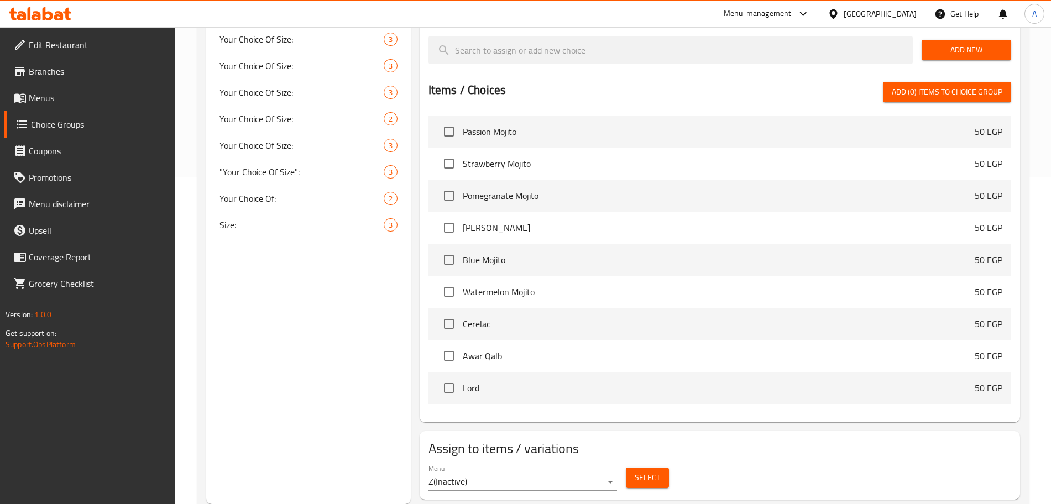
scroll to position [327, 0]
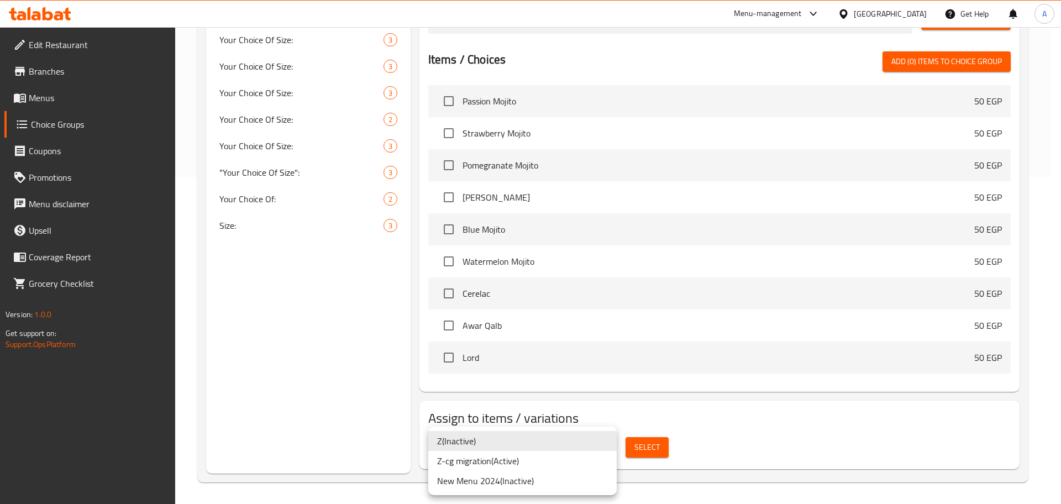
click at [539, 463] on li "Z-cg migration ( Active )" at bounding box center [522, 461] width 189 height 20
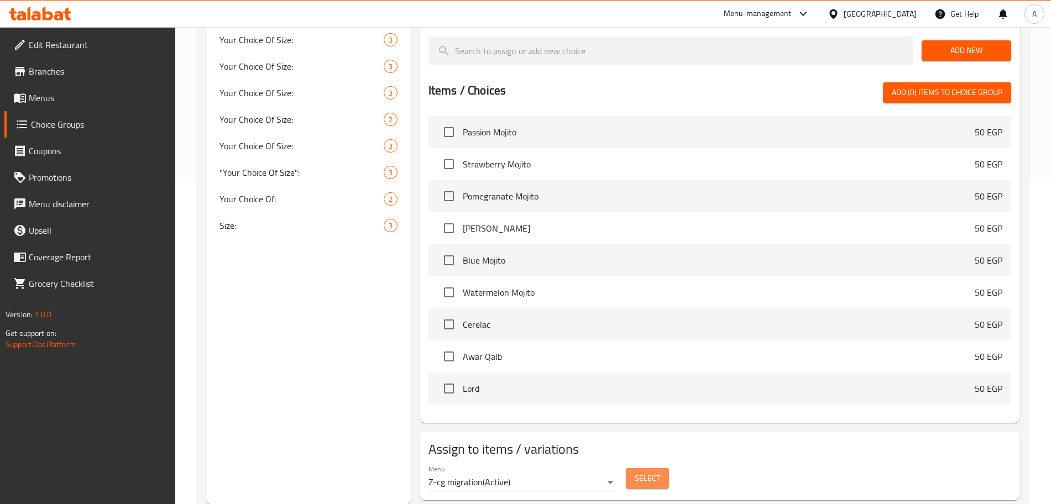
click at [650, 472] on span "Select" at bounding box center [647, 479] width 25 height 14
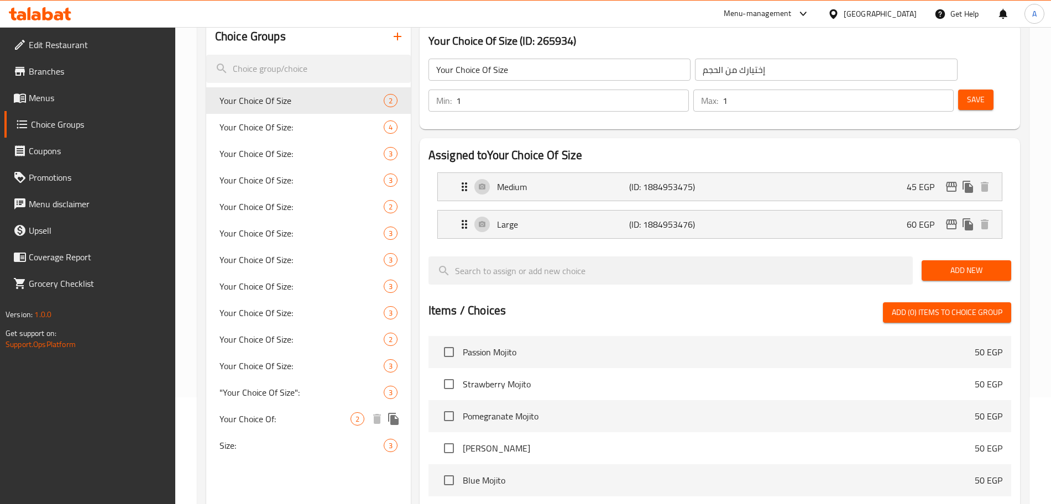
scroll to position [76, 0]
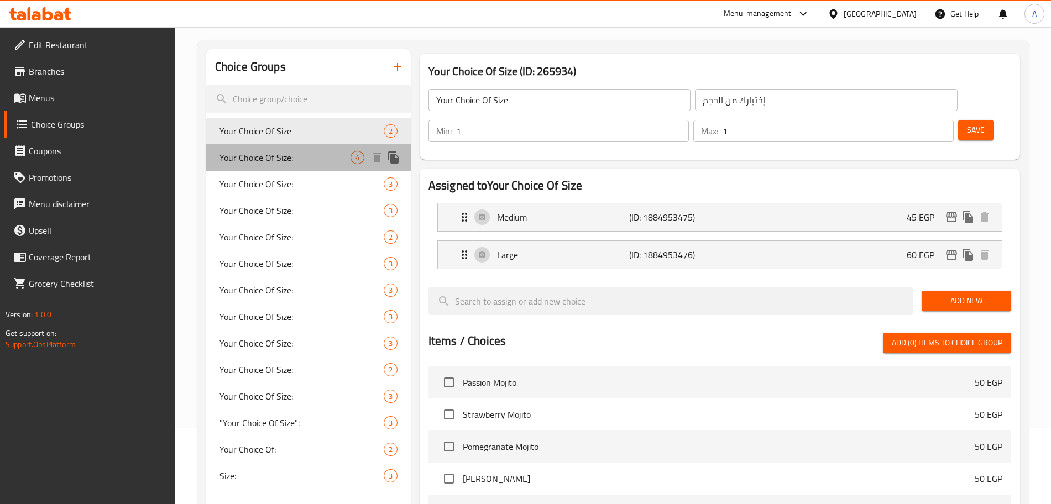
click at [321, 155] on span "Your Choice Of Size:" at bounding box center [284, 157] width 131 height 13
type input "Your Choice Of Size:"
type input "إختيارك من الحجم:"
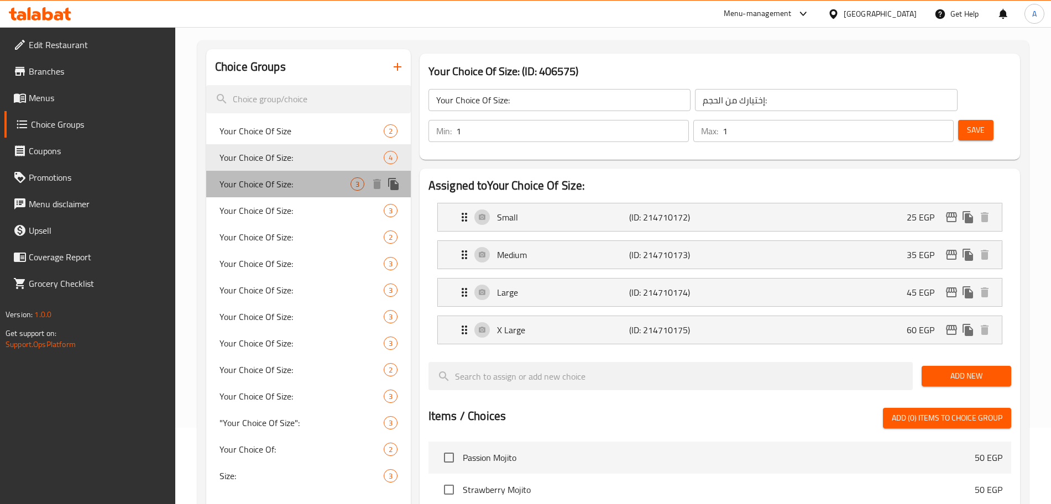
click at [337, 180] on span "Your Choice Of Size:" at bounding box center [284, 183] width 131 height 13
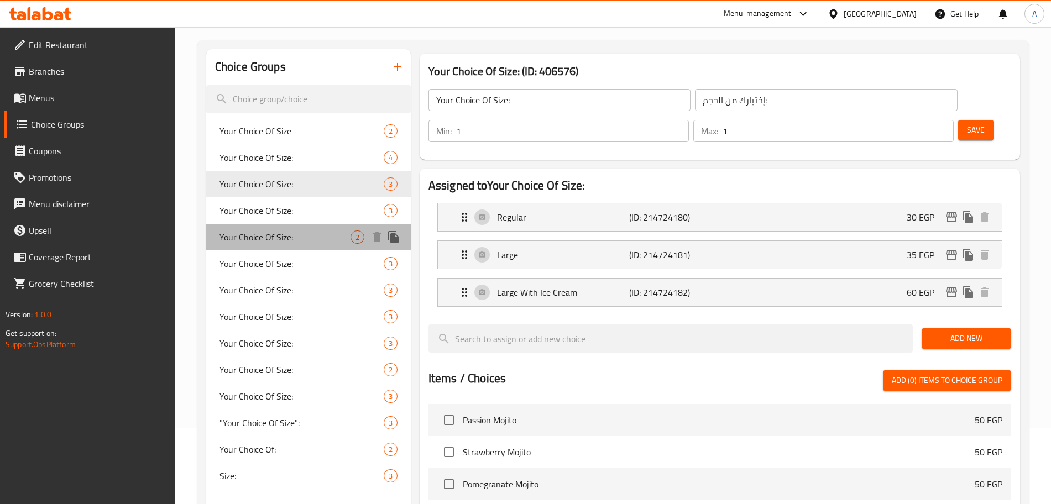
click at [338, 236] on span "Your Choice Of Size:" at bounding box center [284, 237] width 131 height 13
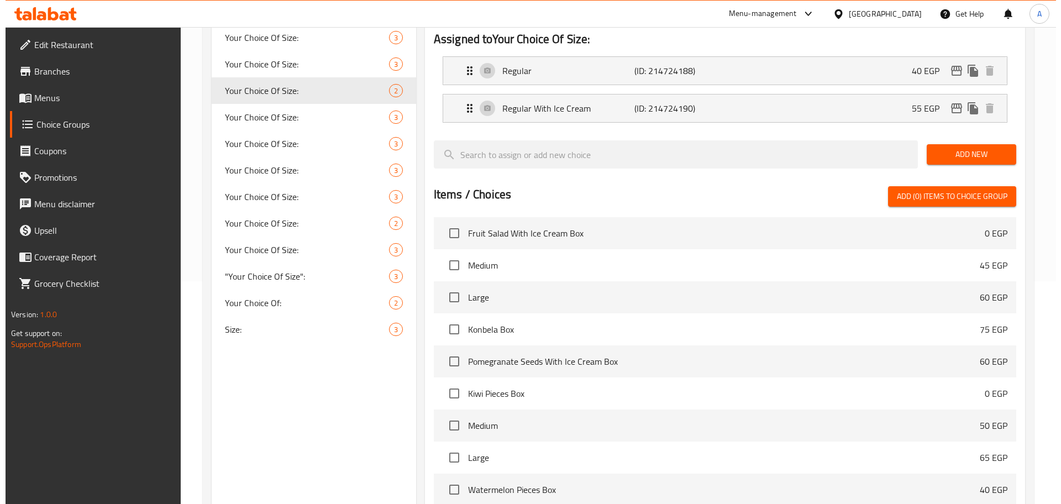
scroll to position [327, 0]
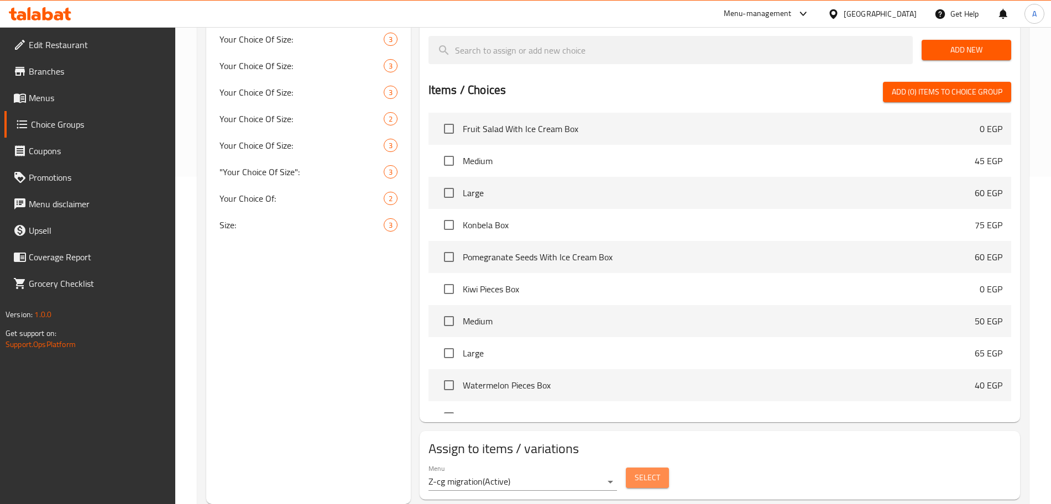
click at [646, 471] on span "Select" at bounding box center [647, 478] width 25 height 14
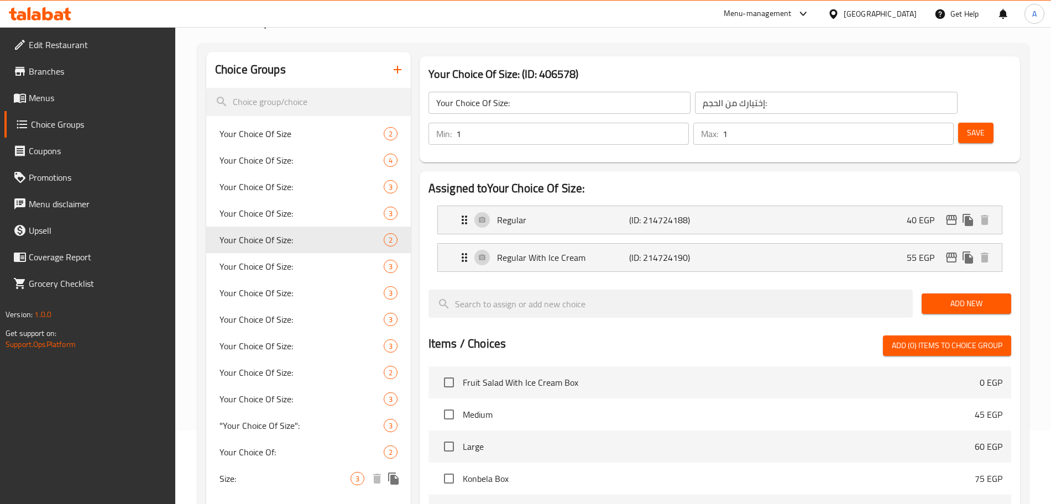
scroll to position [65, 0]
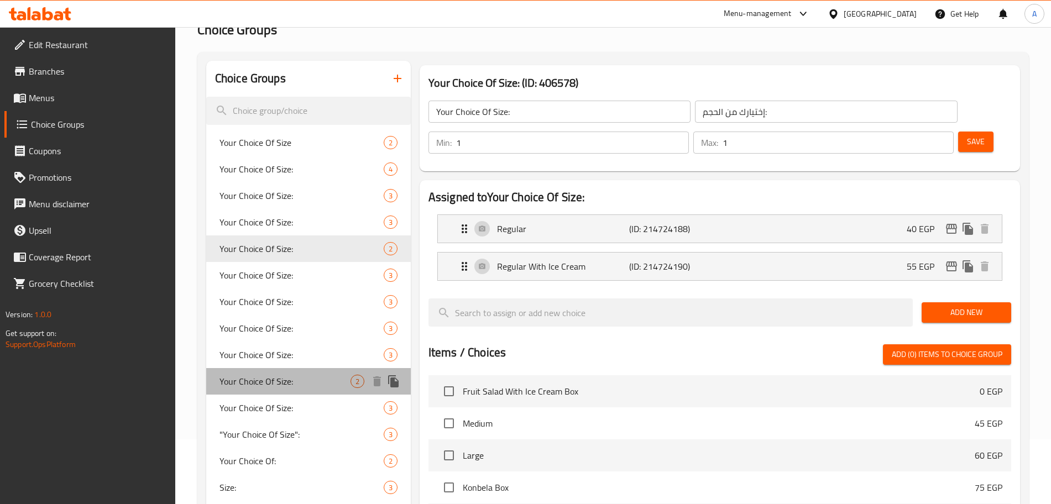
click at [343, 371] on div "Your Choice Of Size: 2" at bounding box center [308, 381] width 205 height 27
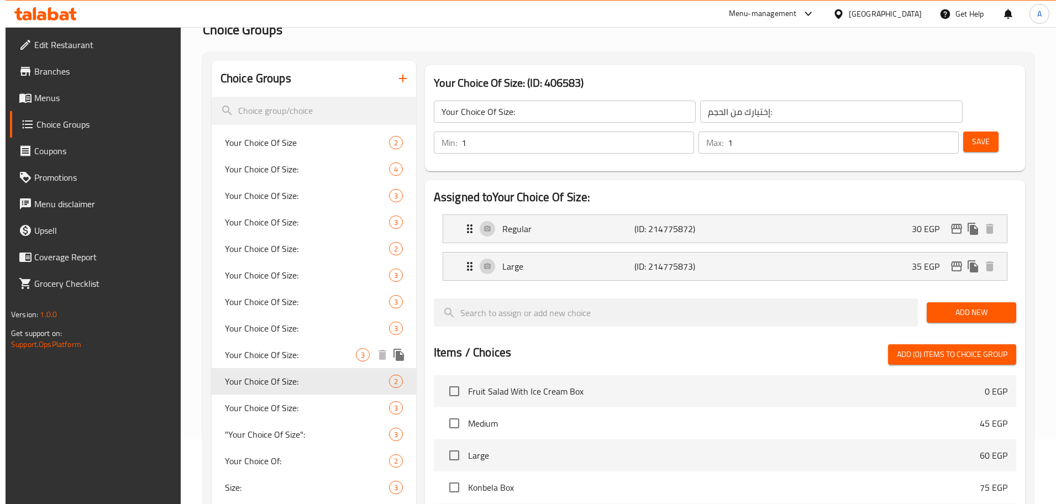
scroll to position [327, 0]
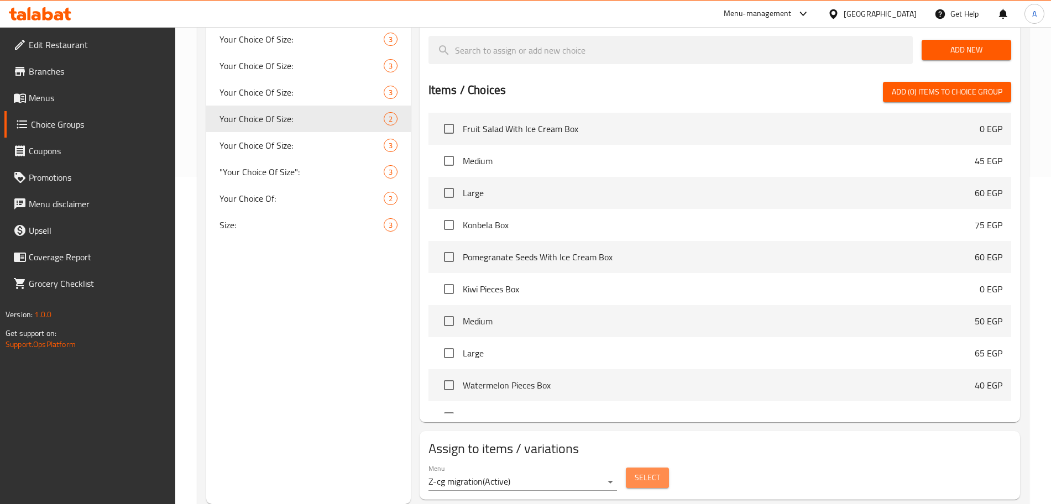
click at [643, 471] on span "Select" at bounding box center [647, 478] width 25 height 14
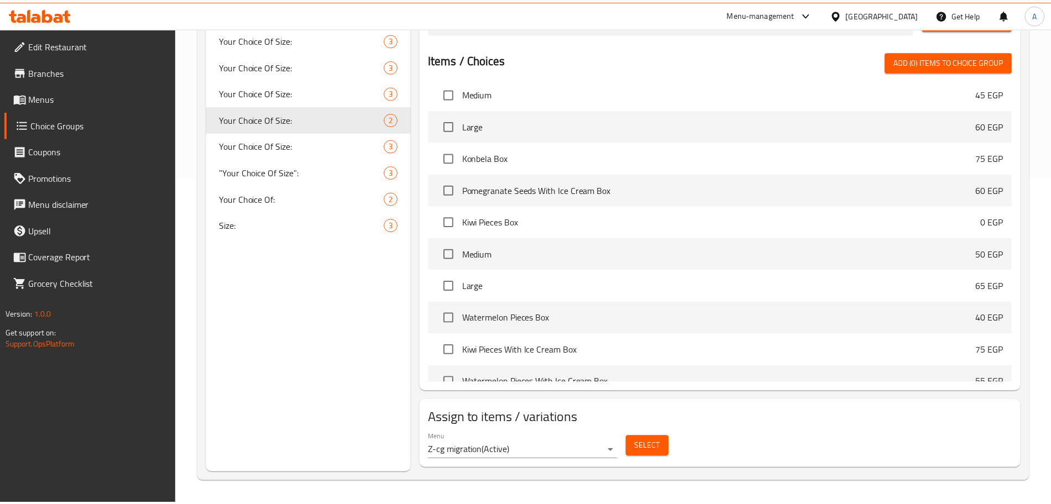
scroll to position [388, 0]
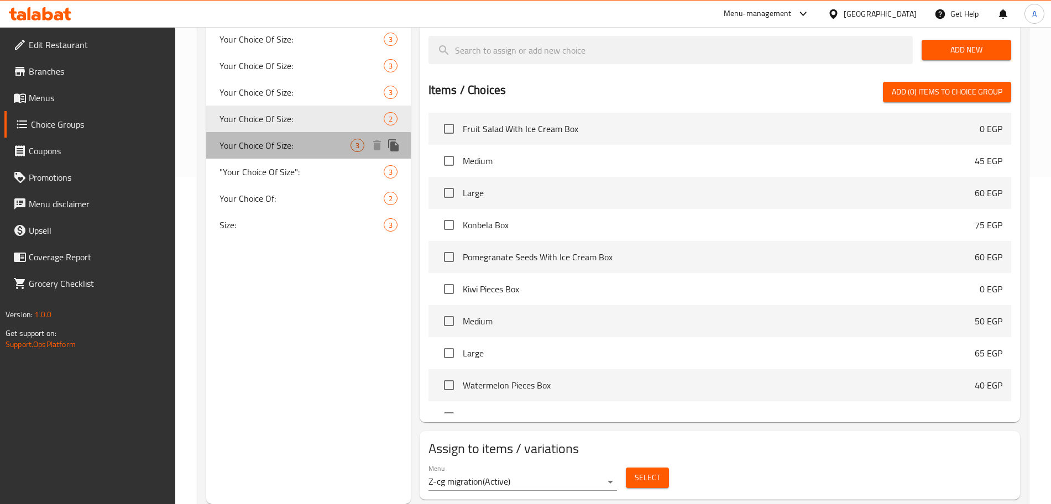
click at [335, 139] on span "Your Choice Of Size:" at bounding box center [284, 145] width 131 height 13
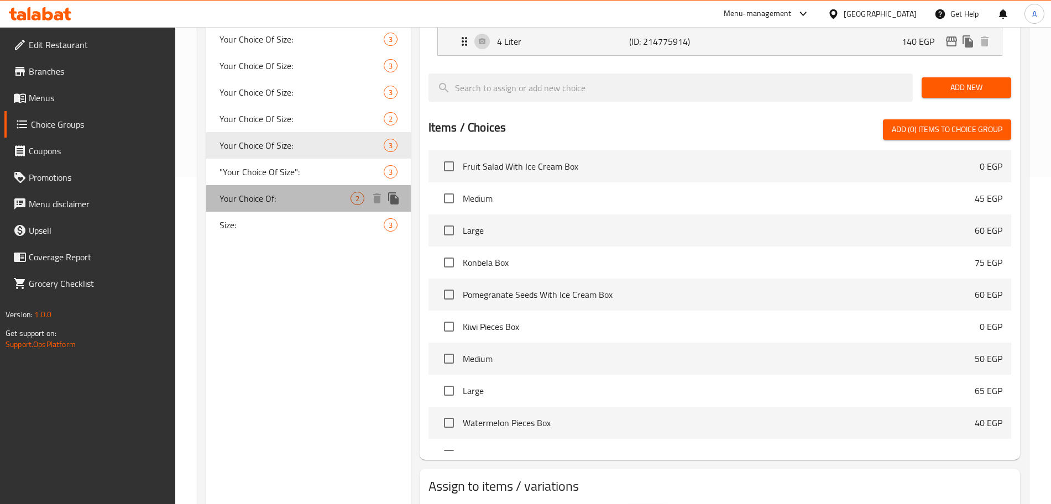
click at [316, 188] on div "Your Choice Of: 2" at bounding box center [308, 198] width 205 height 27
type input "Your Choice Of:"
type input "إختيارك من:"
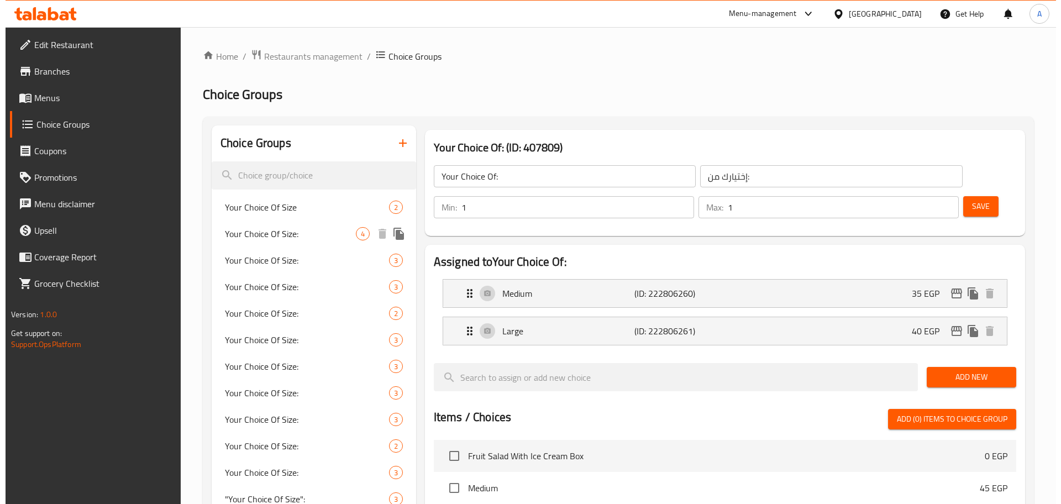
scroll to position [327, 0]
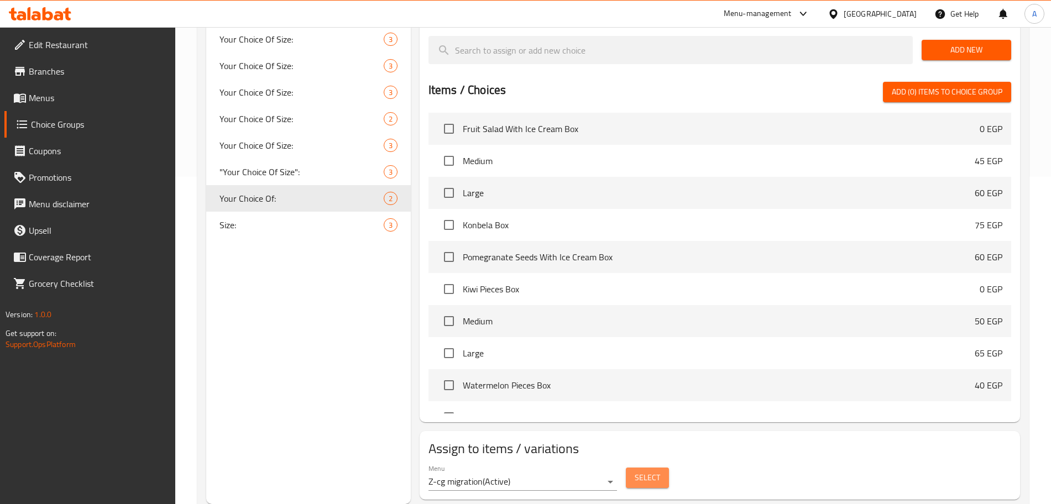
click at [635, 471] on span "Select" at bounding box center [647, 478] width 25 height 14
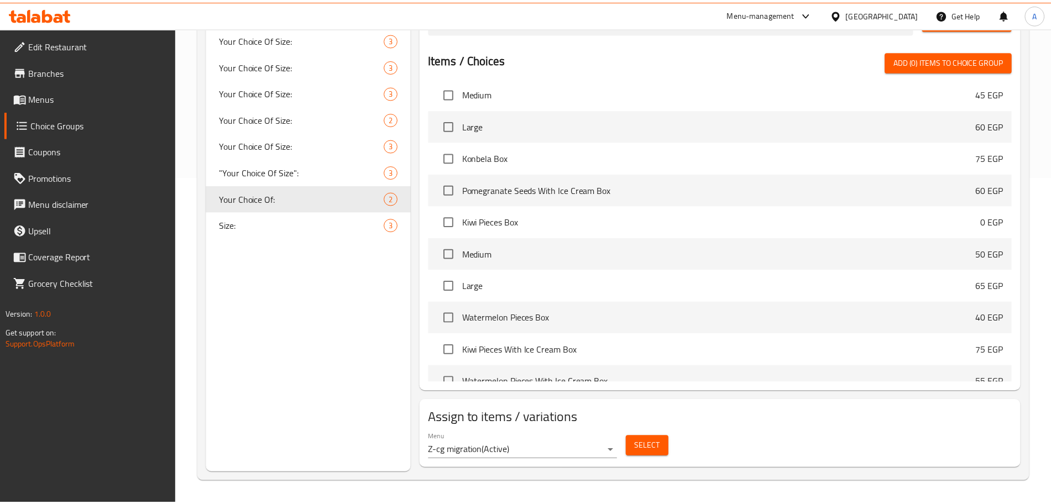
scroll to position [388, 0]
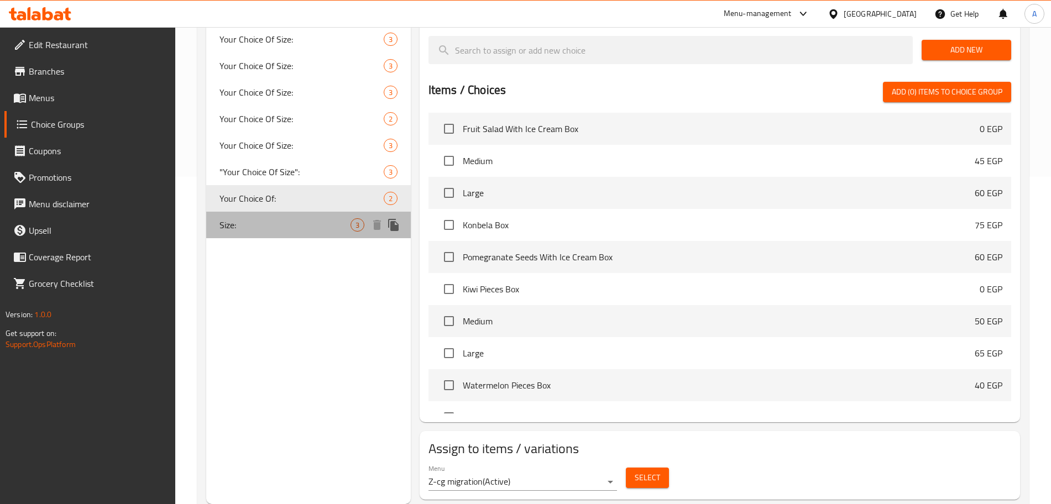
click at [328, 223] on span "Size:" at bounding box center [284, 224] width 131 height 13
type input "Size:"
type input "الحجم:"
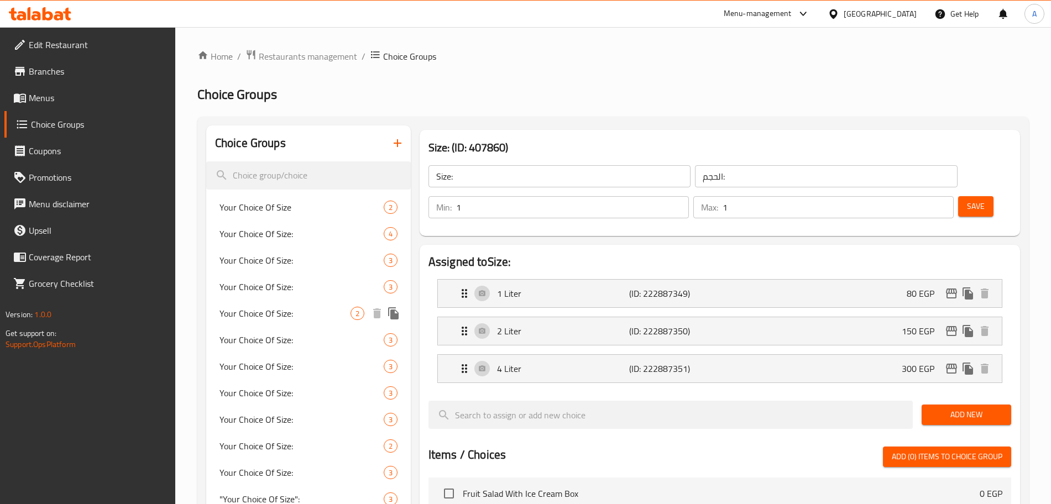
scroll to position [132, 0]
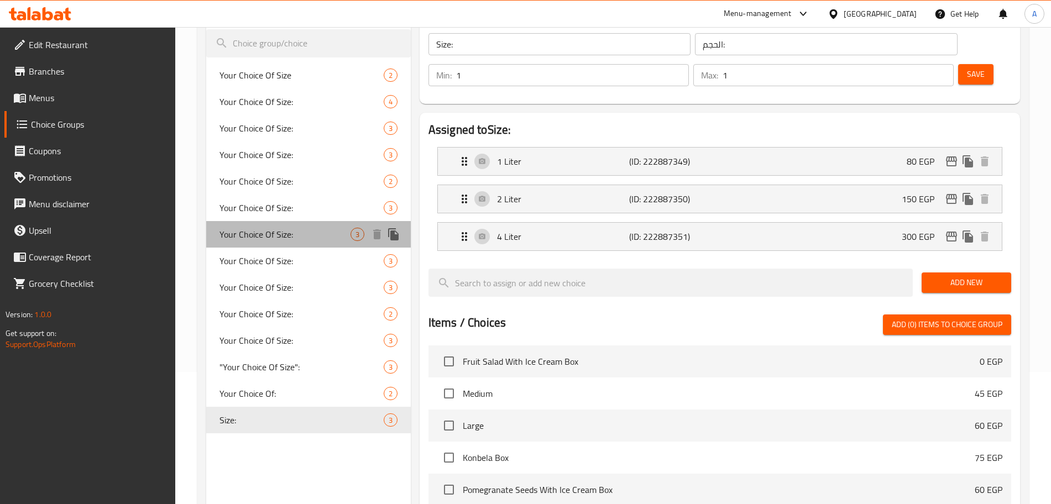
click at [300, 221] on div "Your Choice Of Size: 3" at bounding box center [308, 234] width 205 height 27
type input "Your Choice Of Size:"
type input "إختيارك من الحجم:"
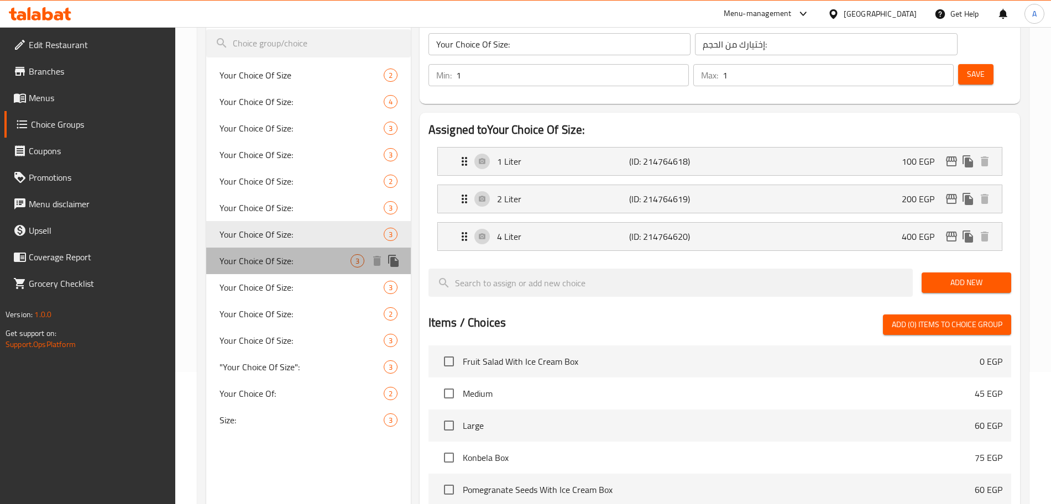
click at [302, 259] on span "Your Choice Of Size:" at bounding box center [284, 260] width 131 height 13
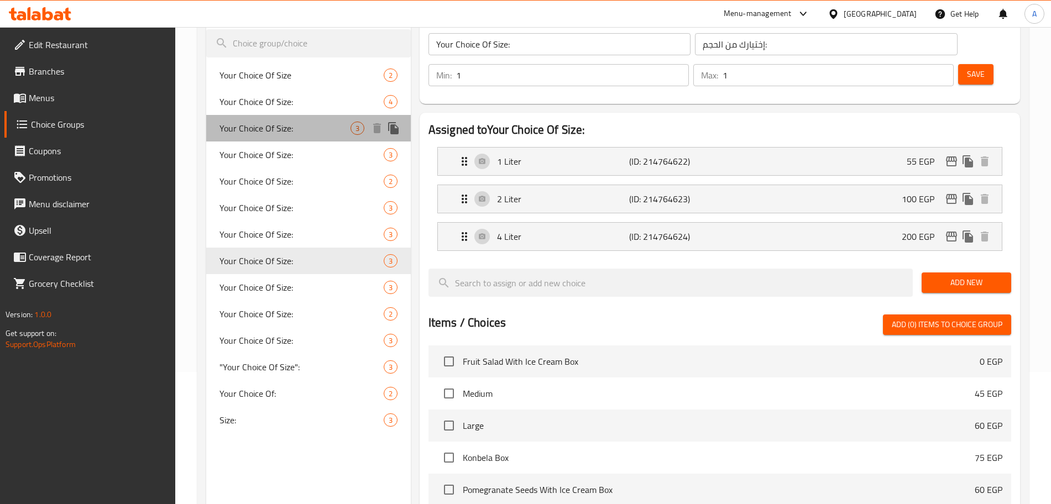
click at [325, 115] on div "Your Choice Of Size: 3" at bounding box center [308, 128] width 205 height 27
type input "Your Choice Of Size:"
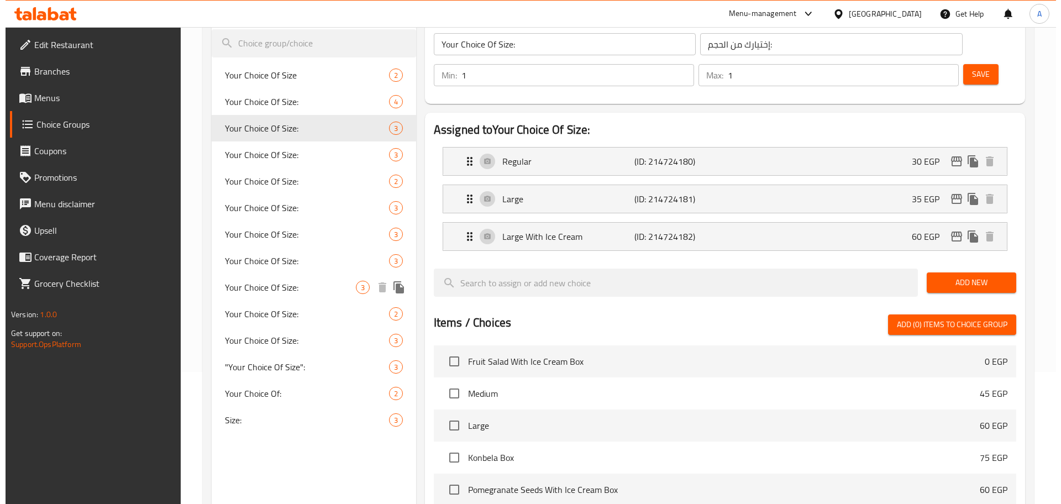
scroll to position [365, 0]
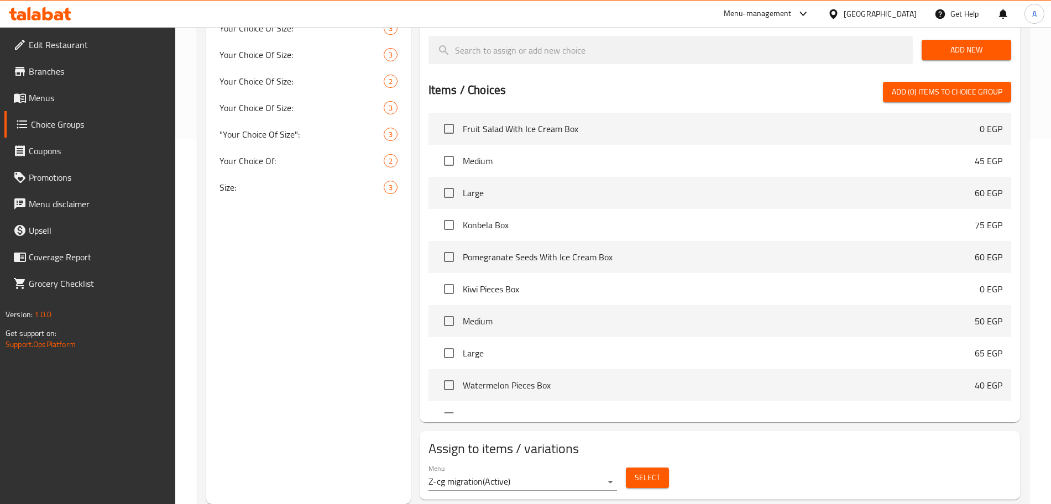
drag, startPoint x: 654, startPoint y: 457, endPoint x: 647, endPoint y: 439, distance: 19.1
click at [647, 463] on div "Select" at bounding box center [647, 477] width 52 height 29
click at [647, 471] on span "Select" at bounding box center [647, 478] width 25 height 14
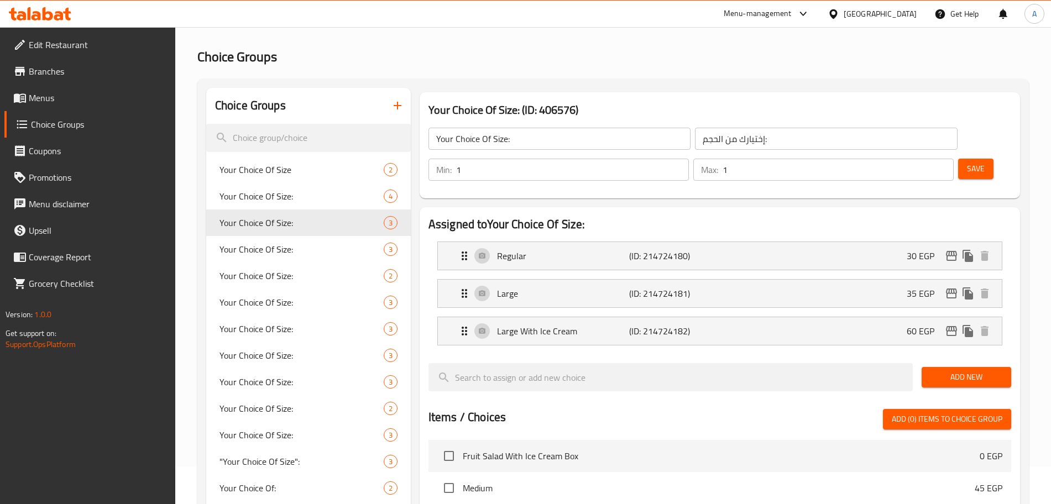
scroll to position [0, 0]
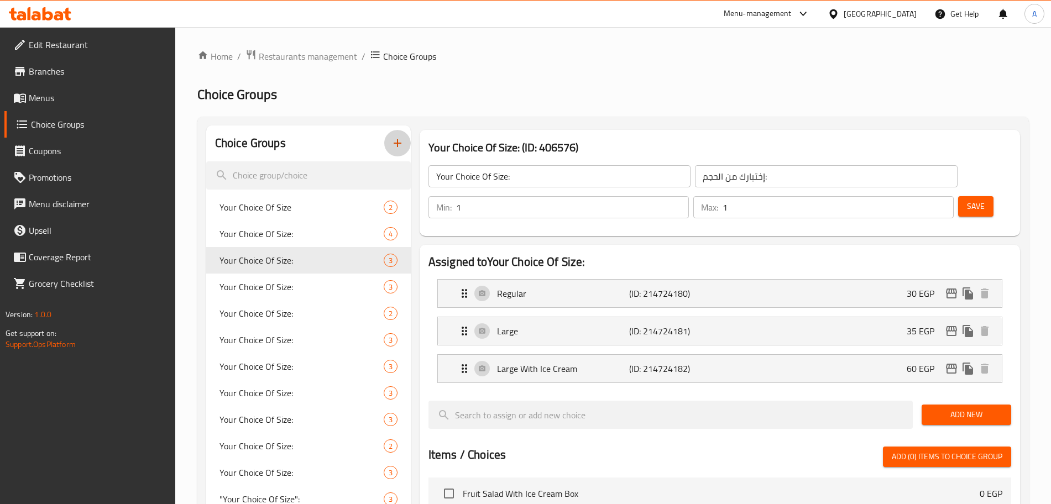
click at [394, 139] on icon "button" at bounding box center [397, 143] width 13 height 13
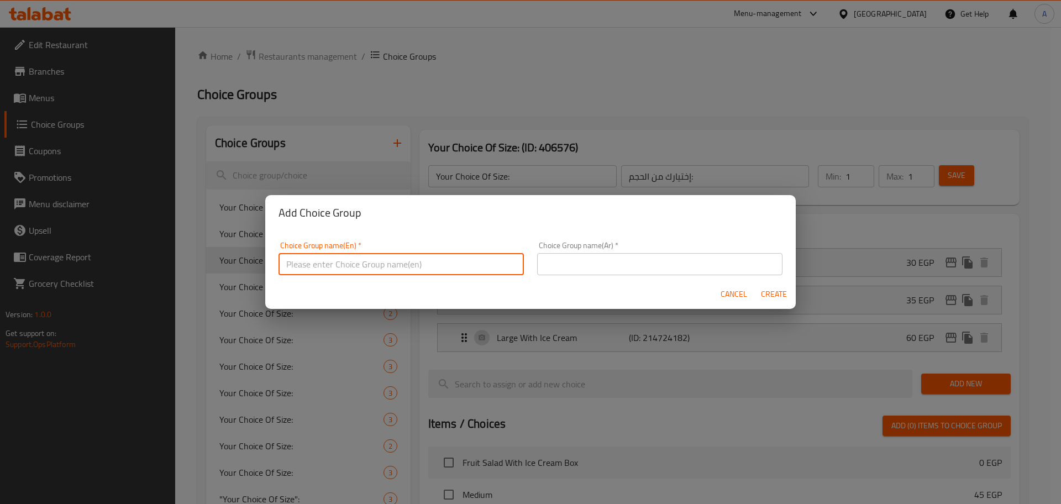
click at [364, 264] on input "text" at bounding box center [401, 264] width 245 height 22
type input "Y"
type input "Size:"
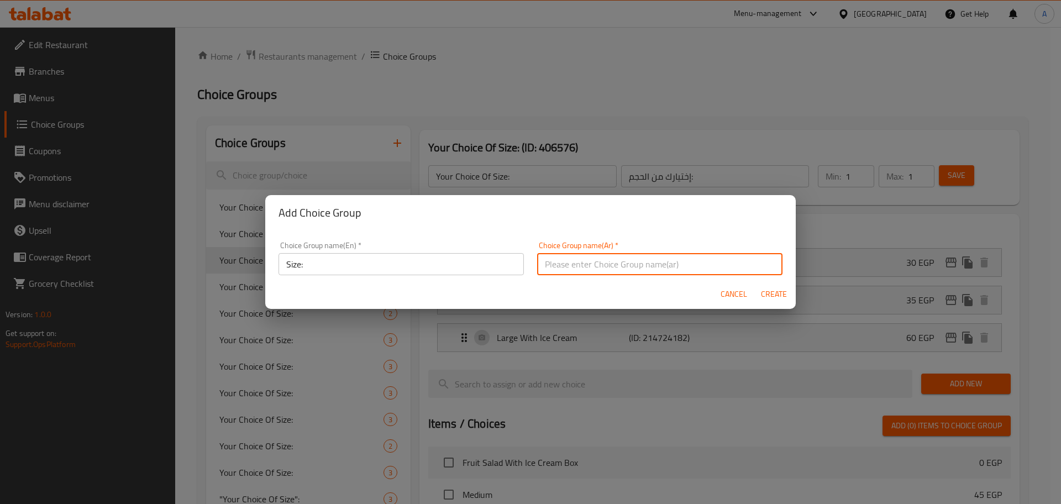
click at [572, 268] on input "text" at bounding box center [659, 264] width 245 height 22
type input "ا"
type input "الحجم"
click at [762, 295] on span "Create" at bounding box center [774, 294] width 27 height 14
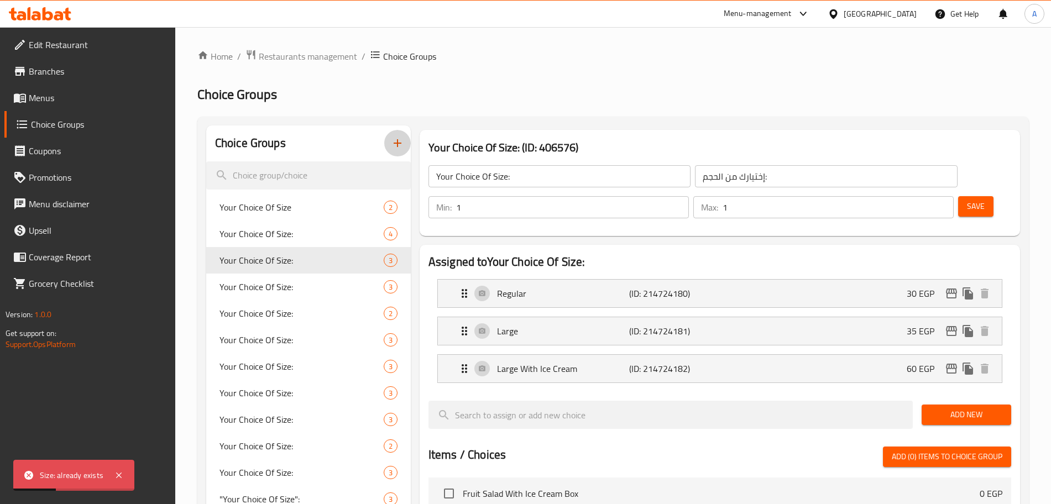
click at [391, 142] on icon "button" at bounding box center [397, 143] width 13 height 13
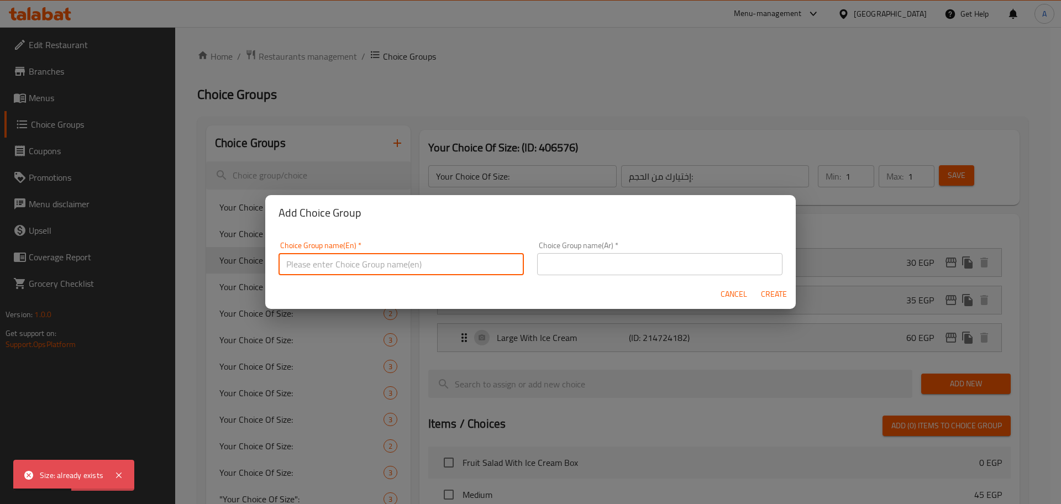
click at [357, 260] on input "text" at bounding box center [401, 264] width 245 height 22
type input "Size:"
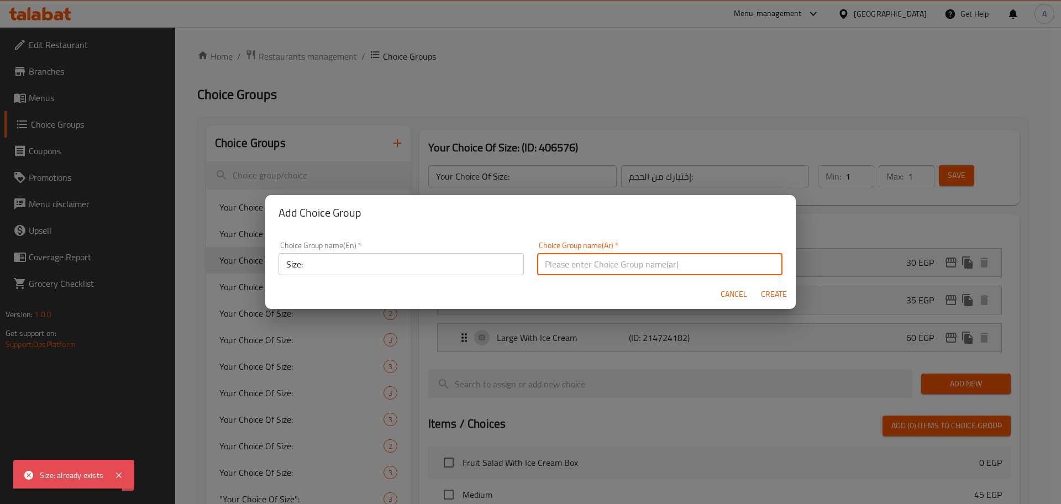
click at [571, 265] on input "text" at bounding box center [659, 264] width 245 height 22
type input "الحجم"
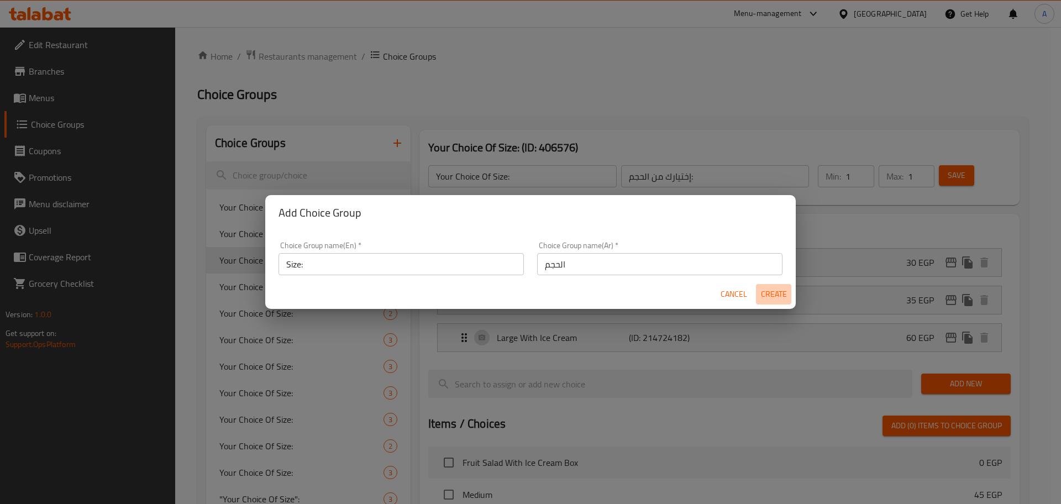
click at [776, 292] on span "Create" at bounding box center [774, 294] width 27 height 14
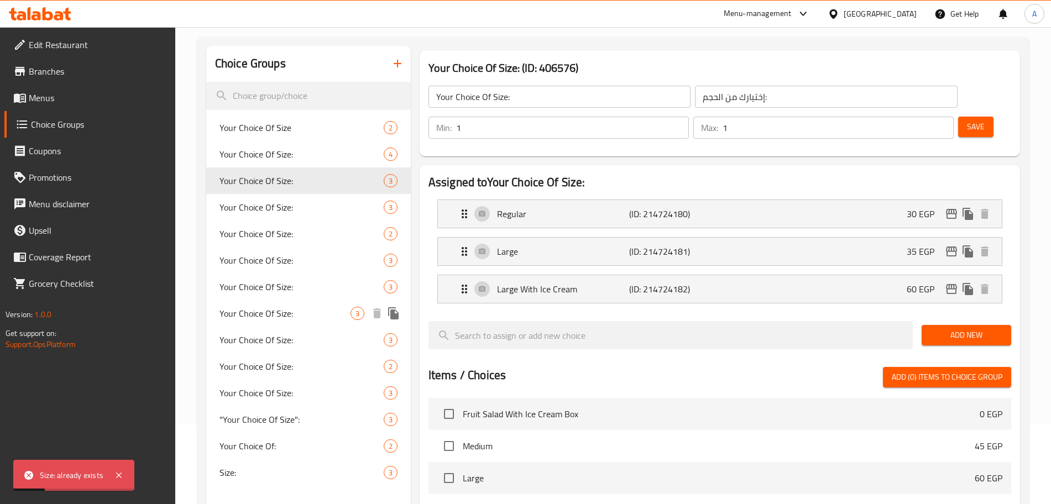
scroll to position [77, 0]
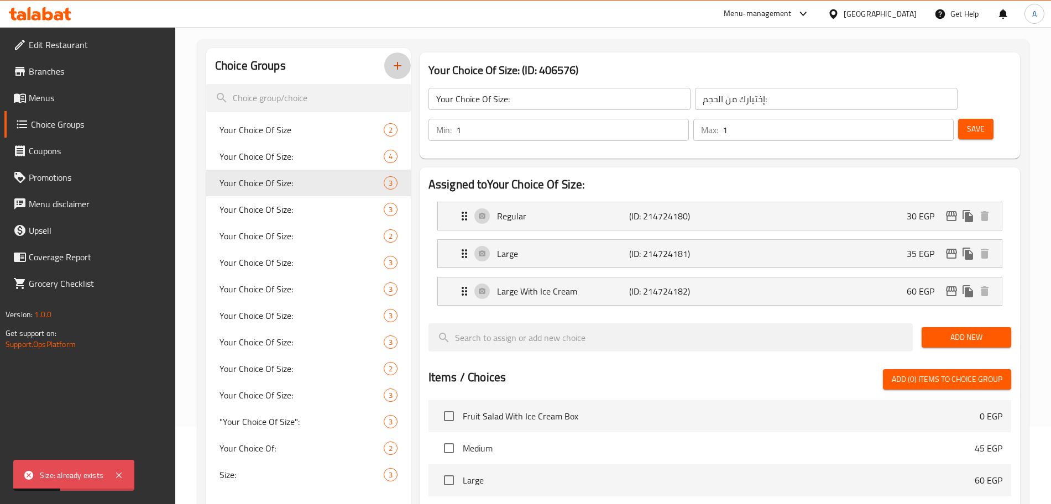
click at [401, 66] on icon "button" at bounding box center [397, 65] width 13 height 13
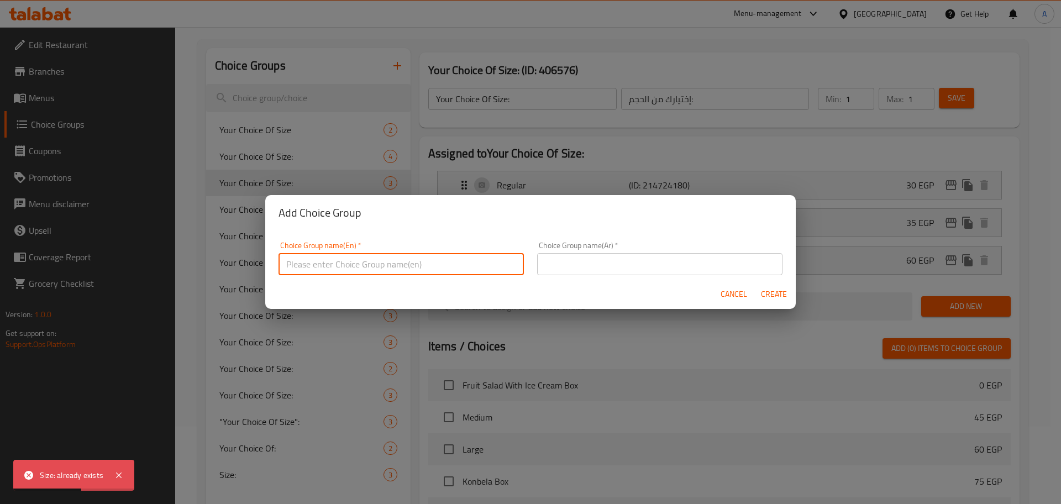
click at [367, 262] on input "text" at bounding box center [401, 264] width 245 height 22
type input "ٍ"
type input "Size :"
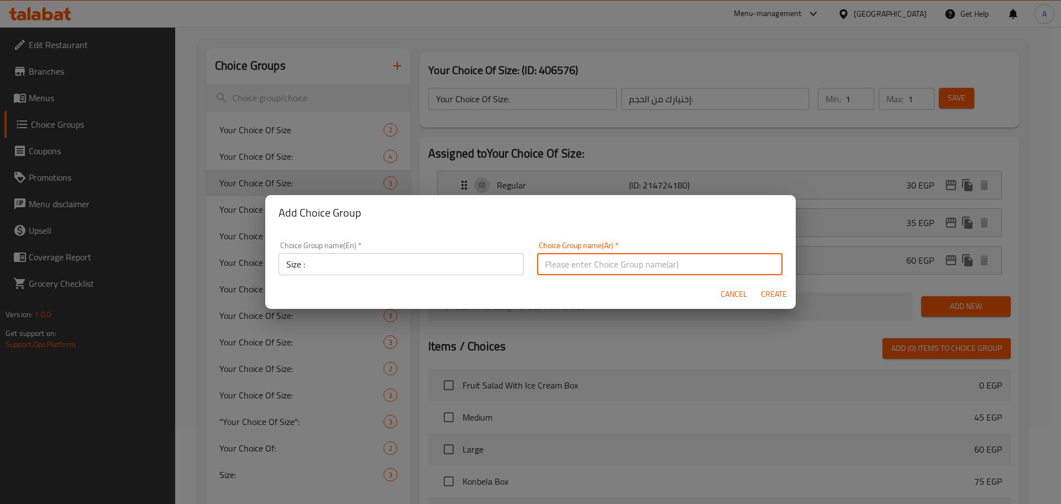
click at [562, 265] on input "text" at bounding box center [659, 264] width 245 height 22
type input "الحجم"
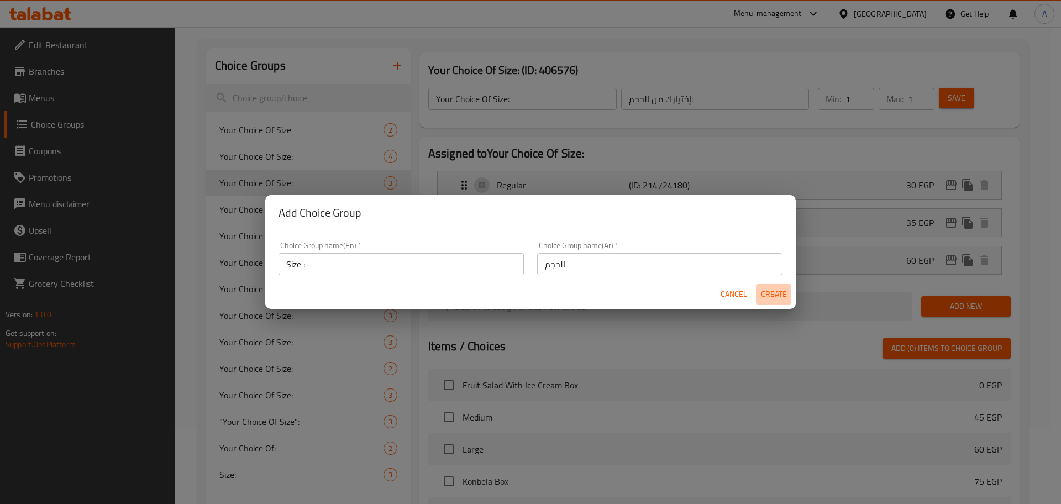
click at [784, 290] on span "Create" at bounding box center [774, 294] width 27 height 14
type input "Size :"
type input "الحجم"
type input "0"
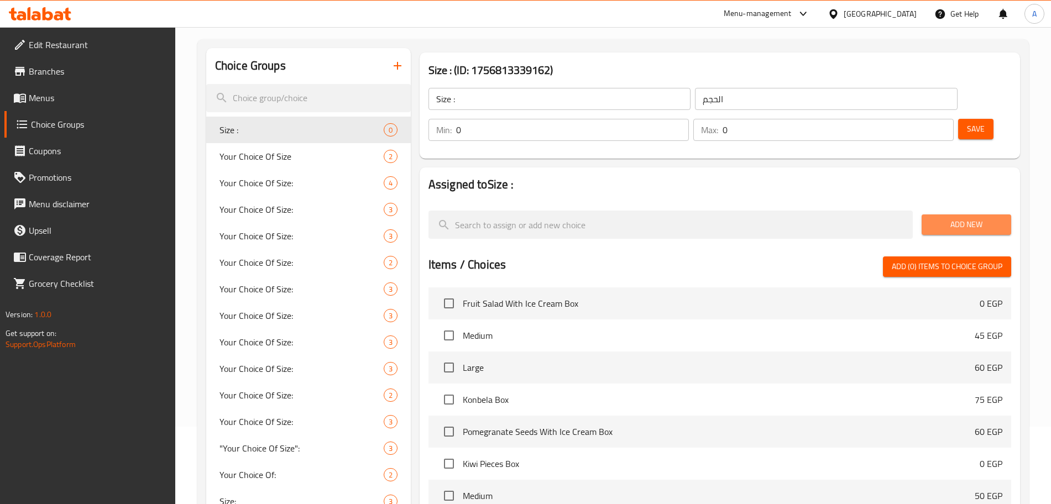
click at [962, 218] on span "Add New" at bounding box center [966, 225] width 72 height 14
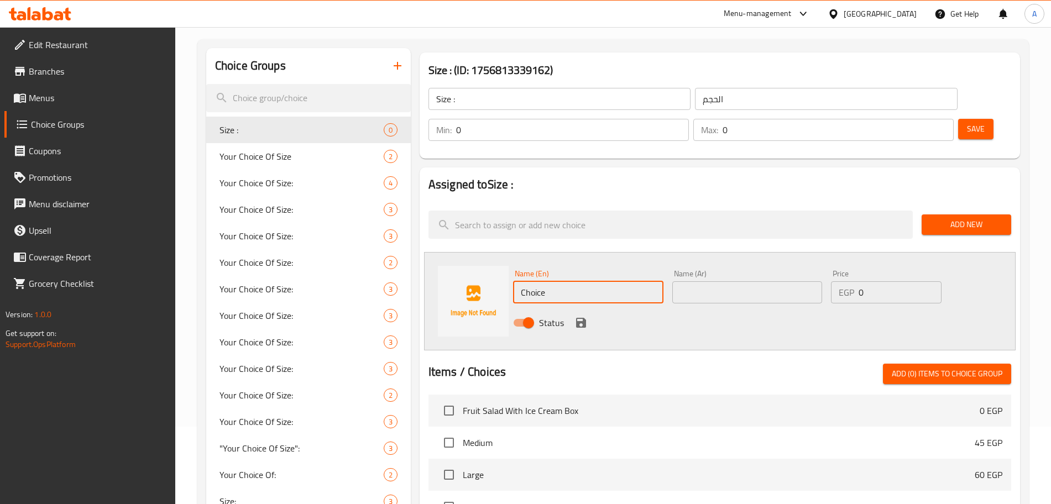
click at [562, 281] on input "Choice" at bounding box center [588, 292] width 150 height 22
type input "’"
type input "Medium"
click at [685, 281] on input "text" at bounding box center [747, 292] width 150 height 22
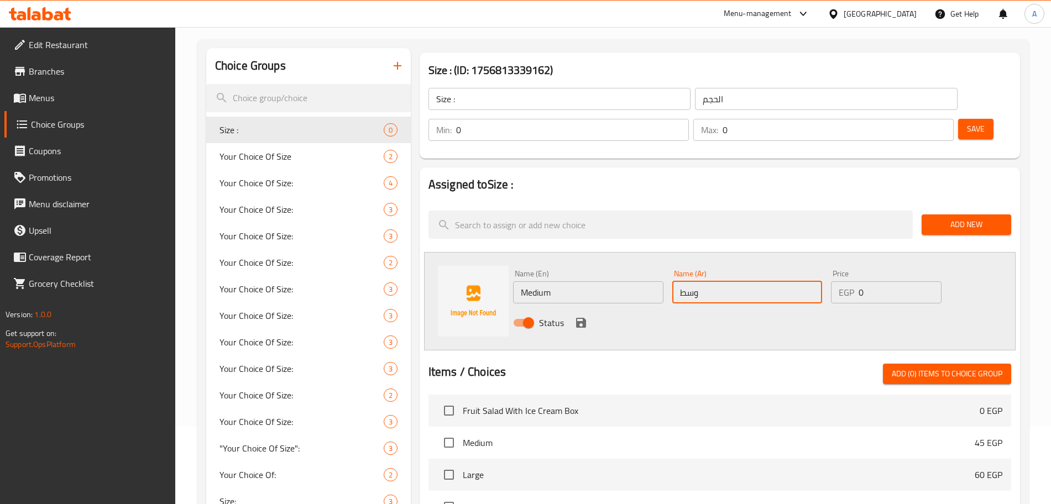
type input "وسط"
click at [873, 281] on input "0" at bounding box center [900, 292] width 83 height 22
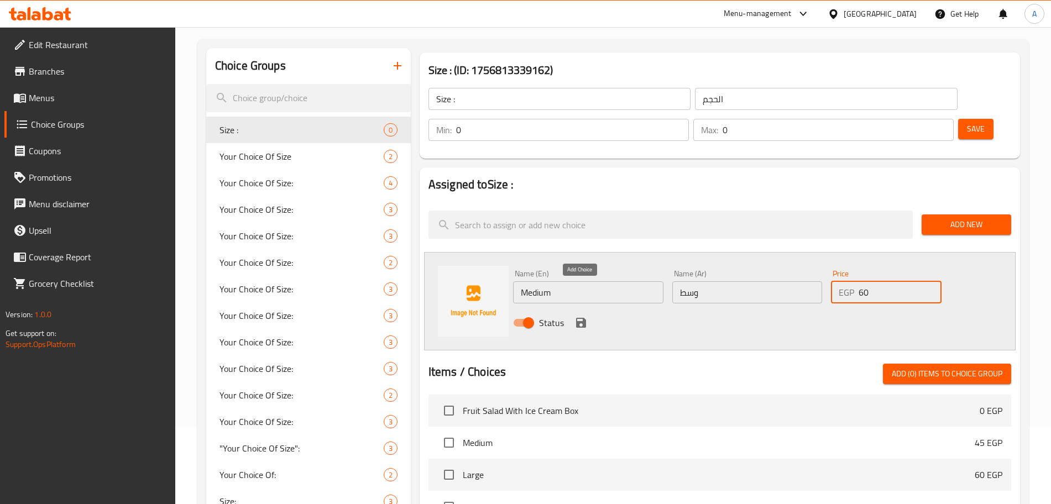
type input "60"
click at [582, 318] on icon "save" at bounding box center [581, 323] width 10 height 10
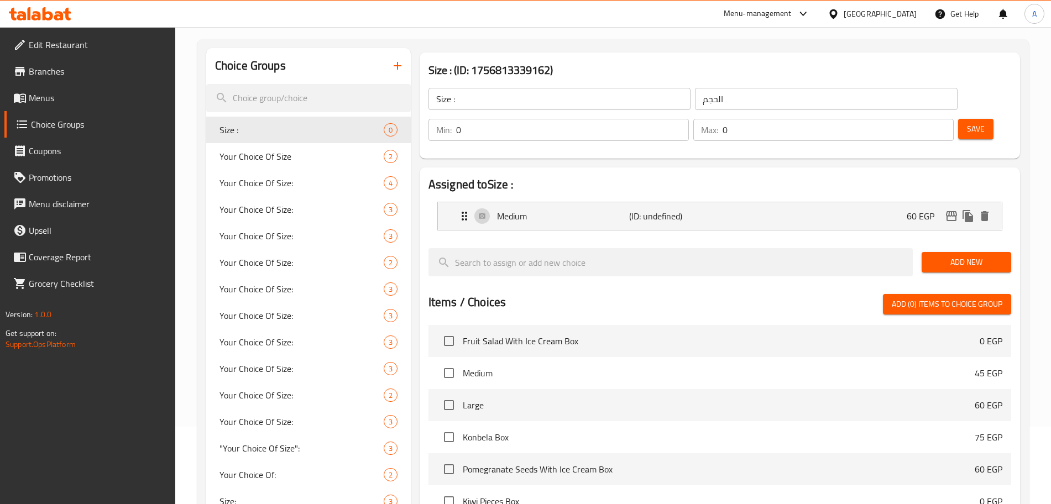
click at [939, 255] on span "Add New" at bounding box center [966, 262] width 72 height 14
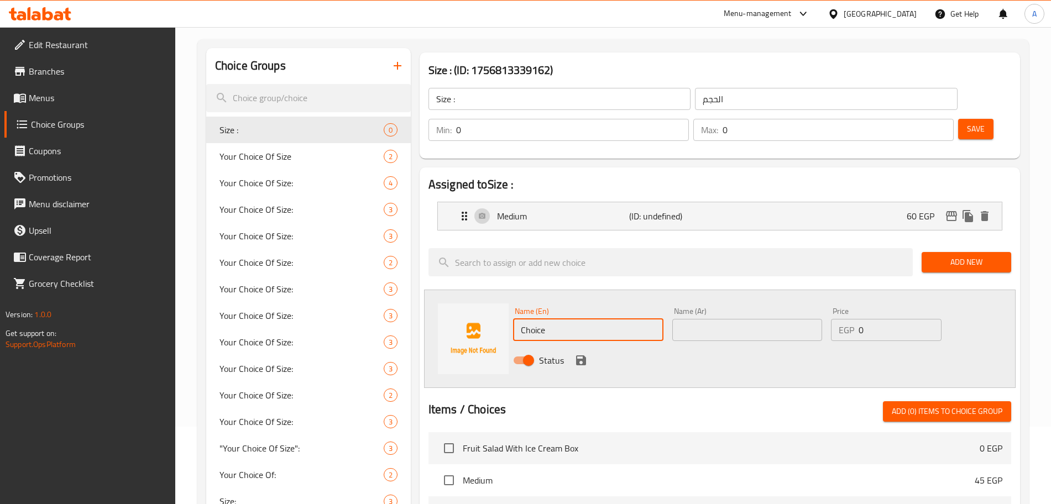
click at [563, 319] on input "Choice" at bounding box center [588, 330] width 150 height 22
type input "/"
type input "Large"
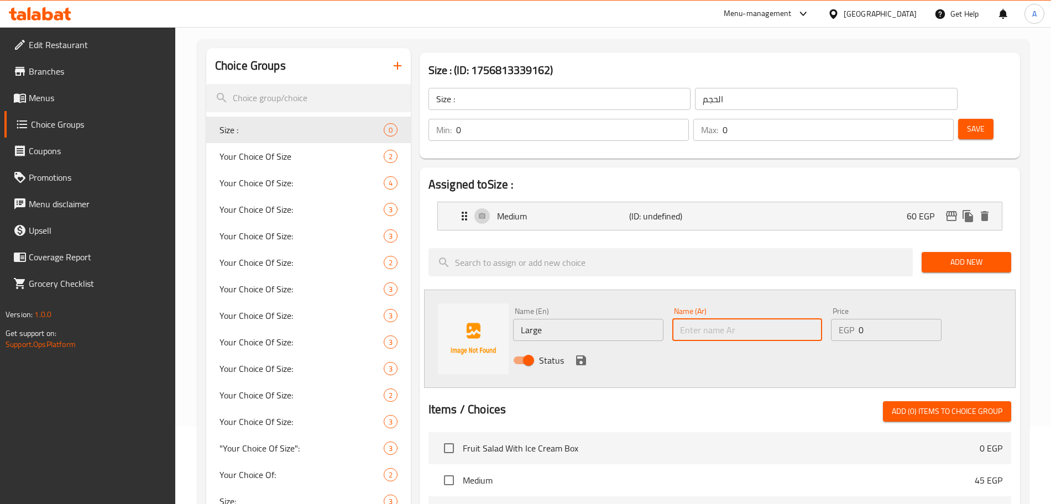
click at [693, 319] on input "text" at bounding box center [747, 330] width 150 height 22
type input "كبير"
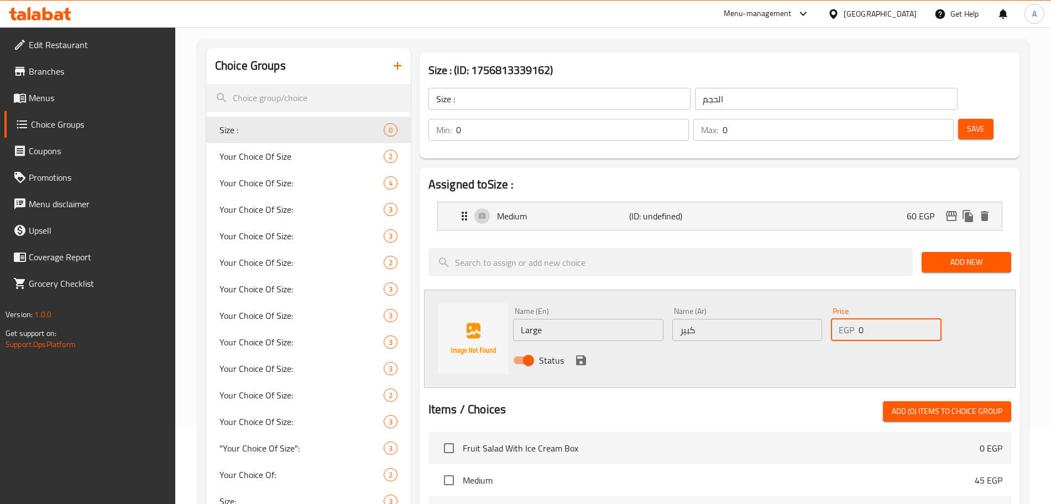
click at [873, 319] on input "0" at bounding box center [900, 330] width 83 height 22
type input "70"
click at [990, 301] on div "Name (En) Large Name (En) Name (Ar) كبير Name (Ar) Price EGP 70 Price Status" at bounding box center [720, 339] width 592 height 98
click at [579, 354] on icon "save" at bounding box center [580, 360] width 13 height 13
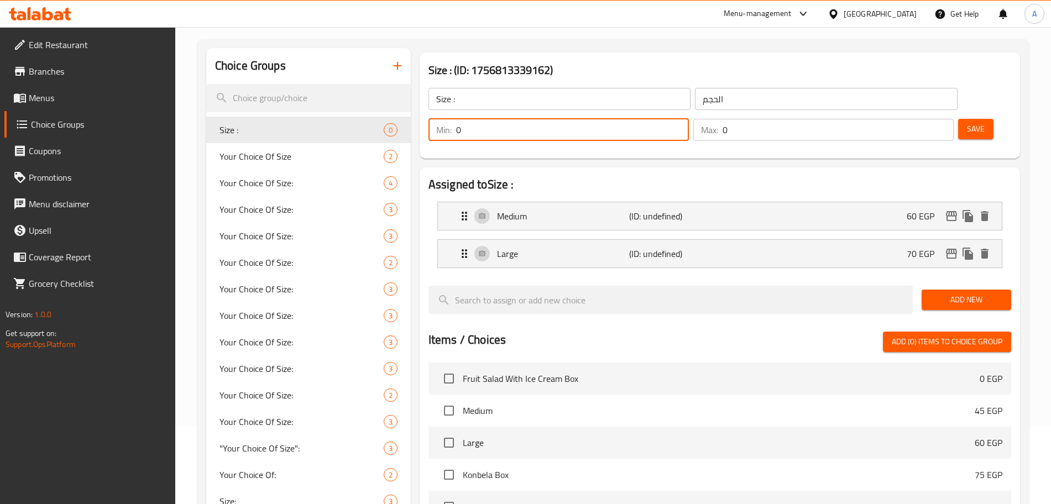
click at [689, 119] on input "0" at bounding box center [572, 130] width 233 height 22
type input "1"
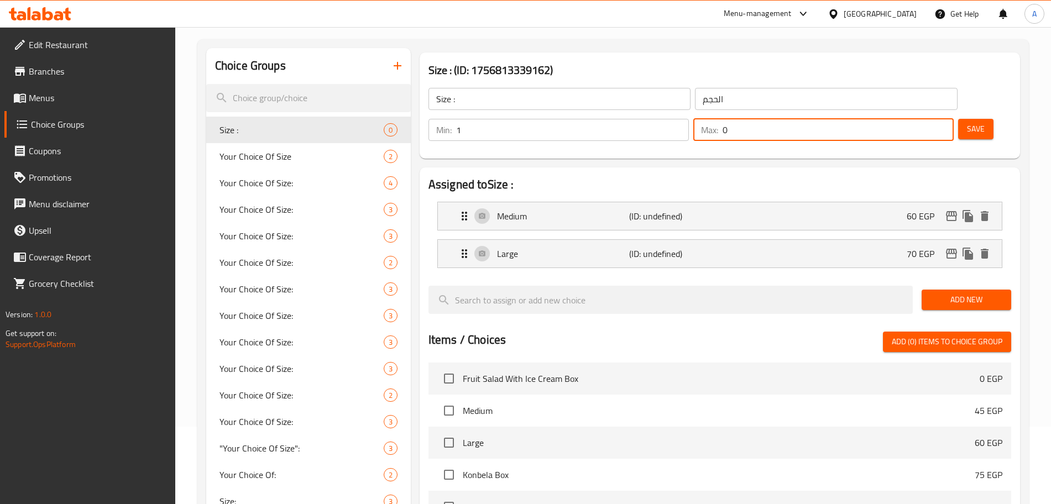
click at [916, 119] on input "0" at bounding box center [838, 130] width 231 height 22
type input "1"
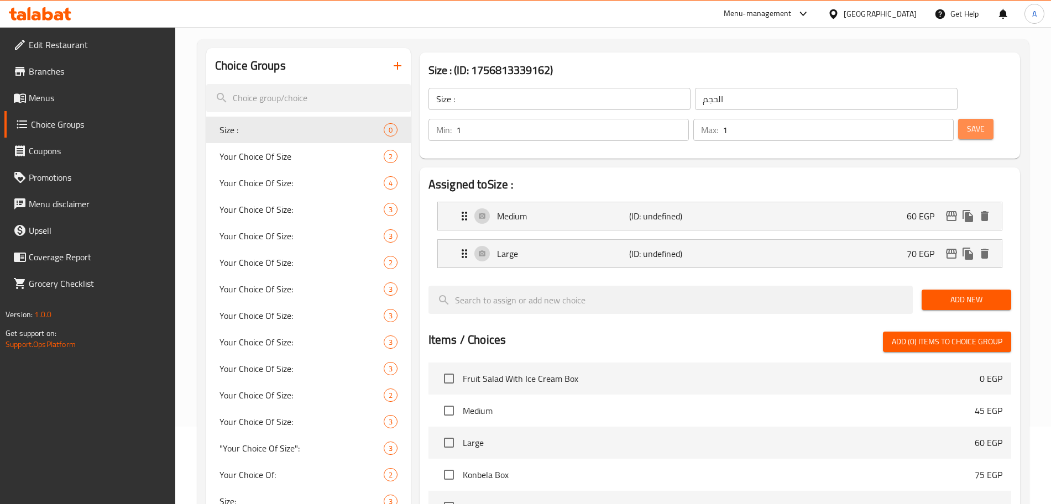
click at [967, 122] on span "Save" at bounding box center [976, 129] width 18 height 14
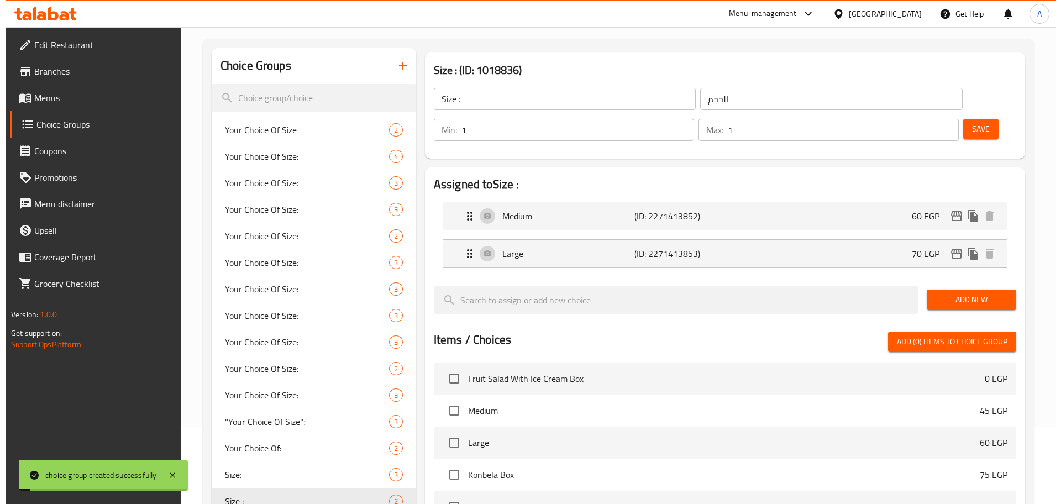
scroll to position [327, 0]
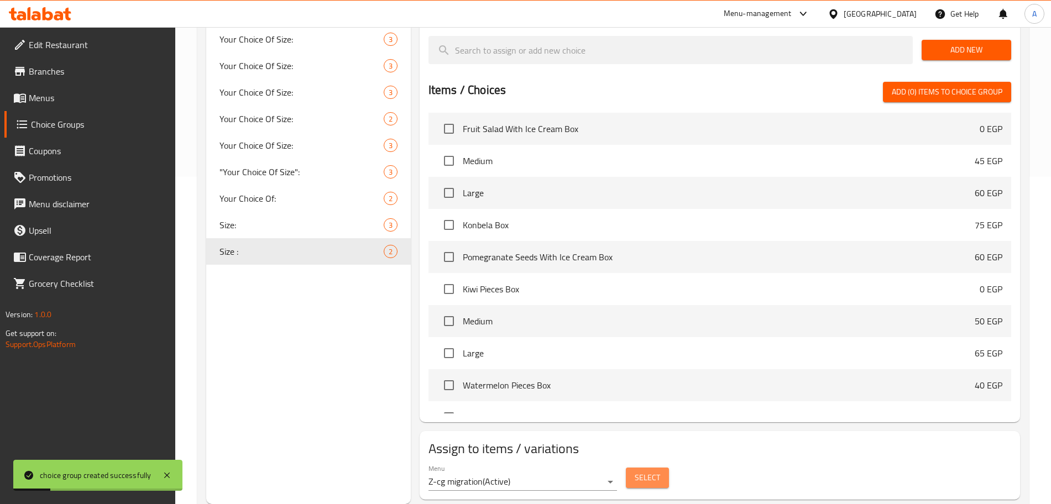
click at [660, 468] on button "Select" at bounding box center [647, 478] width 43 height 20
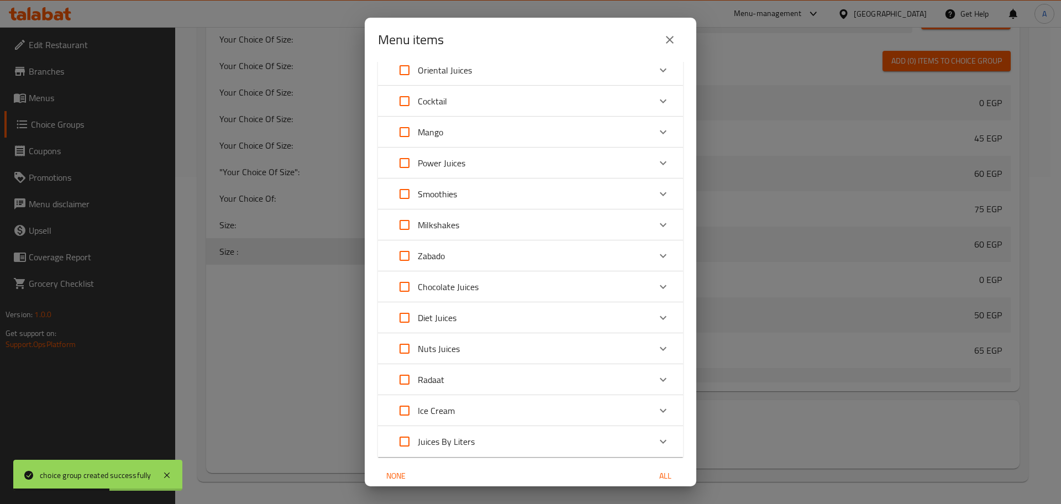
scroll to position [135, 0]
click at [662, 280] on div "Expand" at bounding box center [663, 286] width 27 height 27
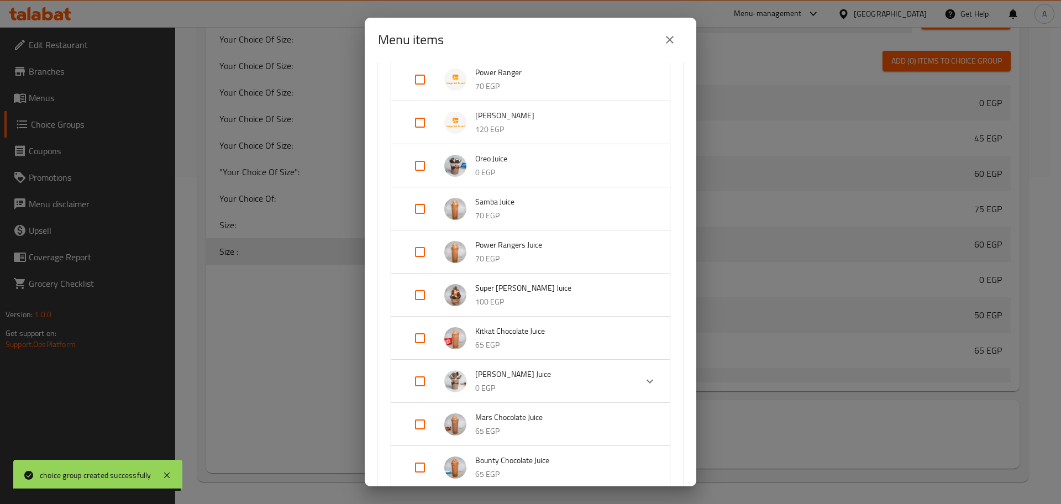
scroll to position [445, 0]
click at [418, 160] on input "Expand" at bounding box center [420, 165] width 27 height 27
checkbox input "true"
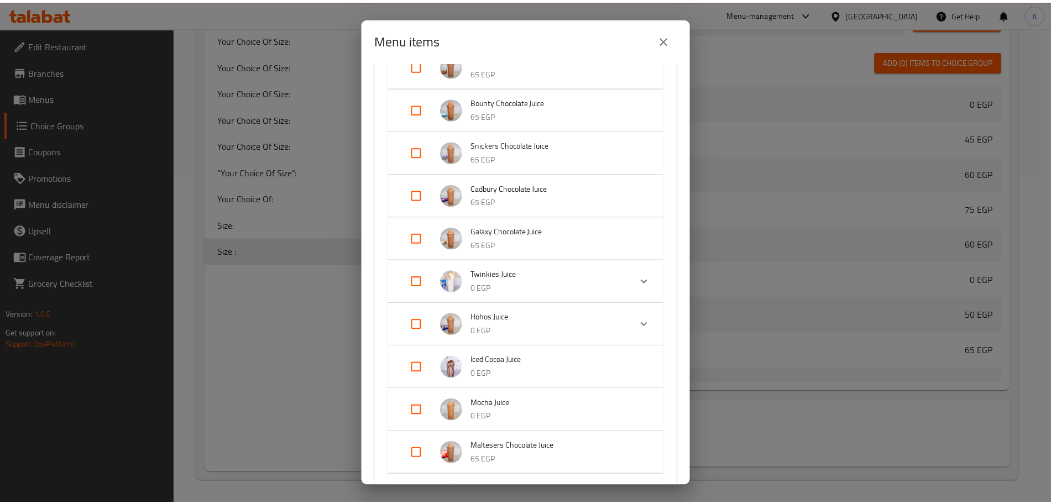
scroll to position [1197, 0]
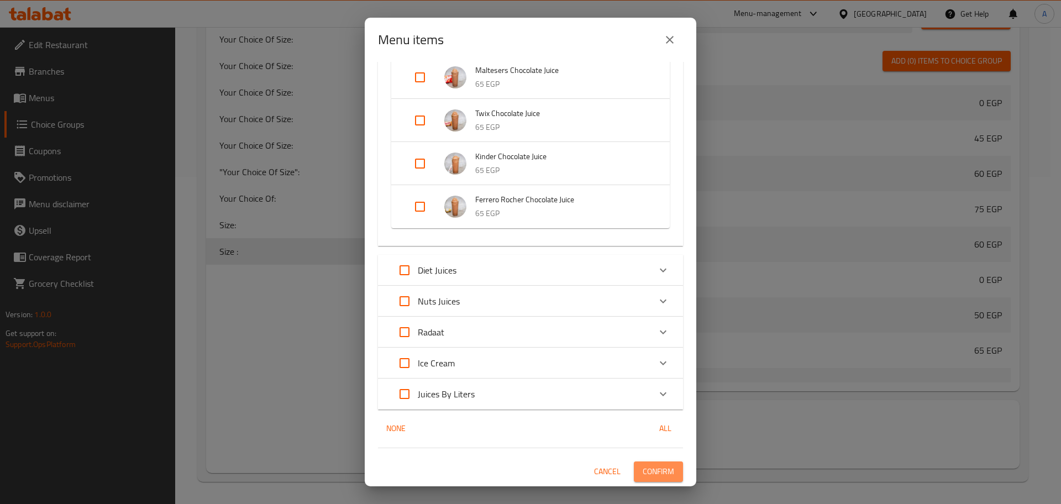
click at [657, 471] on span "Confirm" at bounding box center [659, 472] width 32 height 14
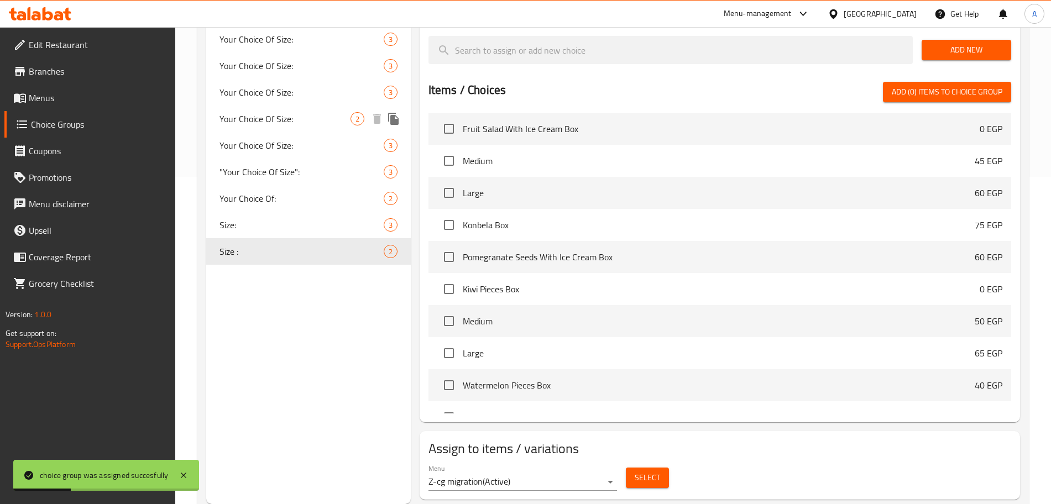
scroll to position [228, 0]
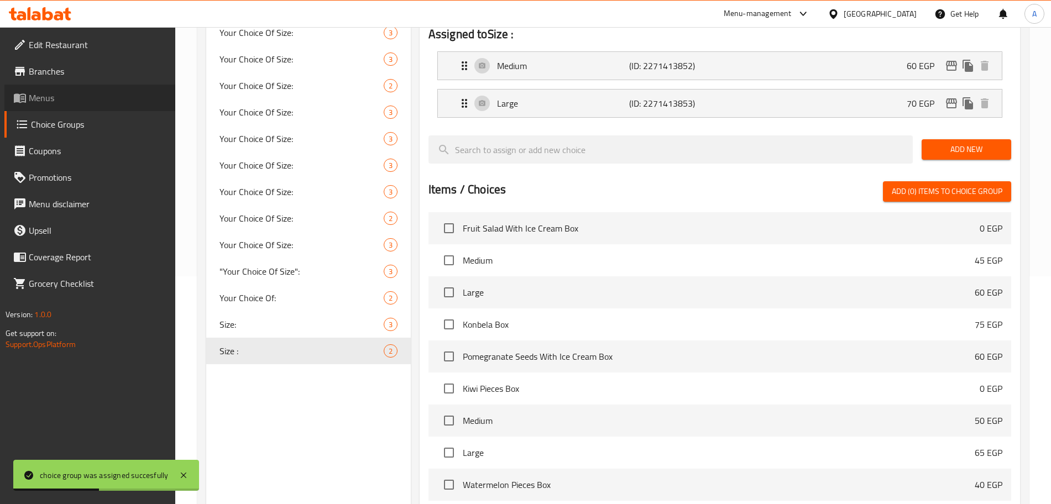
click at [54, 95] on span "Menus" at bounding box center [98, 97] width 138 height 13
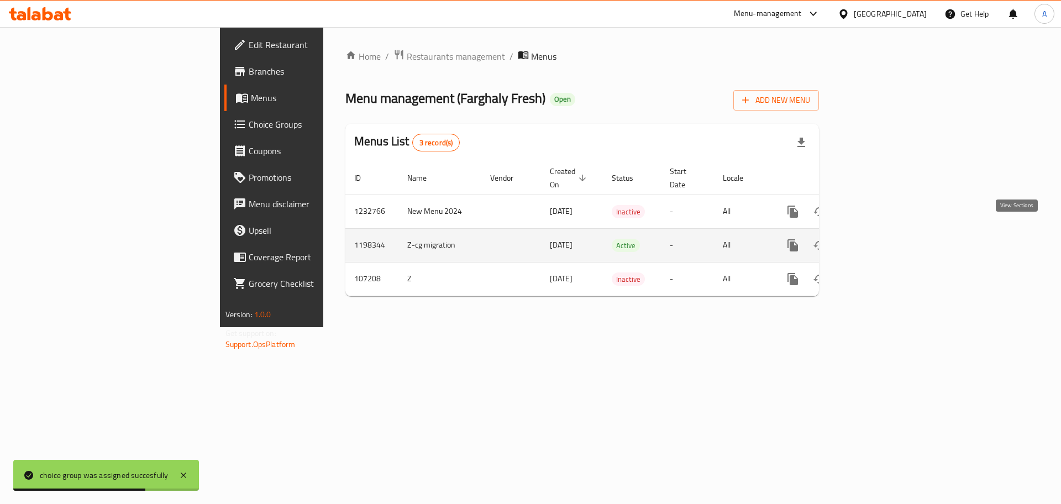
click at [880, 239] on icon "enhanced table" at bounding box center [872, 245] width 13 height 13
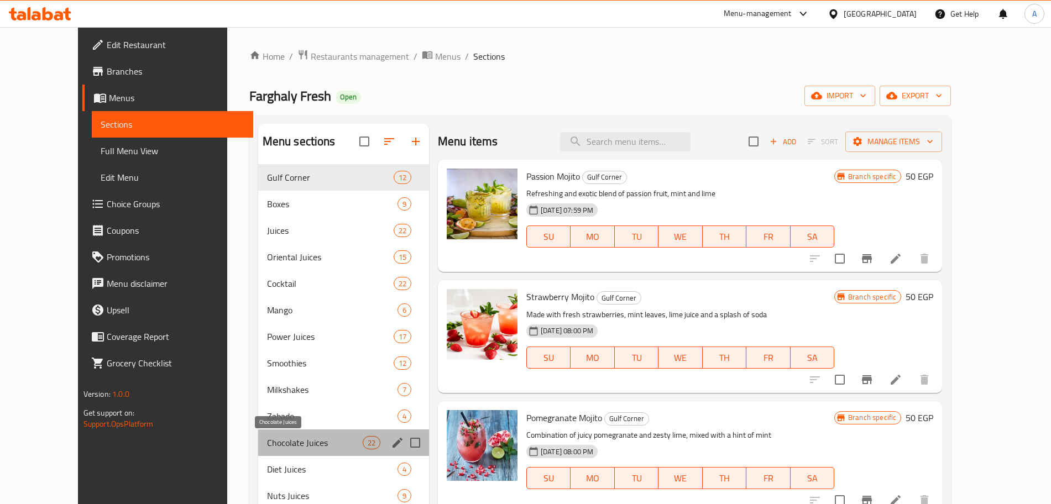
click at [270, 447] on span "Chocolate Juices" at bounding box center [315, 442] width 96 height 13
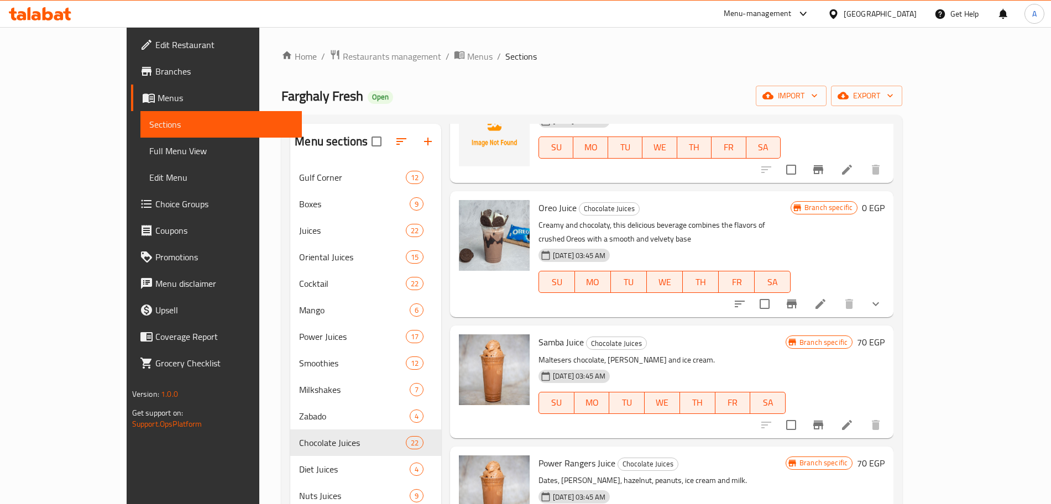
scroll to position [282, 0]
click at [827, 297] on icon at bounding box center [820, 303] width 13 height 13
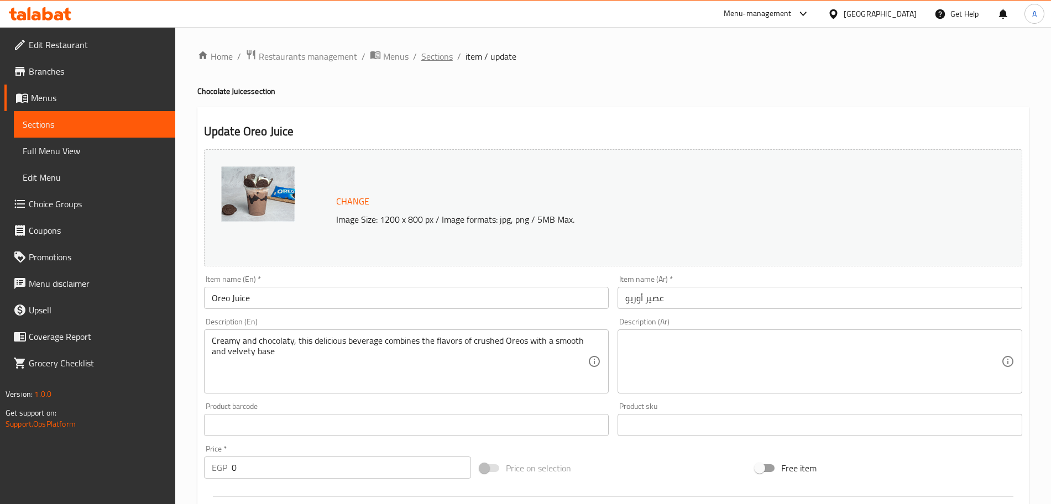
click at [443, 60] on span "Sections" at bounding box center [437, 56] width 32 height 13
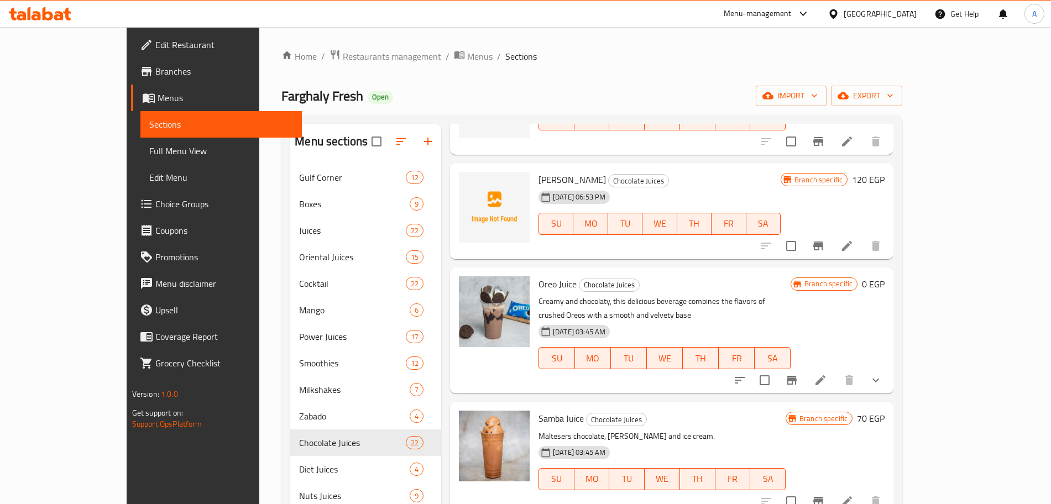
scroll to position [215, 0]
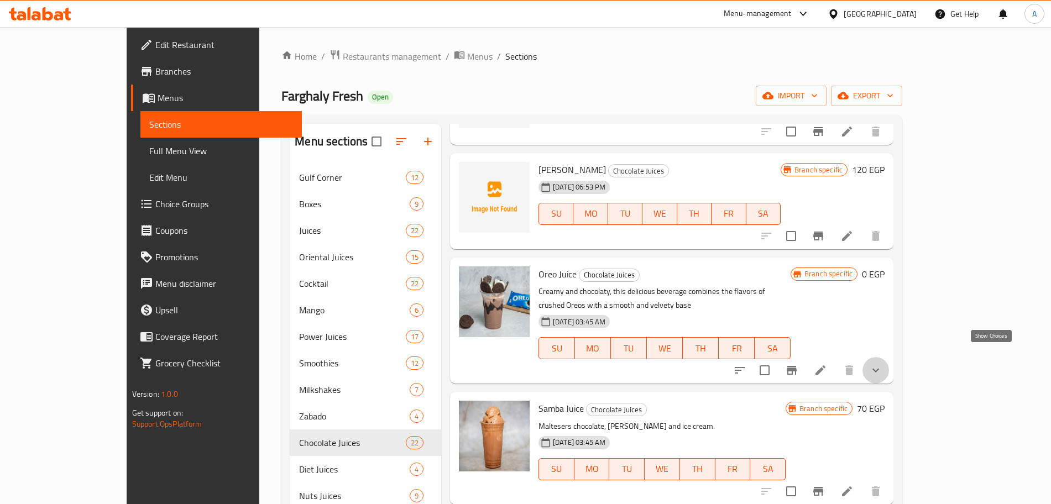
click at [882, 364] on icon "show more" at bounding box center [875, 370] width 13 height 13
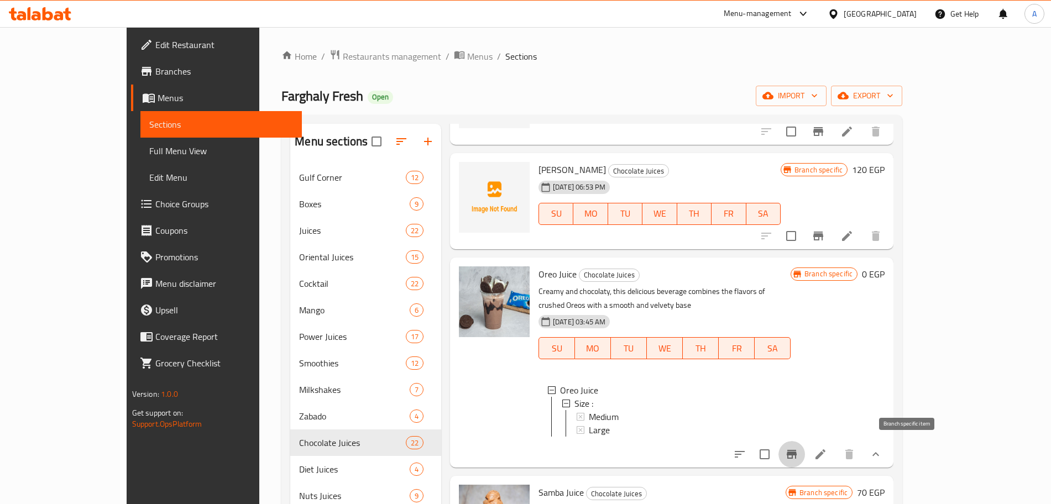
click at [798, 452] on icon "Branch-specific-item" at bounding box center [791, 454] width 13 height 13
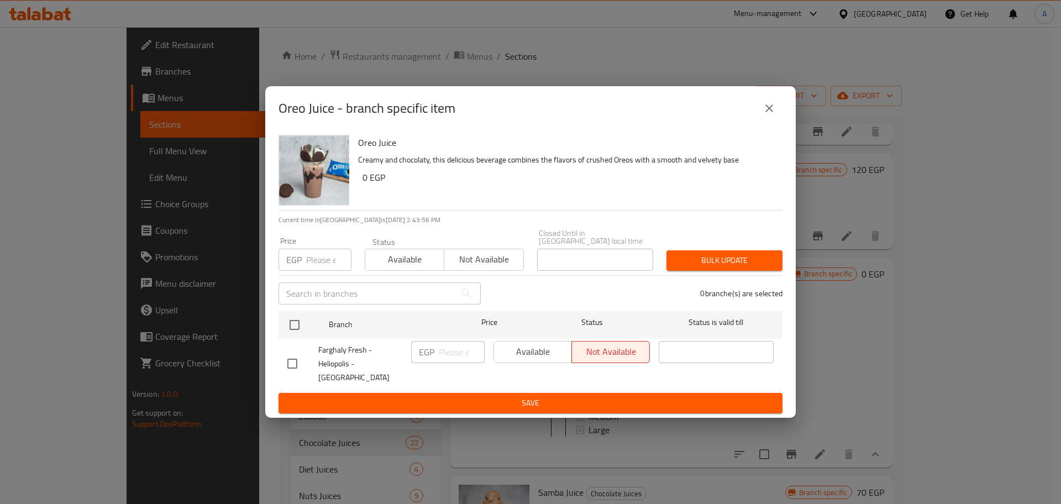
click at [420, 252] on span "Available" at bounding box center [405, 260] width 70 height 16
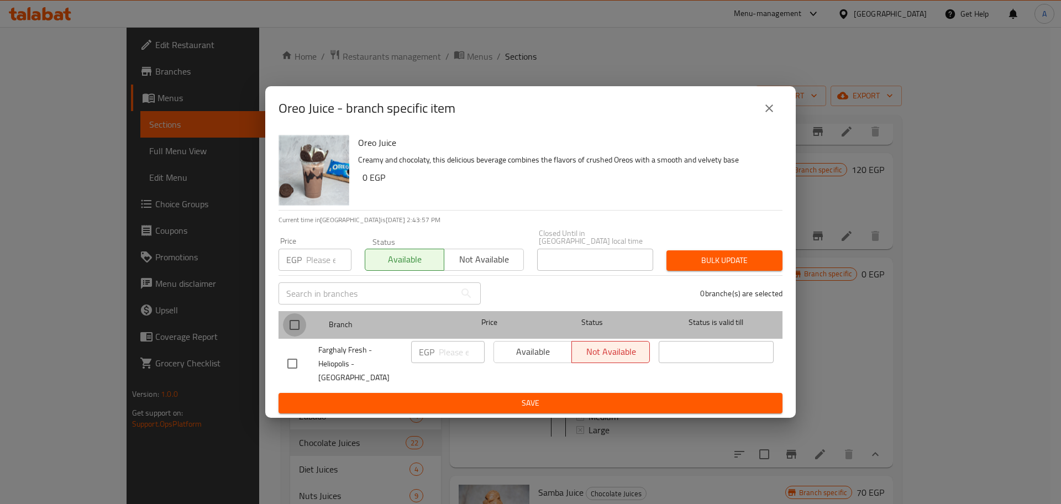
click at [300, 318] on input "checkbox" at bounding box center [294, 324] width 23 height 23
checkbox input "true"
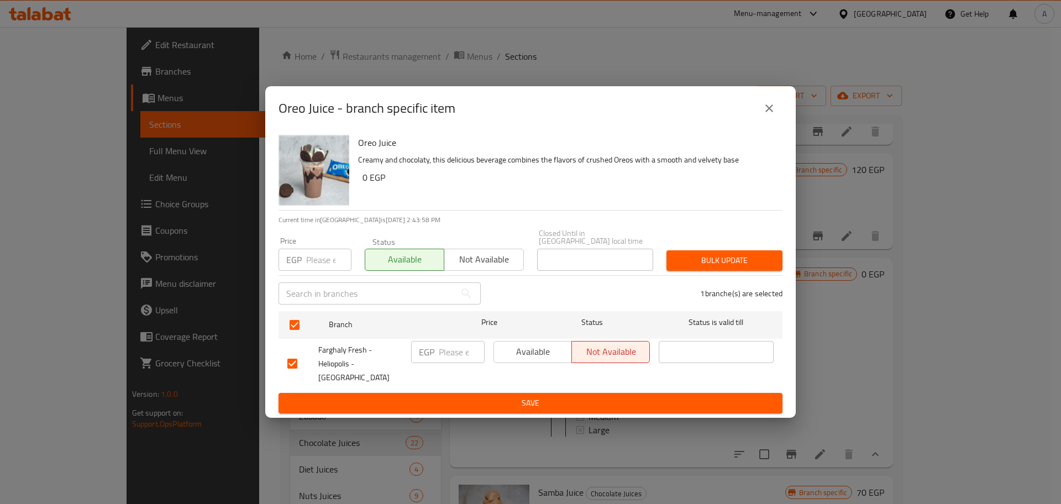
click at [705, 254] on span "Bulk update" at bounding box center [725, 261] width 98 height 14
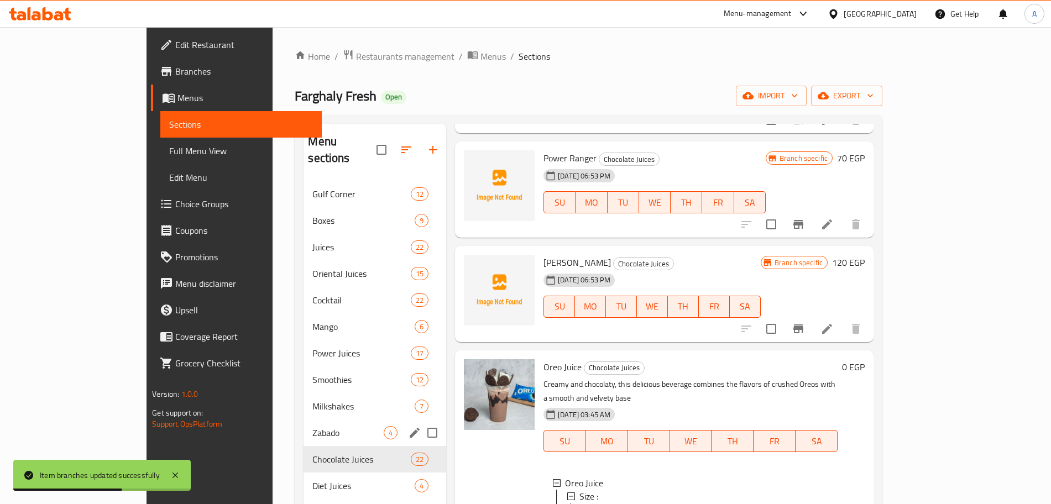
scroll to position [50, 0]
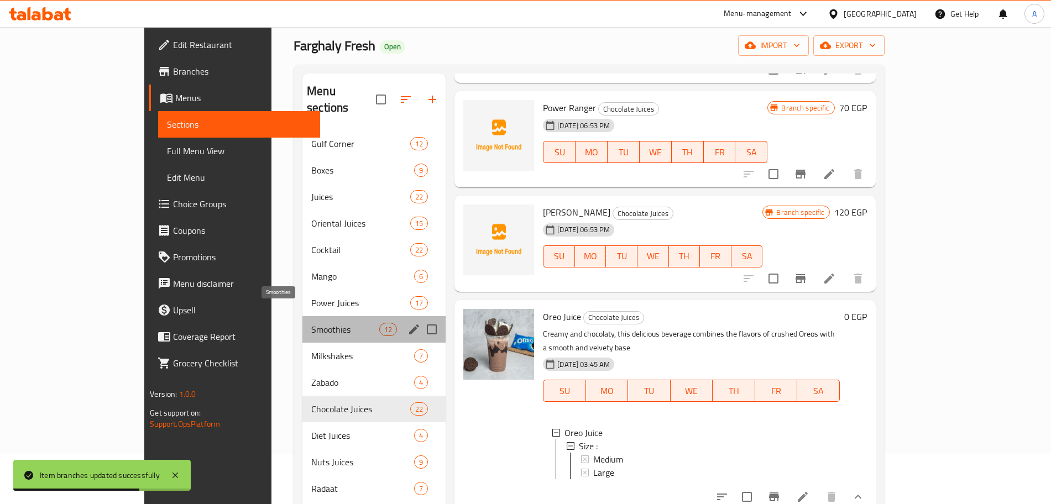
click at [311, 323] on span "Smoothies" at bounding box center [345, 329] width 68 height 13
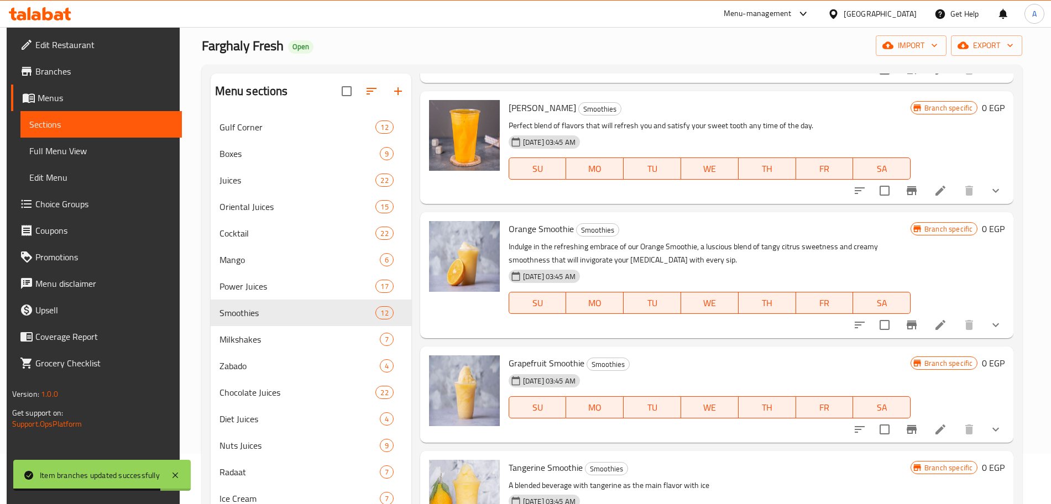
scroll to position [64, 0]
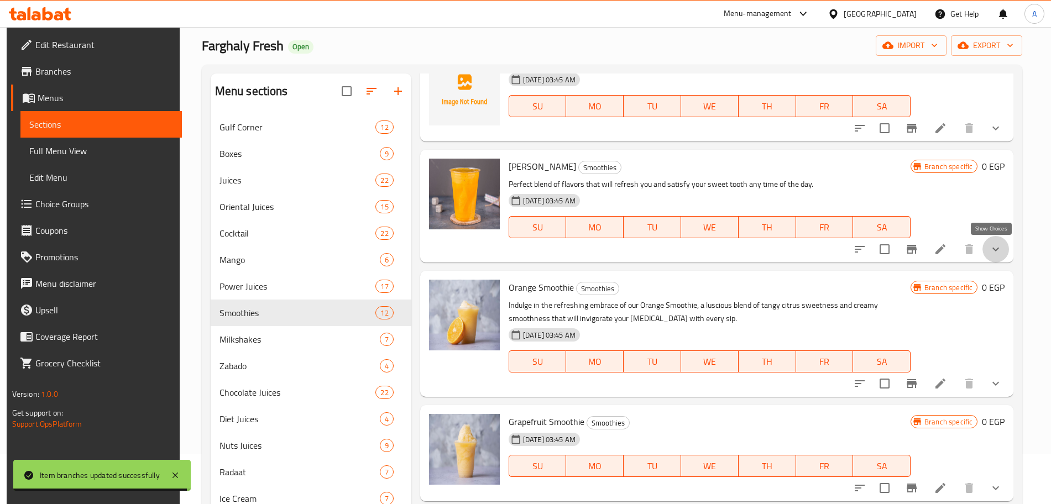
click at [996, 254] on icon "show more" at bounding box center [995, 249] width 13 height 13
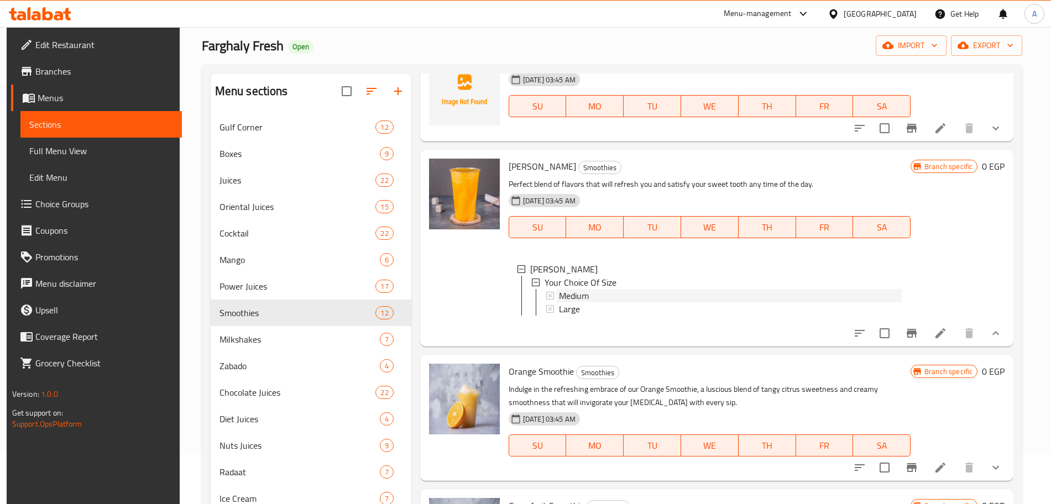
click at [594, 292] on div "Medium" at bounding box center [730, 295] width 343 height 13
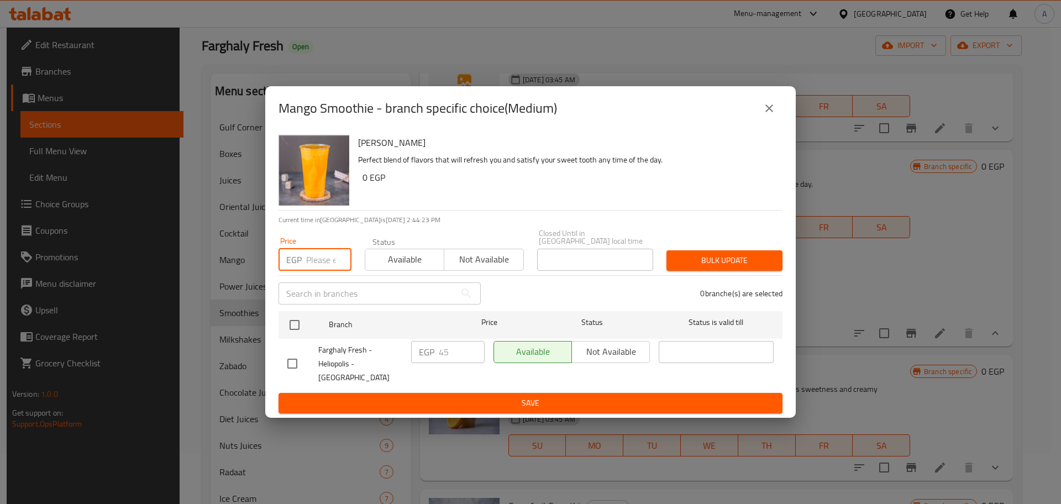
click at [320, 252] on input "number" at bounding box center [328, 260] width 45 height 22
type input "60"
click at [291, 321] on input "checkbox" at bounding box center [294, 324] width 23 height 23
checkbox input "true"
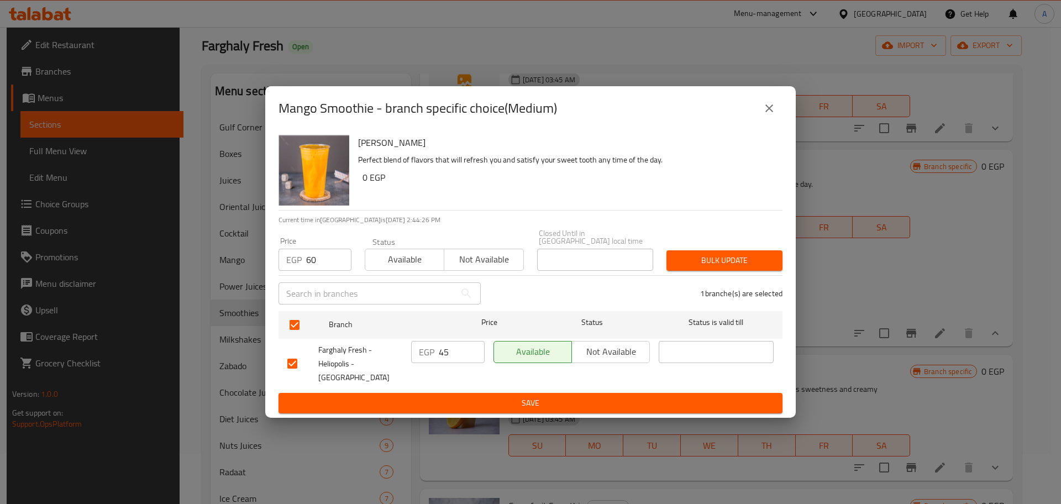
click at [694, 259] on span "Bulk update" at bounding box center [725, 261] width 98 height 14
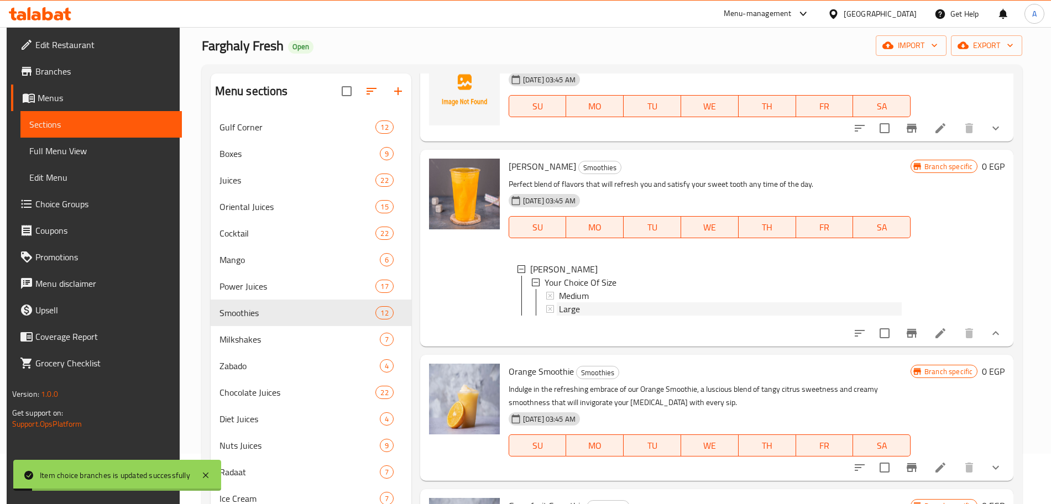
click at [571, 306] on span "Large" at bounding box center [569, 308] width 21 height 13
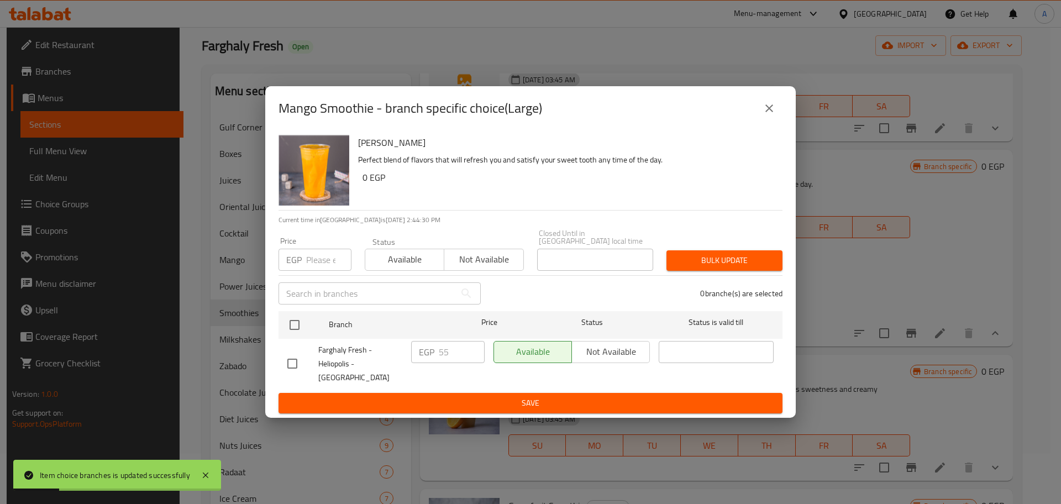
click at [329, 255] on input "number" at bounding box center [328, 260] width 45 height 22
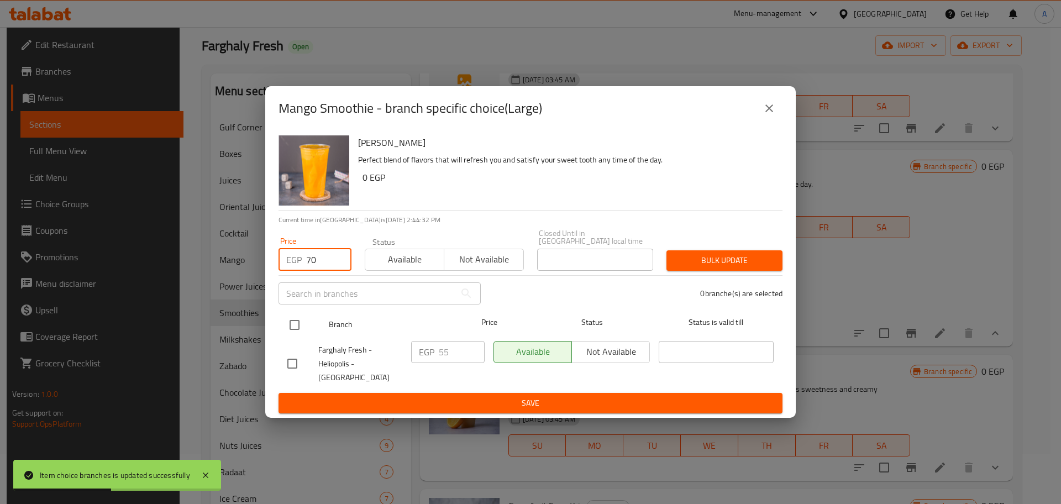
type input "70"
click at [293, 318] on input "checkbox" at bounding box center [294, 324] width 23 height 23
checkbox input "true"
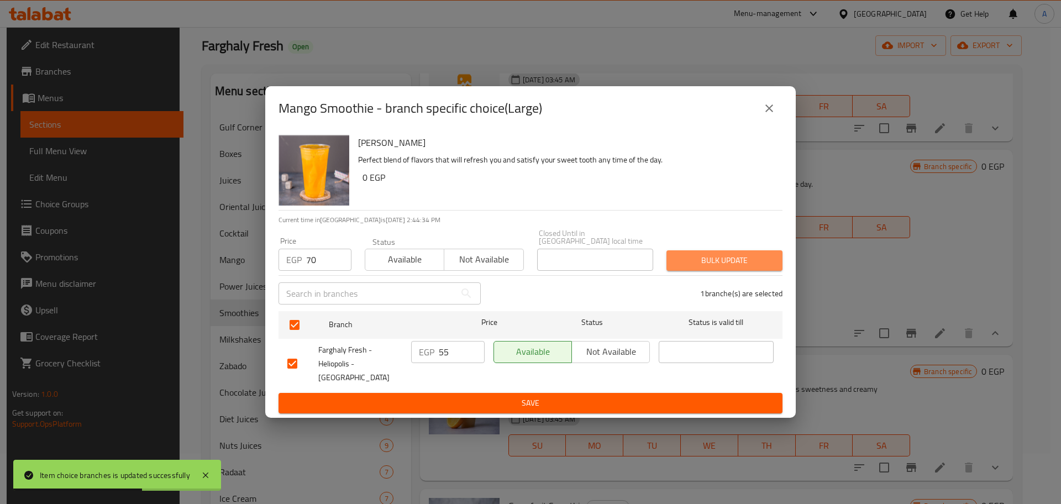
click at [774, 258] on button "Bulk update" at bounding box center [725, 260] width 116 height 20
